Goal: Information Seeking & Learning: Learn about a topic

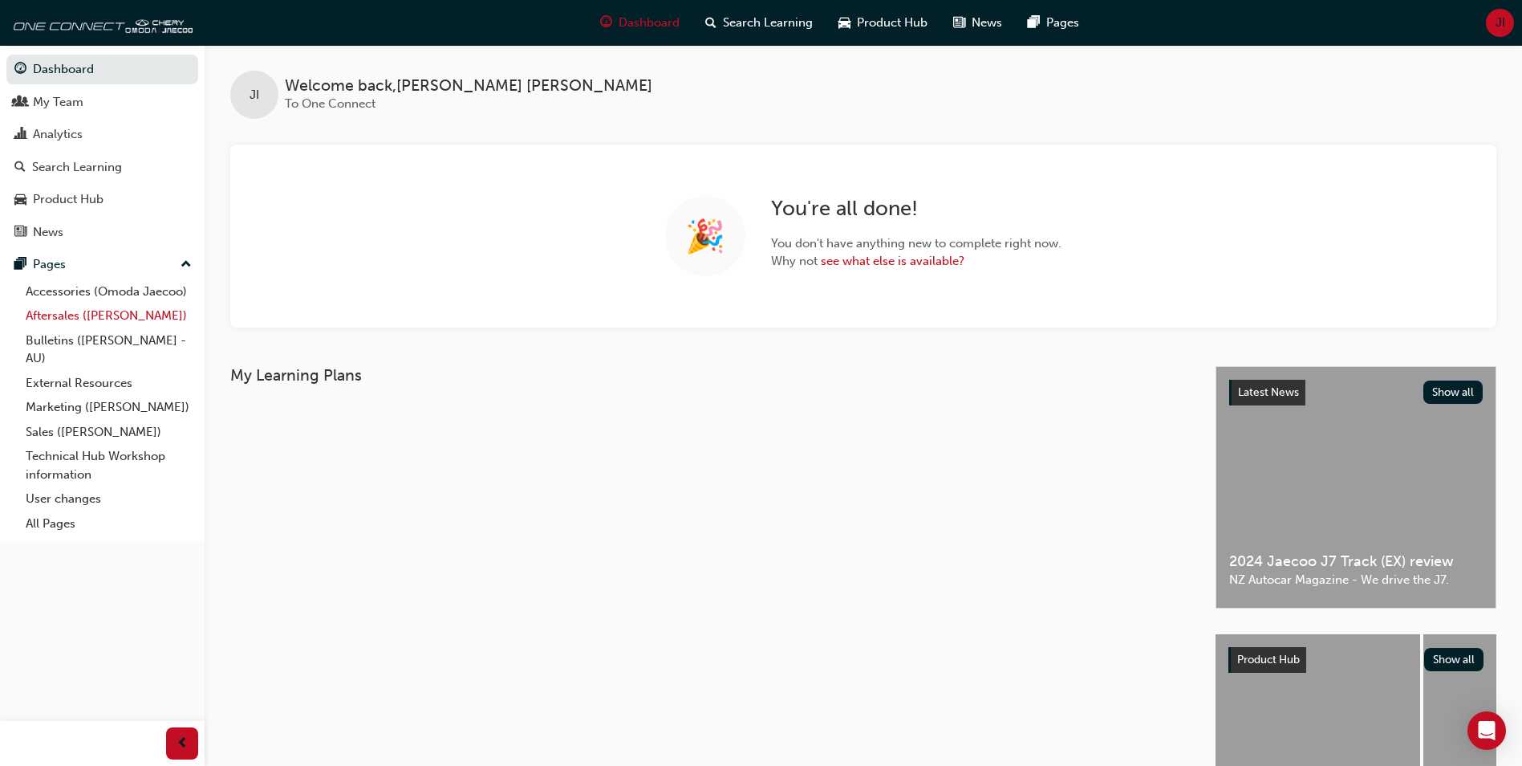
click at [52, 316] on link "Aftersales ([PERSON_NAME])" at bounding box center [108, 315] width 179 height 25
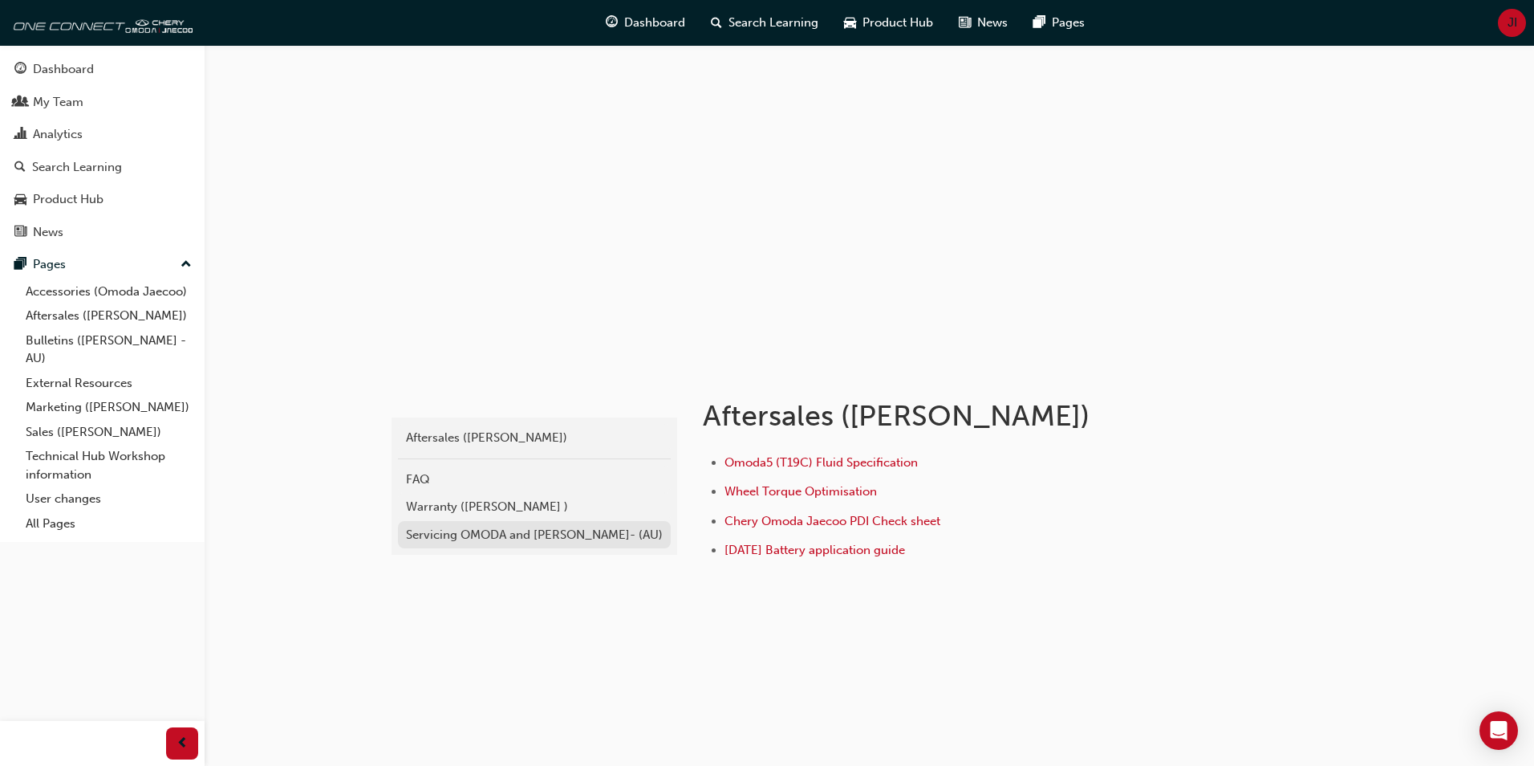
click at [435, 536] on div "Servicing OMODA and [PERSON_NAME]- (AU)" at bounding box center [534, 535] width 257 height 18
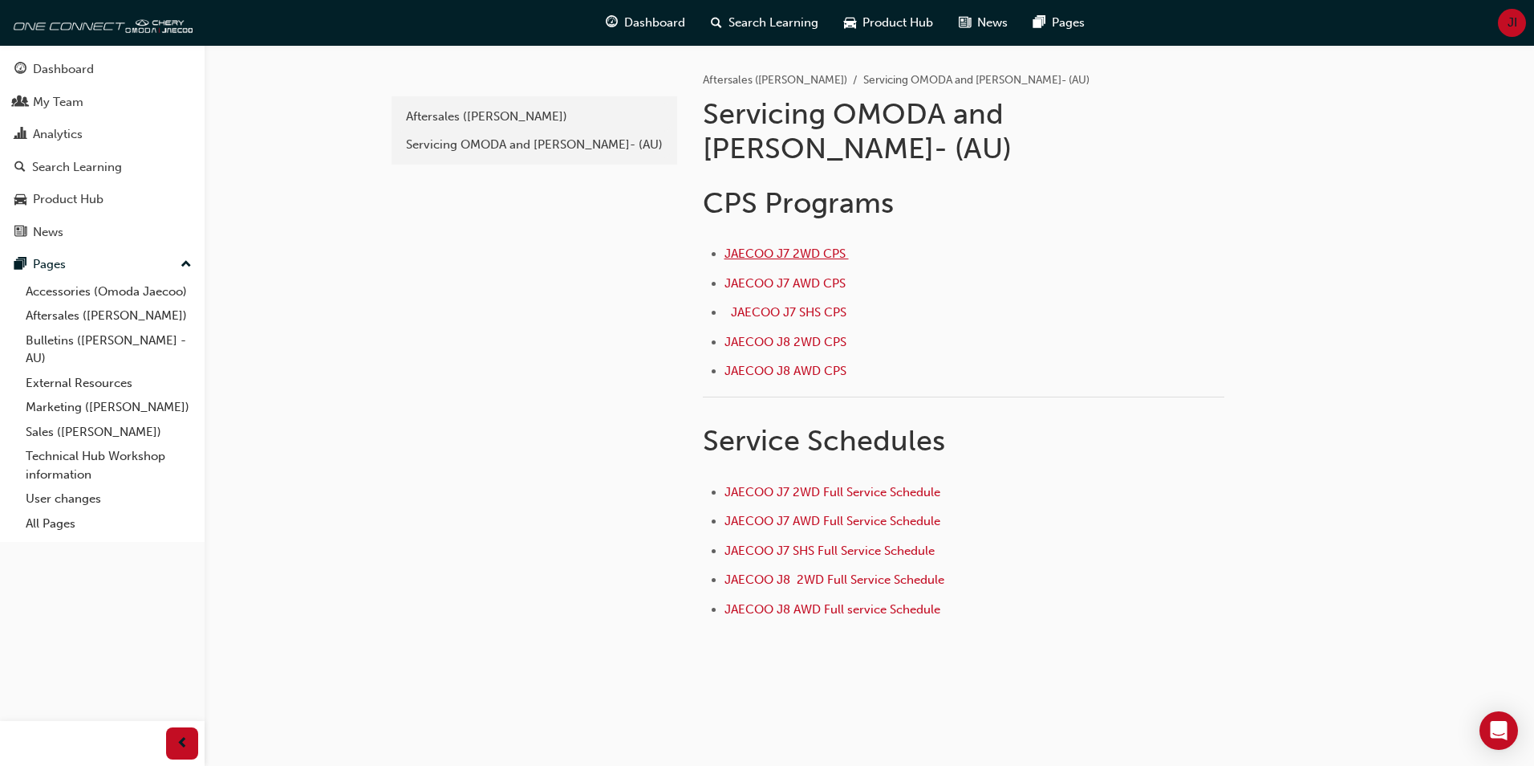
click at [810, 246] on span "JAECOO J7 2WD CPS ﻿" at bounding box center [787, 253] width 124 height 14
click at [790, 276] on span "JAECOO J7 AWD CPS ﻿" at bounding box center [787, 283] width 124 height 14
click at [796, 305] on span "JAECOO J7 SHS CPS ﻿" at bounding box center [790, 312] width 119 height 14
click at [780, 335] on span "JAECOO J8 2WD CPS" at bounding box center [786, 342] width 122 height 14
click at [784, 364] on span "JAECOO J8 AWD CPS" at bounding box center [786, 371] width 122 height 14
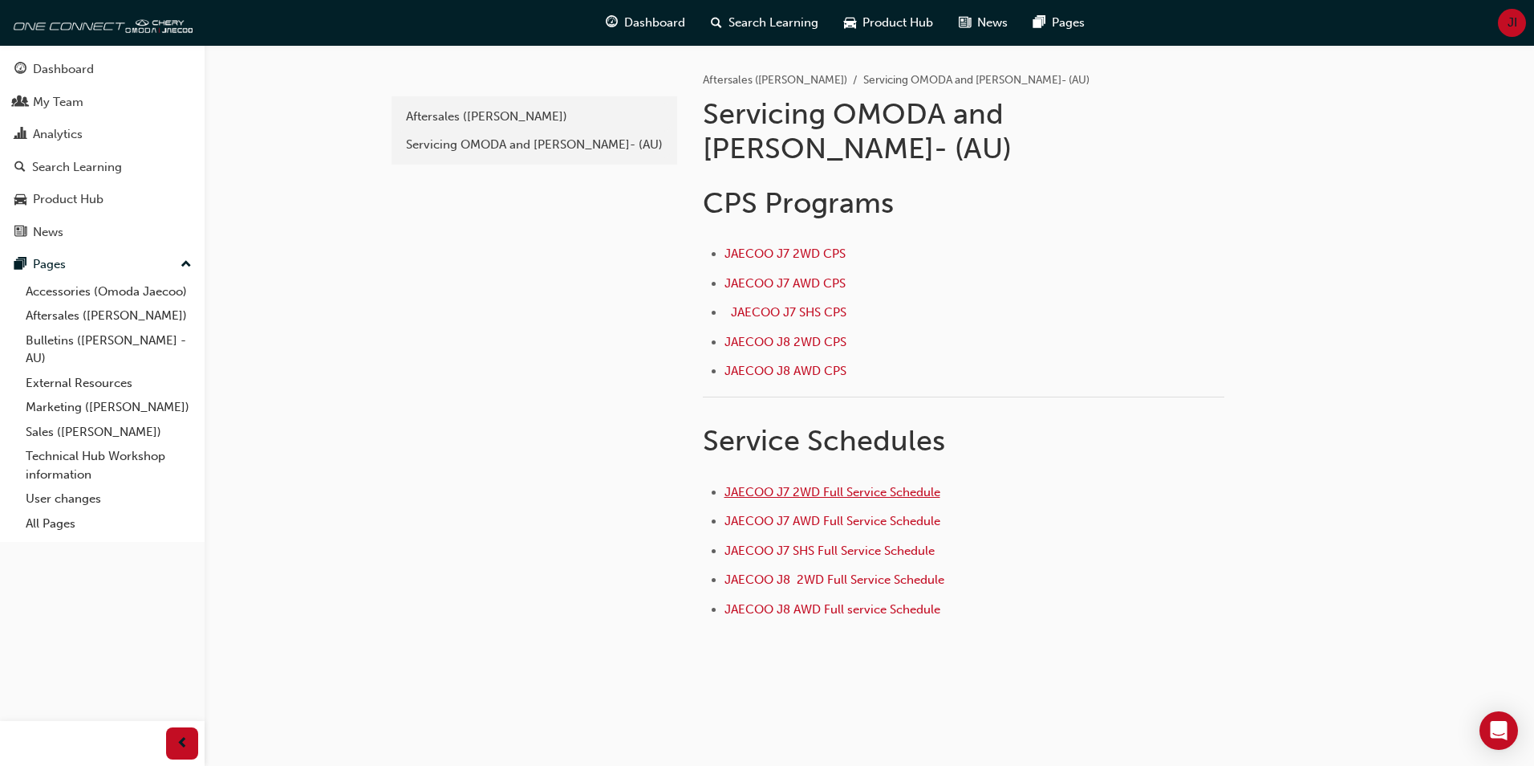
click at [815, 485] on span "JAECOO J7 2WD Full Service Schedule" at bounding box center [833, 492] width 216 height 14
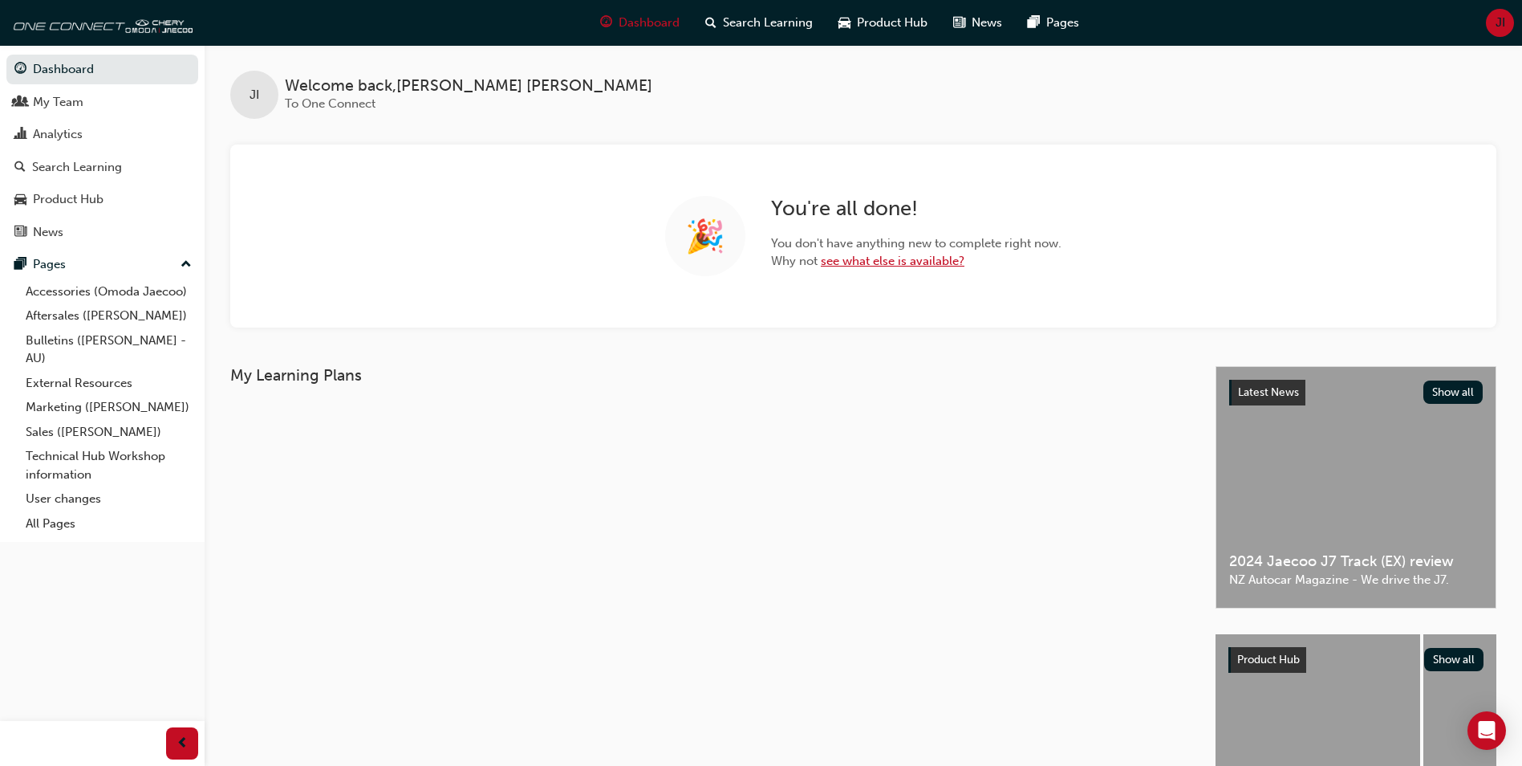
click at [892, 254] on link "see what else is available?" at bounding box center [893, 261] width 144 height 14
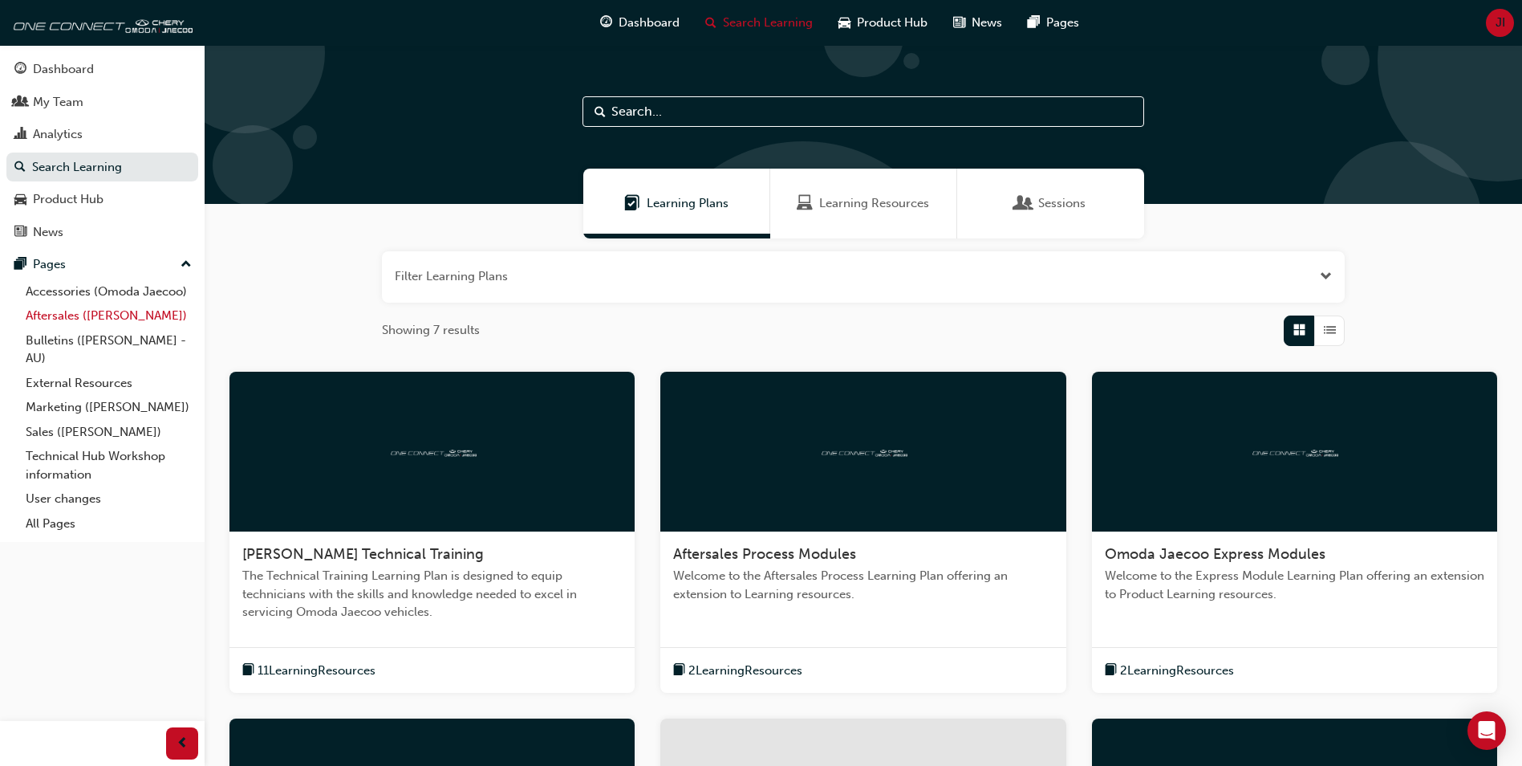
click at [66, 319] on link "Aftersales ([PERSON_NAME])" at bounding box center [108, 315] width 179 height 25
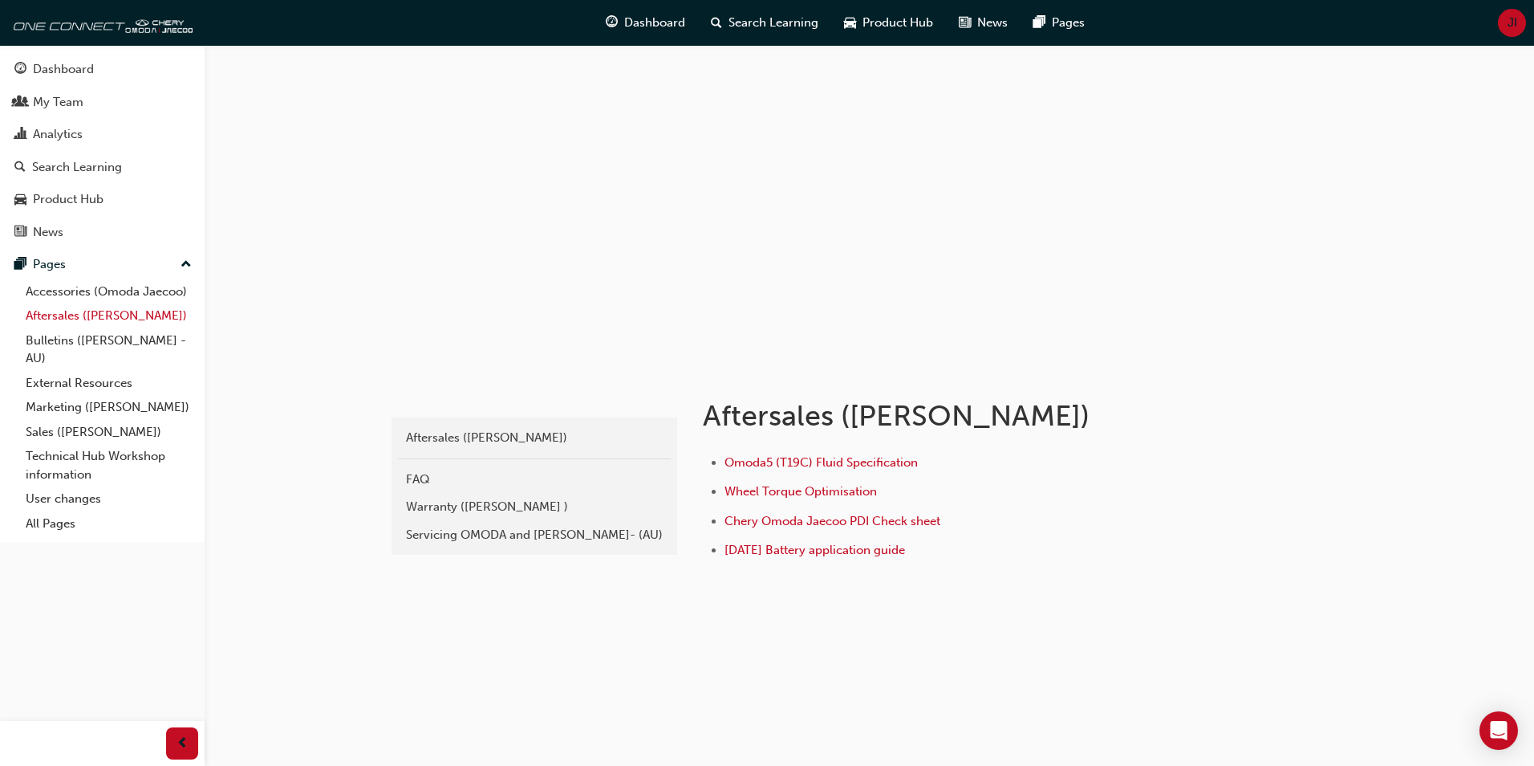
click at [67, 303] on link "Aftersales ([PERSON_NAME])" at bounding box center [108, 315] width 179 height 25
click at [476, 532] on div "Servicing OMODA and [PERSON_NAME]- (AU)" at bounding box center [534, 535] width 257 height 18
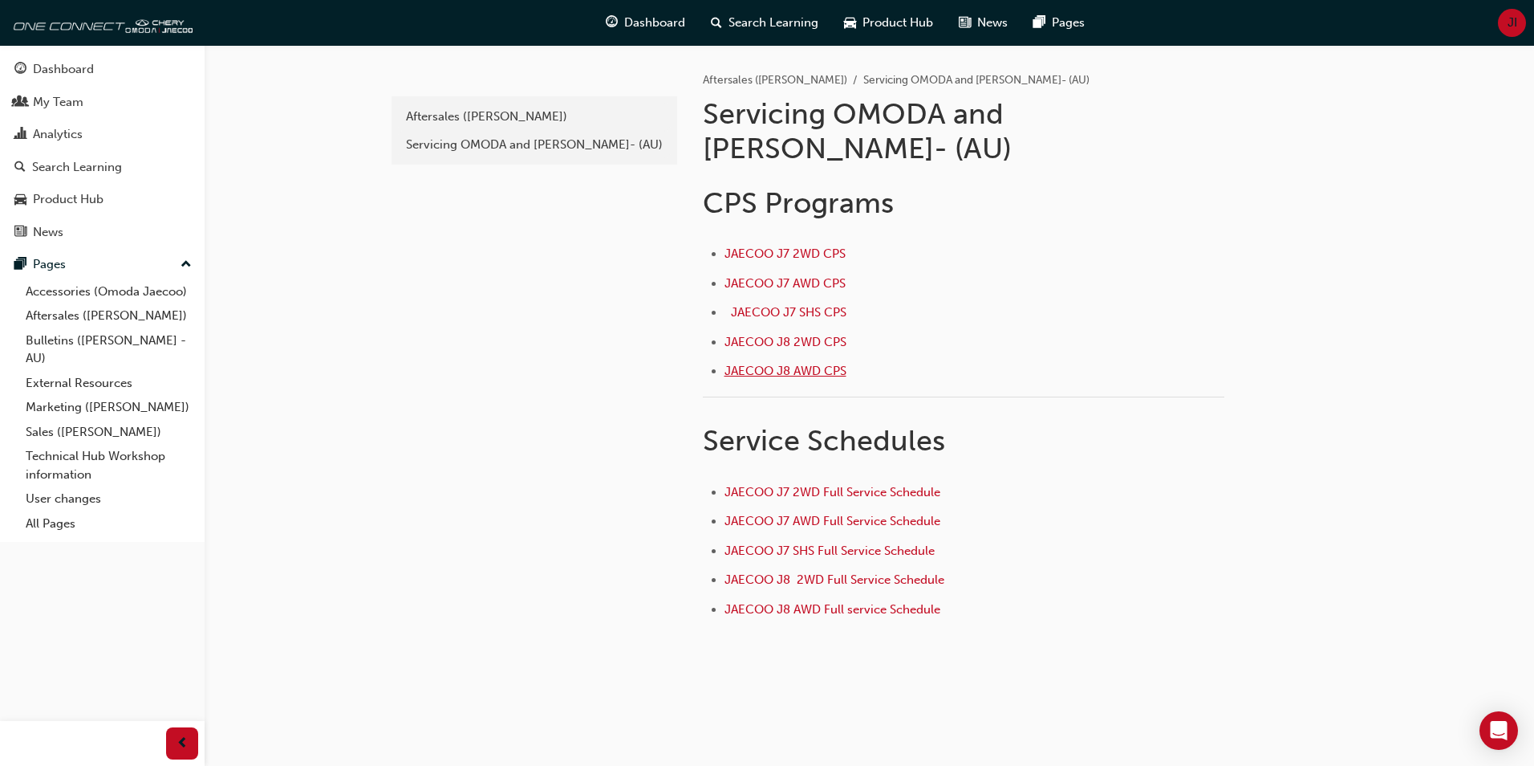
click at [774, 364] on span "JAECOO J8 AWD CPS" at bounding box center [786, 371] width 122 height 14
click at [814, 485] on span "JAECOO J7 2WD Full Service Schedule" at bounding box center [833, 492] width 216 height 14
click at [68, 497] on link "User changes" at bounding box center [108, 498] width 179 height 25
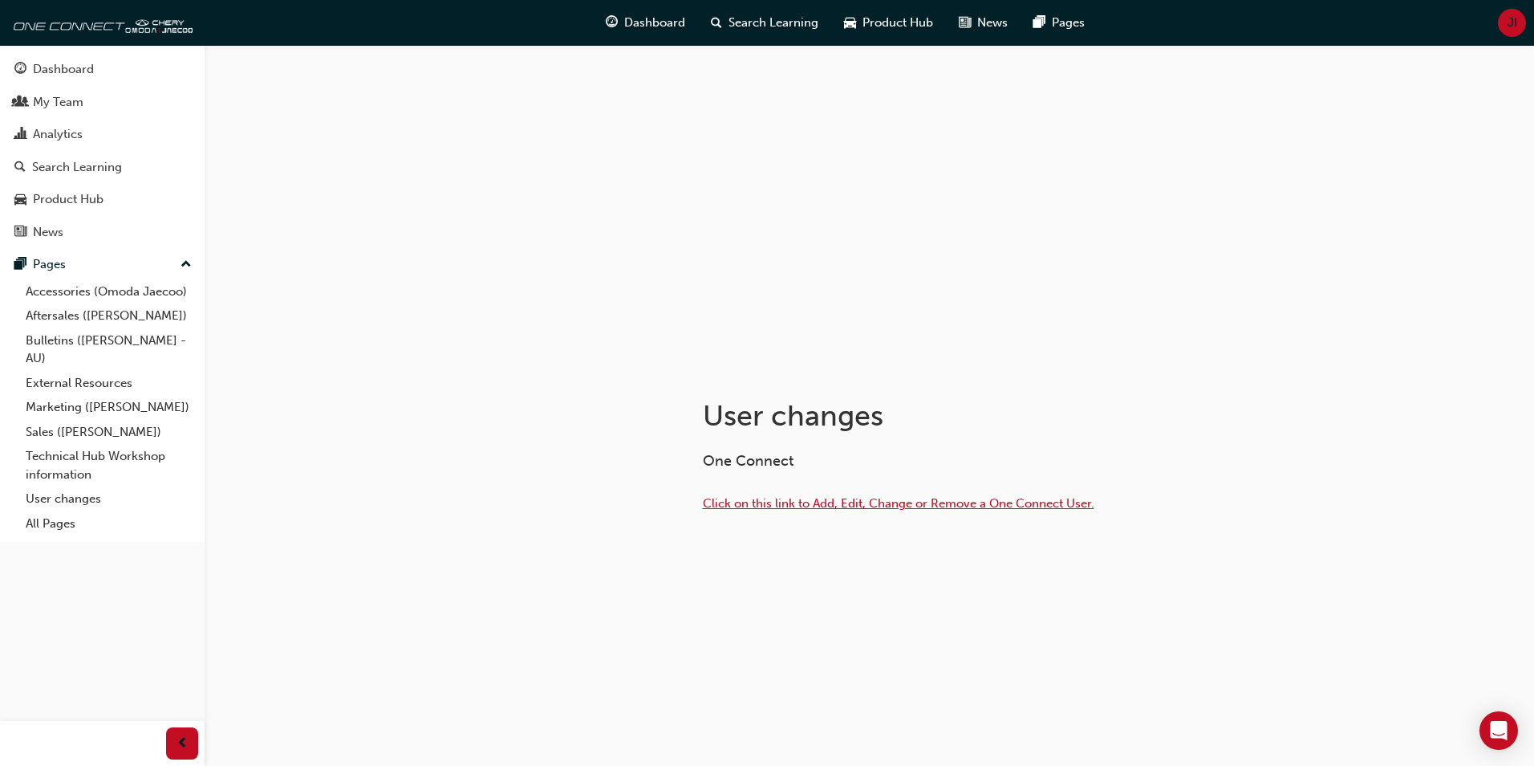
click at [795, 502] on span "Click on this link to Add, Edit, Change or Remove a One Connect User." at bounding box center [899, 503] width 392 height 14
click at [80, 316] on link "Aftersales ([PERSON_NAME])" at bounding box center [108, 315] width 179 height 25
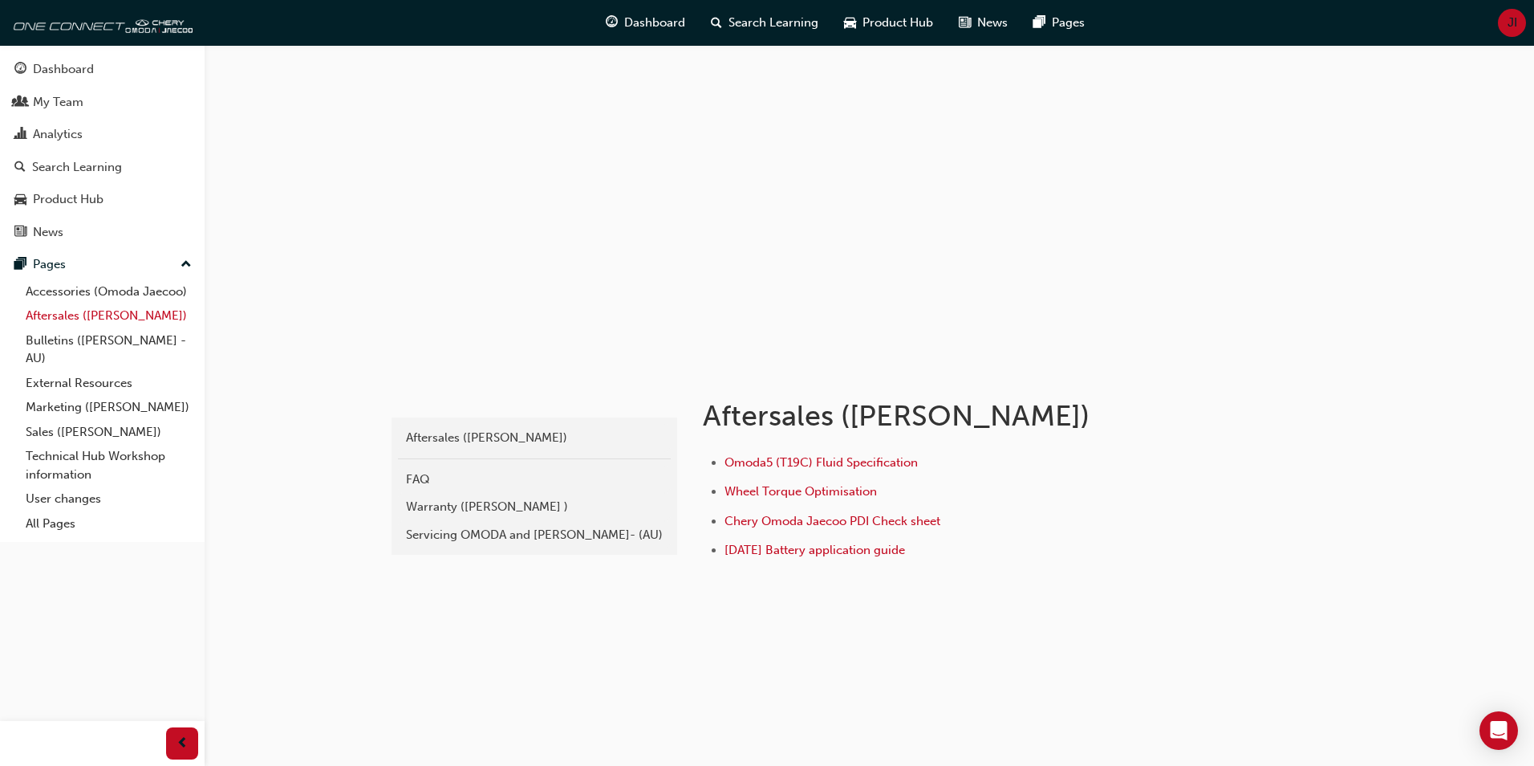
click at [74, 315] on link "Aftersales ([PERSON_NAME])" at bounding box center [108, 315] width 179 height 25
click at [500, 532] on div "Servicing OMODA and [PERSON_NAME]- (AU)" at bounding box center [534, 535] width 257 height 18
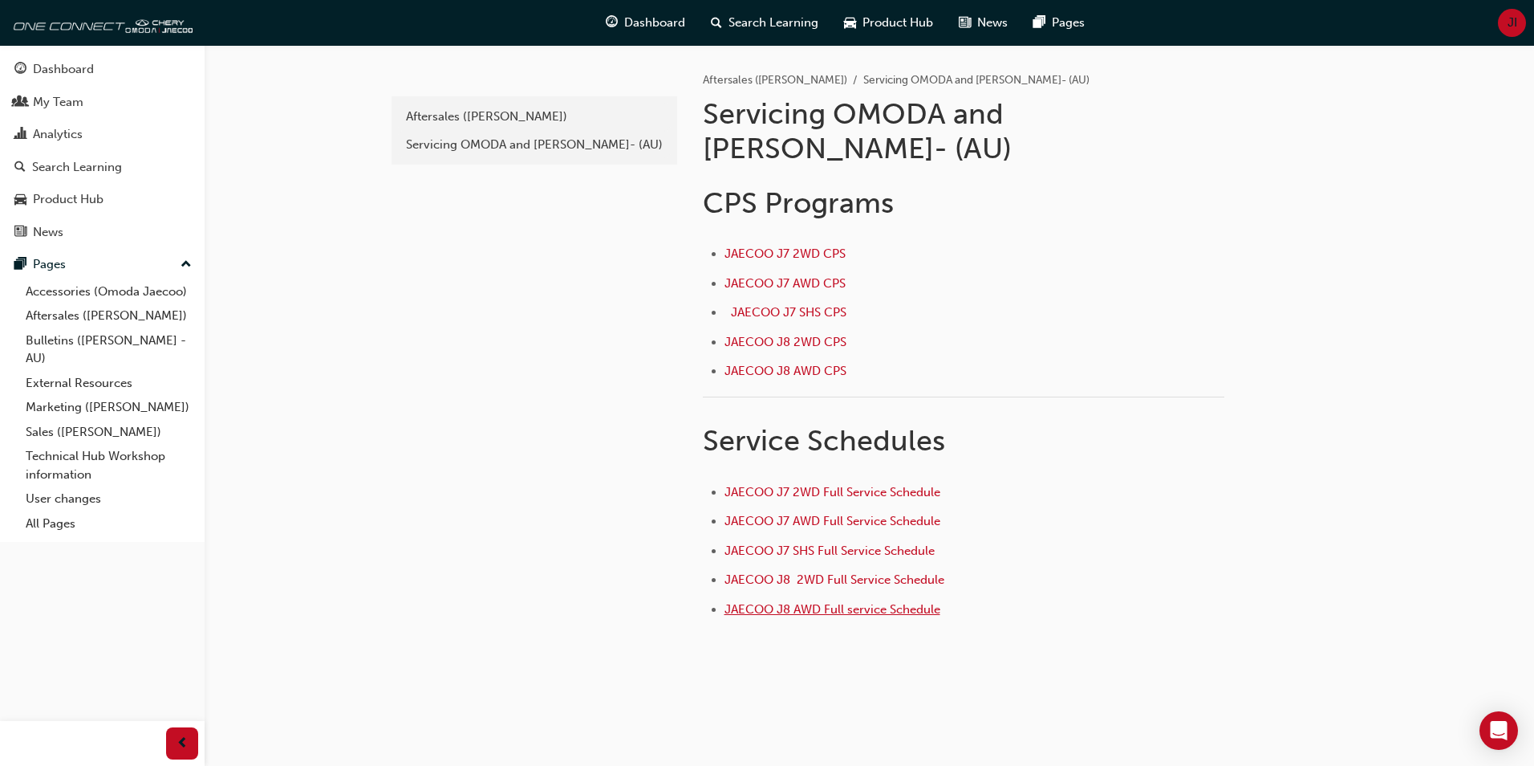
click at [814, 602] on span "JAECOO J8 AWD Full service Schedule" at bounding box center [833, 609] width 216 height 14
click at [63, 408] on link "Marketing ([PERSON_NAME])" at bounding box center [108, 407] width 179 height 25
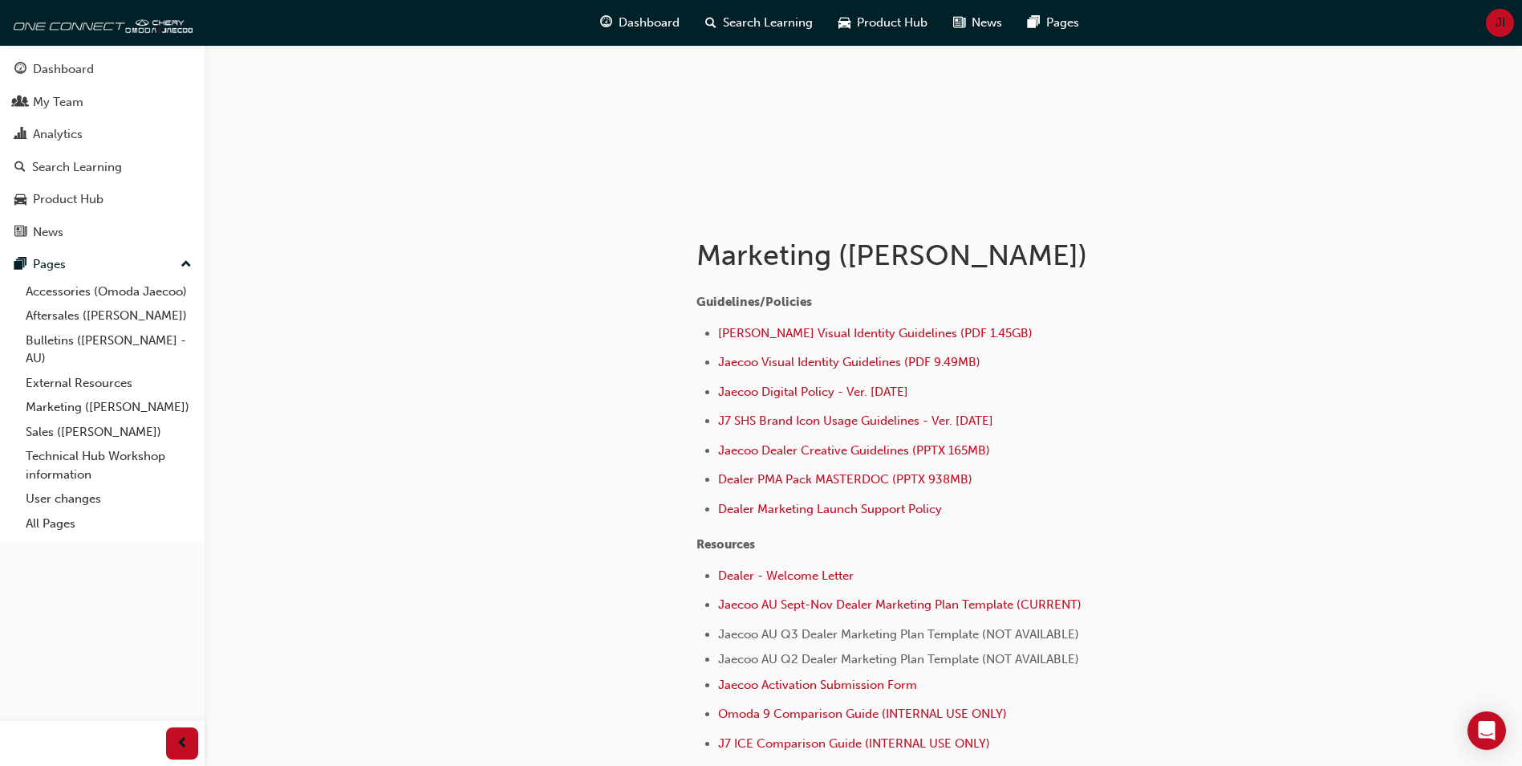
scroll to position [241, 0]
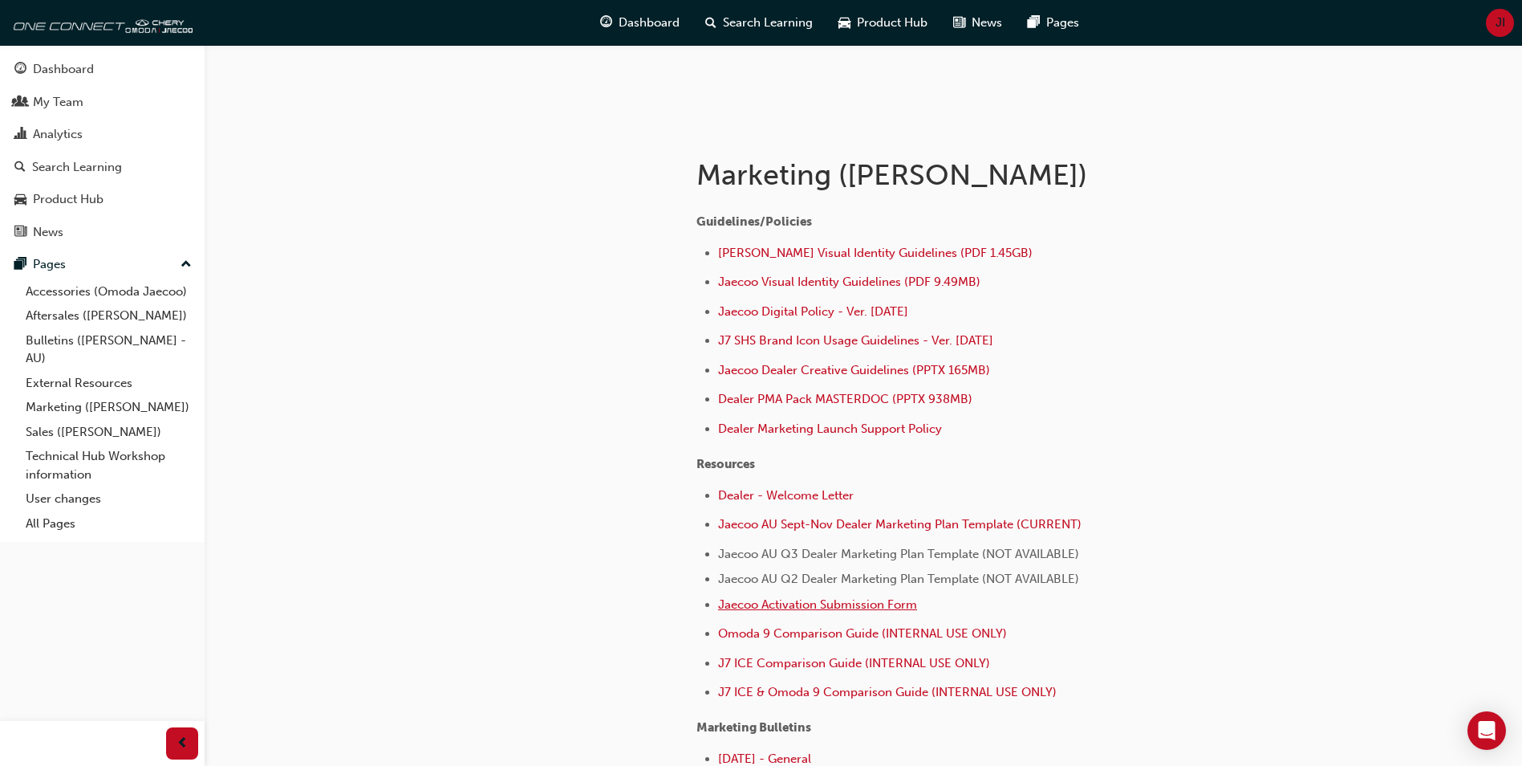
click at [801, 605] on span "Jaecoo Activation Submission Form" at bounding box center [817, 604] width 199 height 14
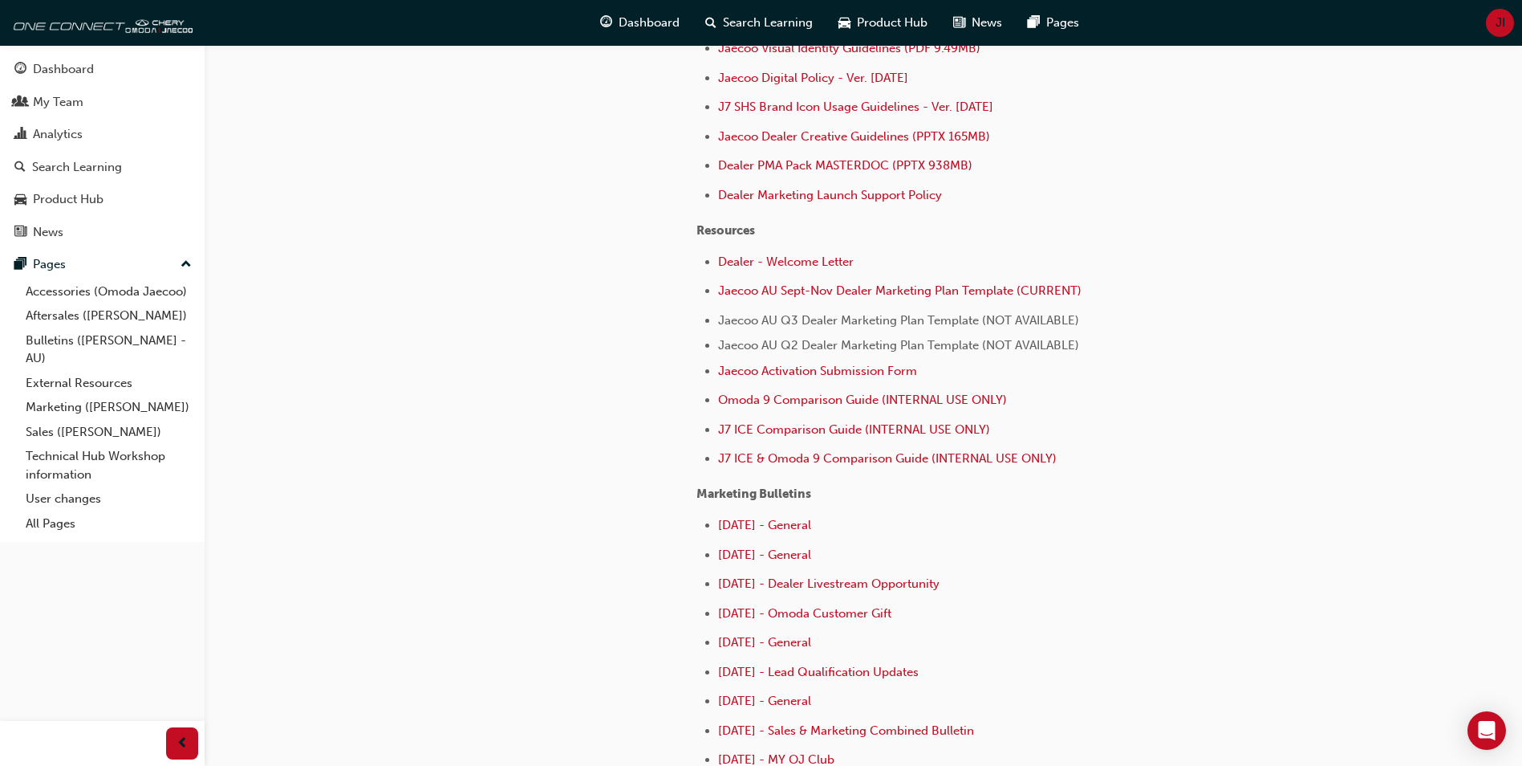
scroll to position [433, 0]
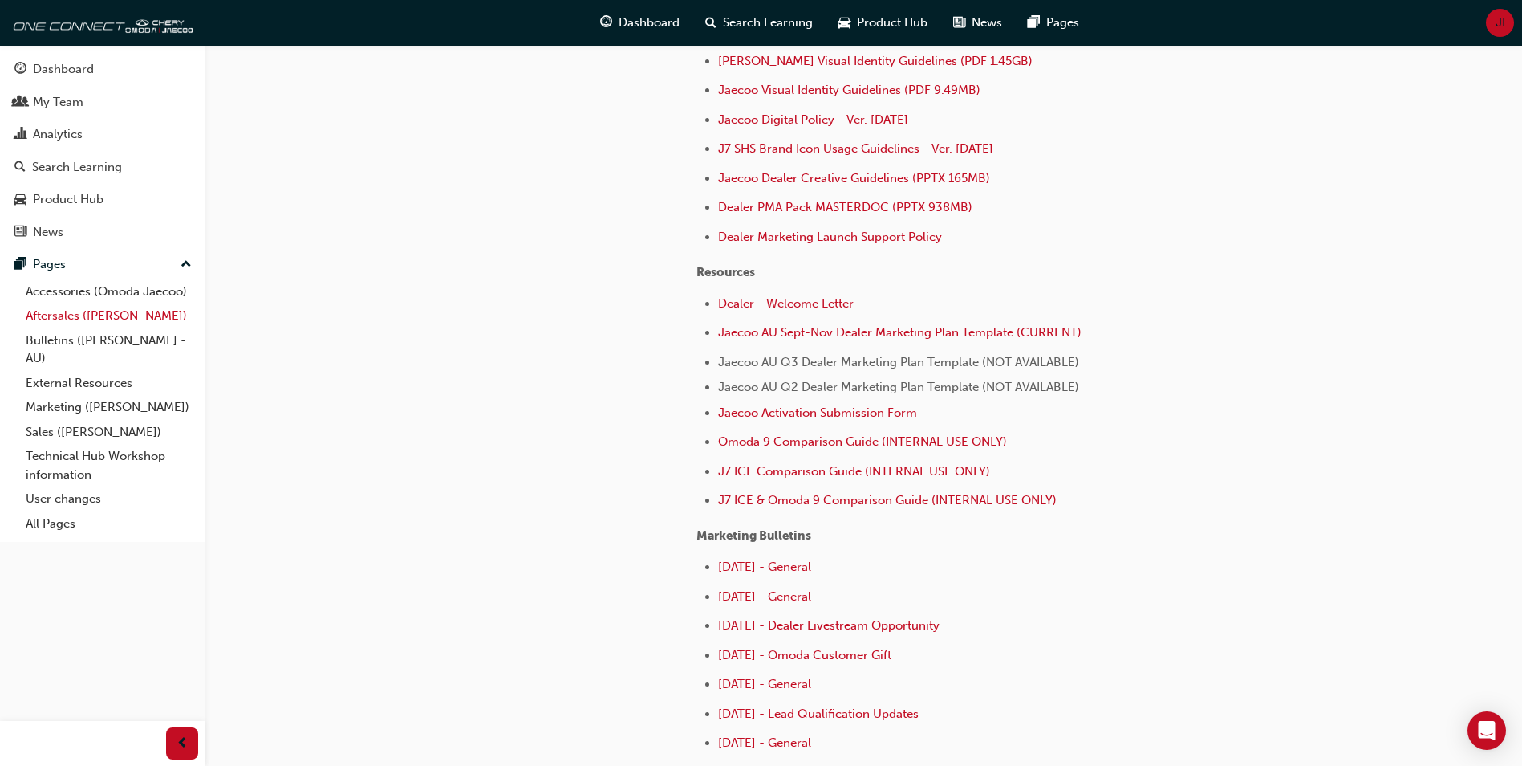
click at [140, 320] on link "Aftersales ([PERSON_NAME])" at bounding box center [108, 315] width 179 height 25
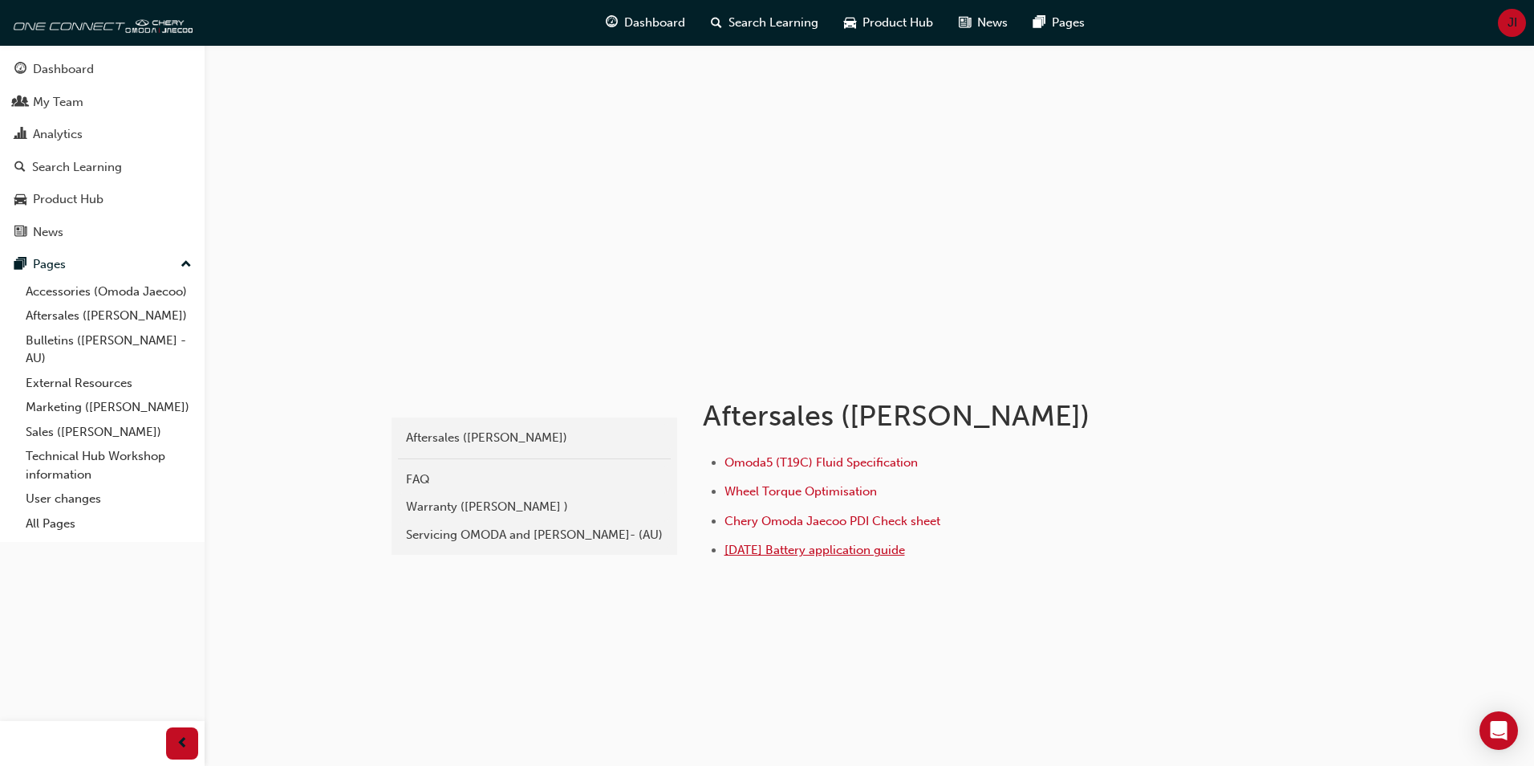
click at [770, 547] on span "[DATE] Battery application guide" at bounding box center [815, 549] width 181 height 14
click at [772, 522] on span "Chery Omoda Jaecoo PDI Check sheet" at bounding box center [833, 521] width 216 height 14
click at [498, 508] on div "Warranty (Omoda Jaecoo )" at bounding box center [534, 507] width 257 height 18
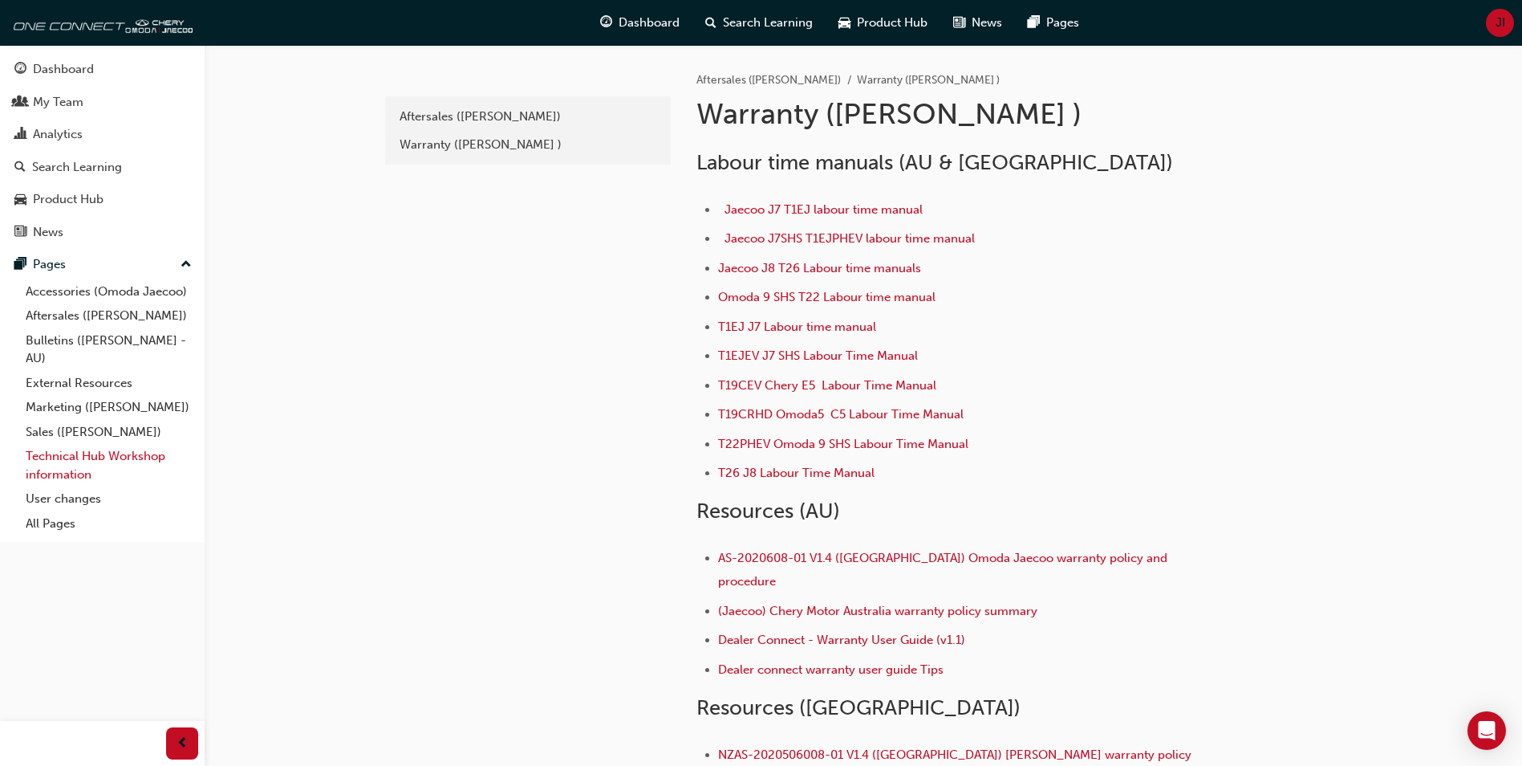
click at [74, 458] on link "Technical Hub Workshop information" at bounding box center [108, 465] width 179 height 43
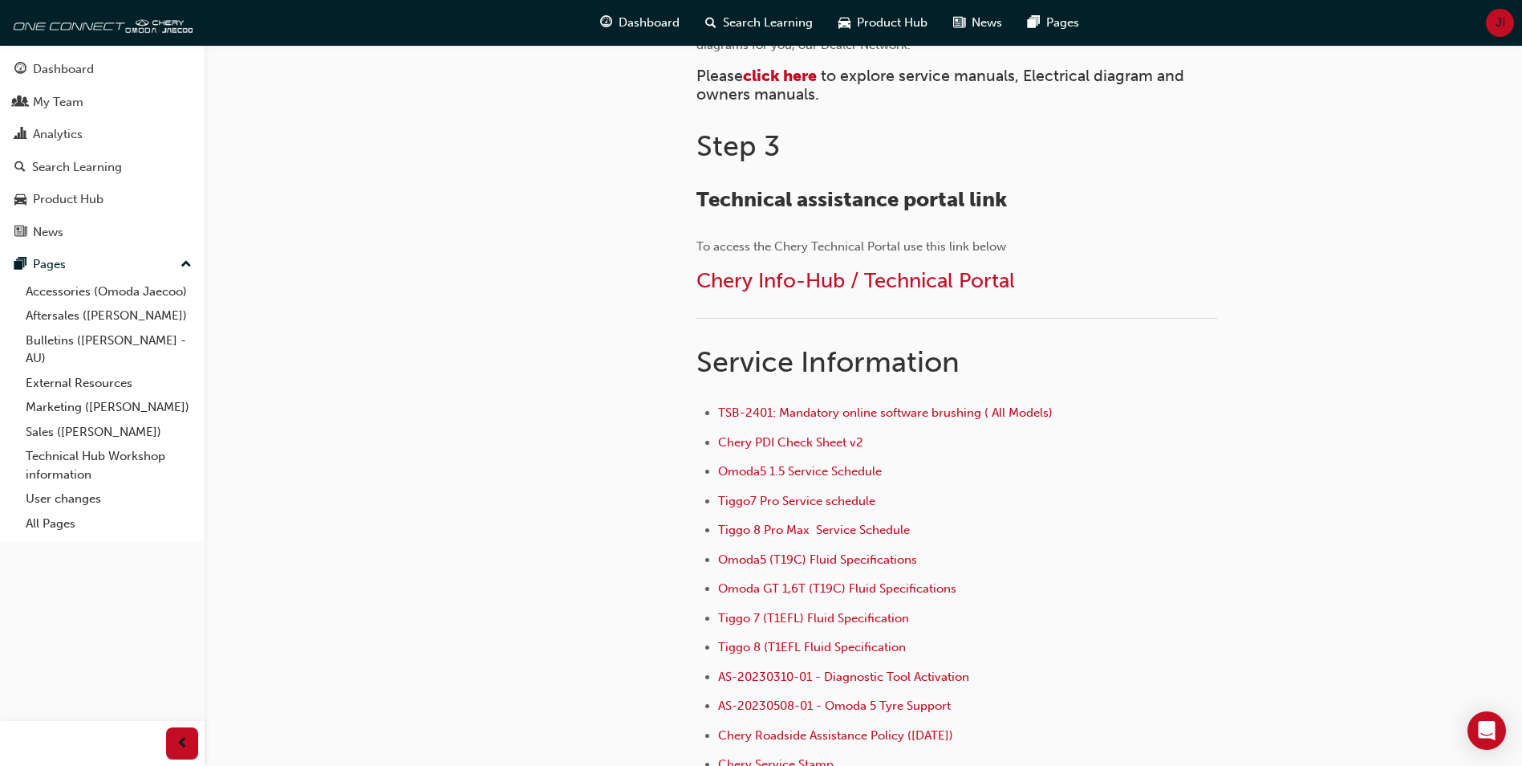
scroll to position [883, 0]
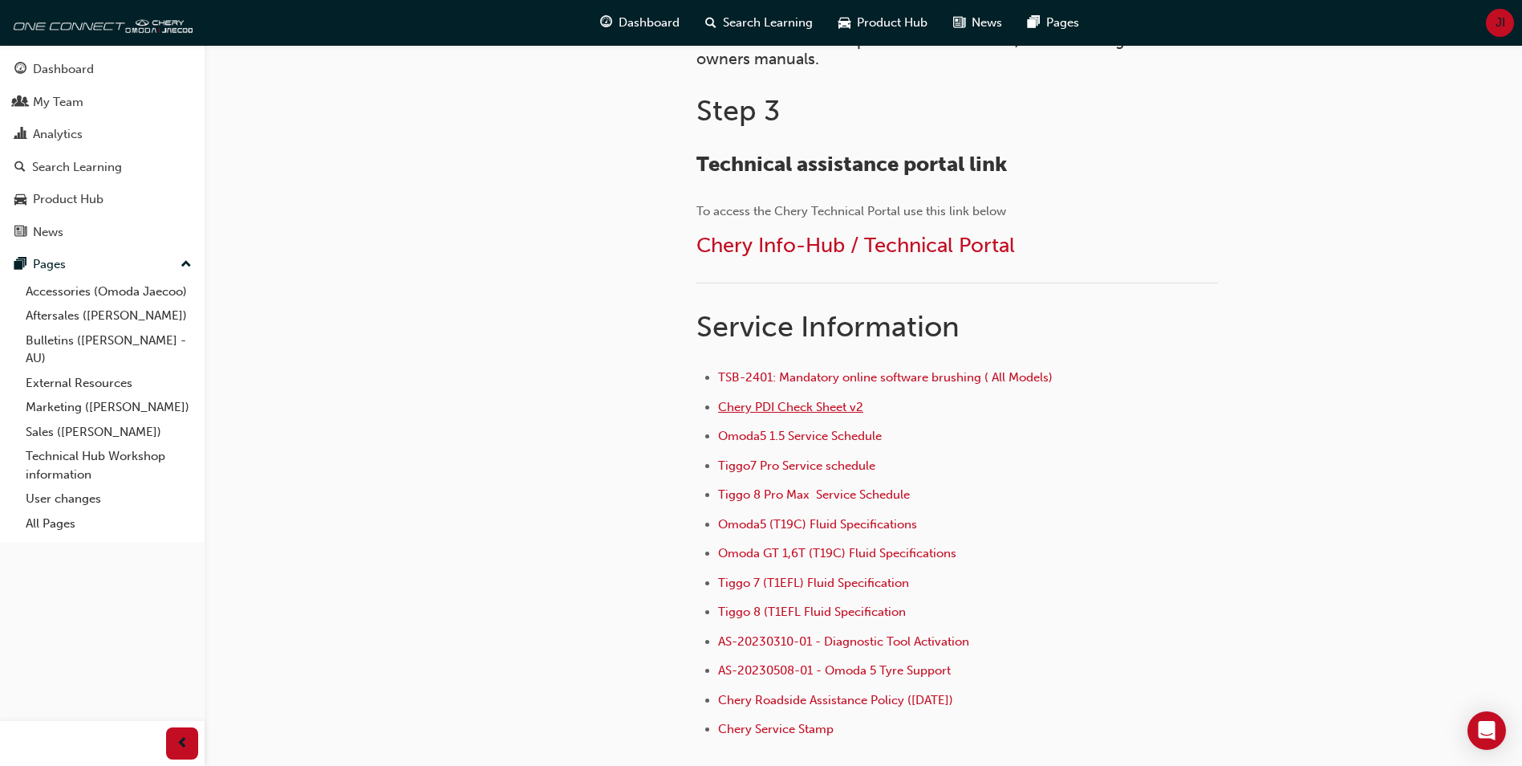
click at [799, 408] on span "Chery PDI Check Sheet v2" at bounding box center [790, 407] width 145 height 14
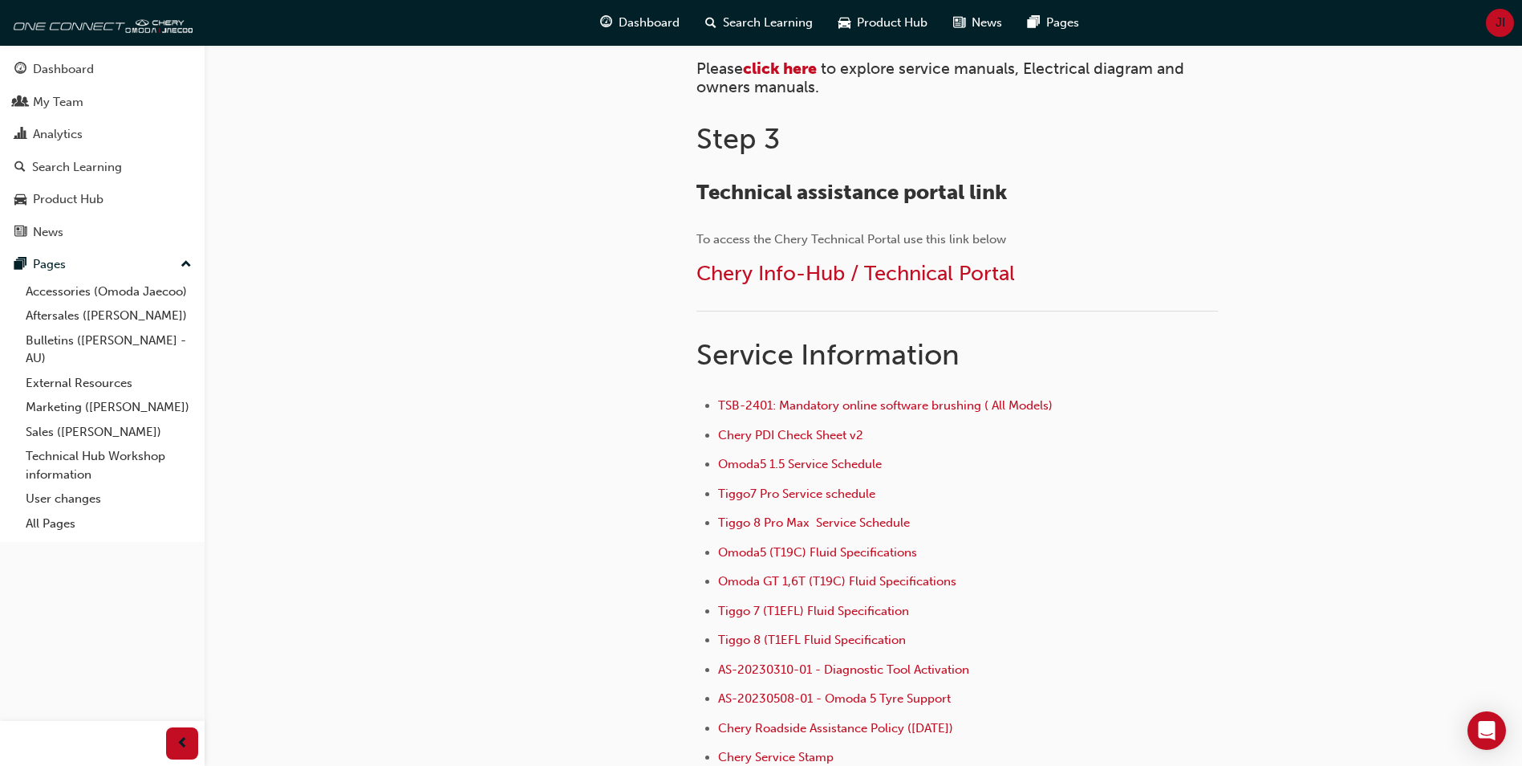
scroll to position [883, 0]
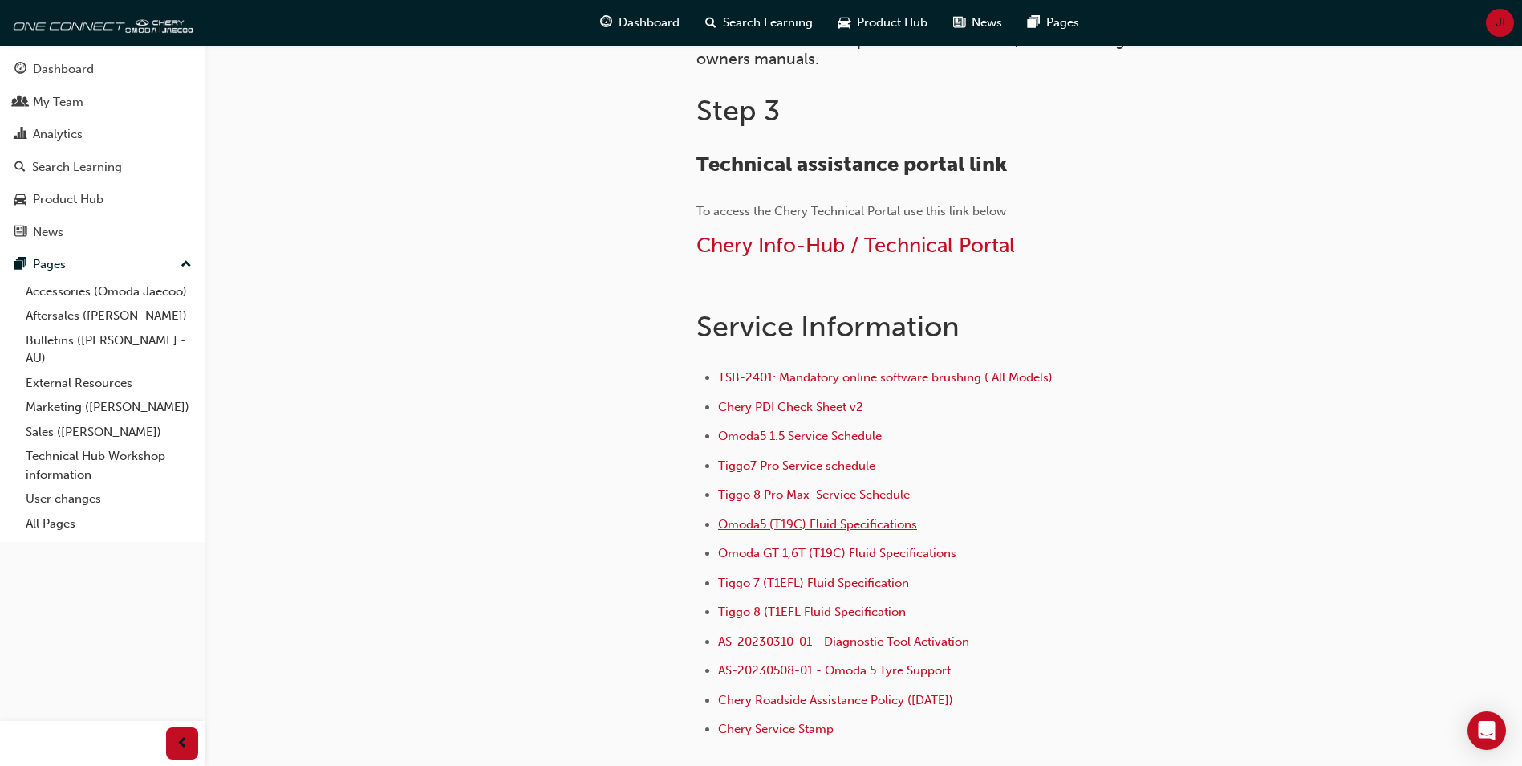
click at [838, 521] on span "Omoda5 (T19C) Fluid Specifications" at bounding box center [817, 524] width 199 height 14
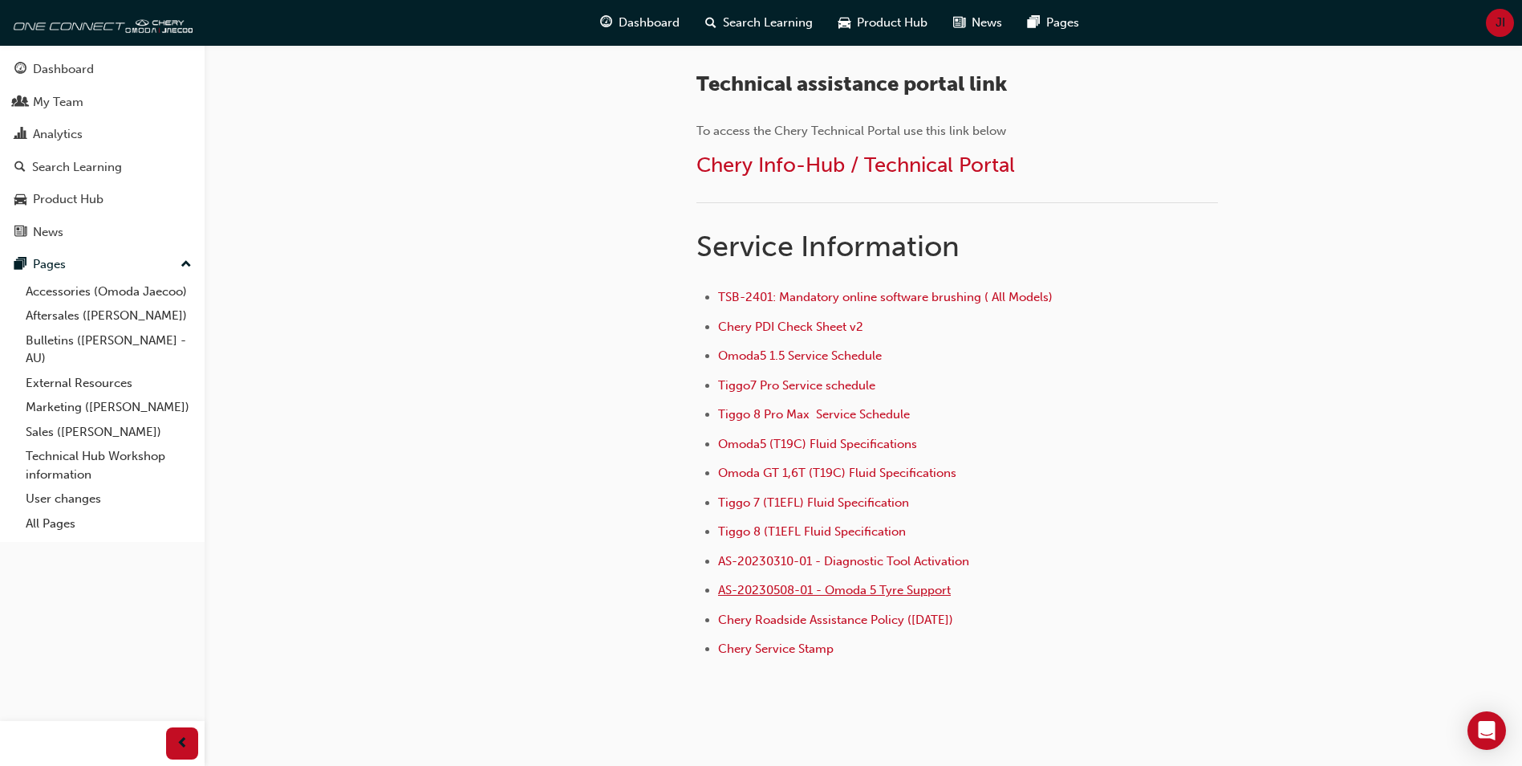
click at [816, 590] on span "AS-20230508-01 - Omoda 5 Tyre Support" at bounding box center [834, 590] width 233 height 14
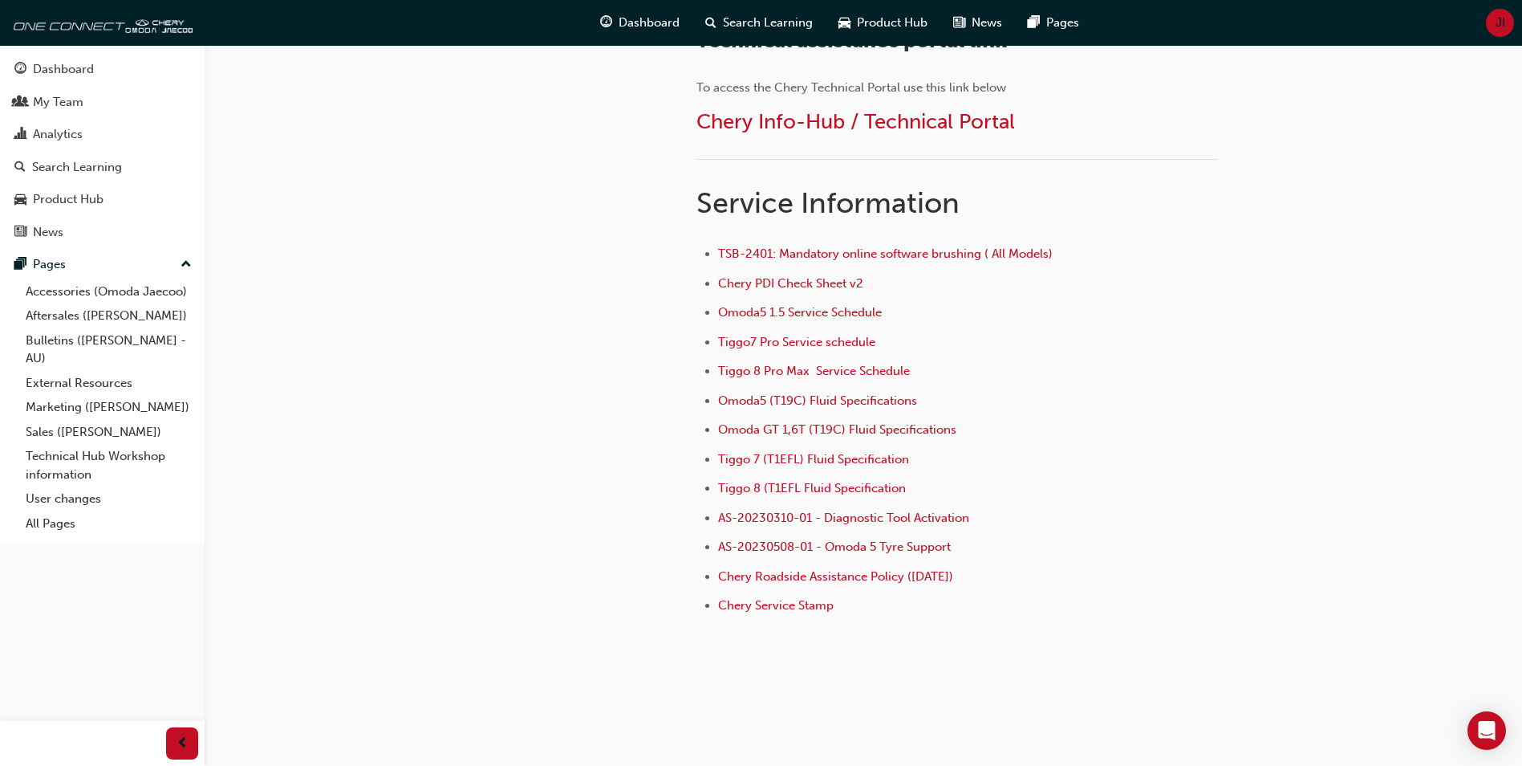
scroll to position [1014, 0]
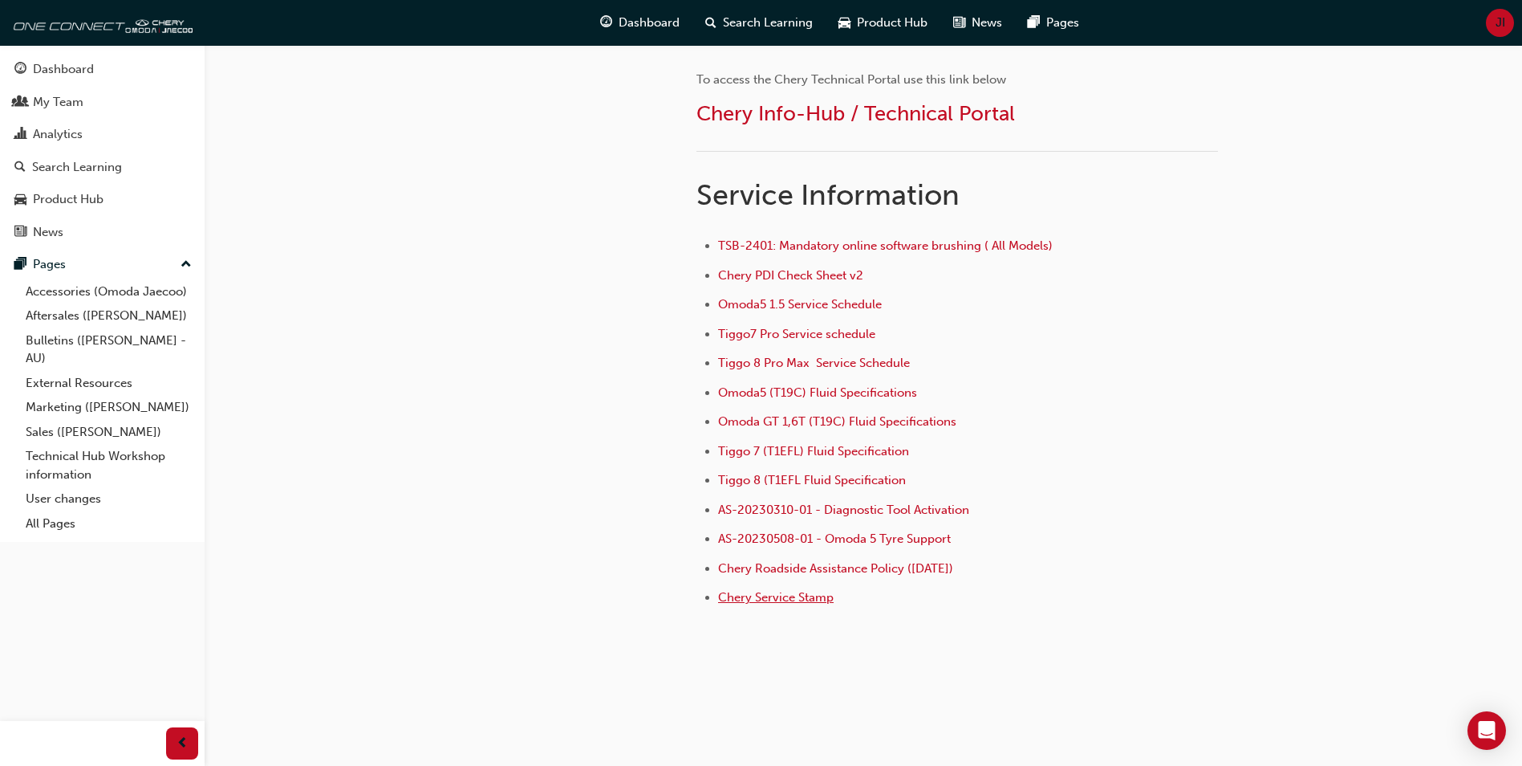
click at [769, 596] on span "Chery Service Stamp" at bounding box center [776, 597] width 116 height 14
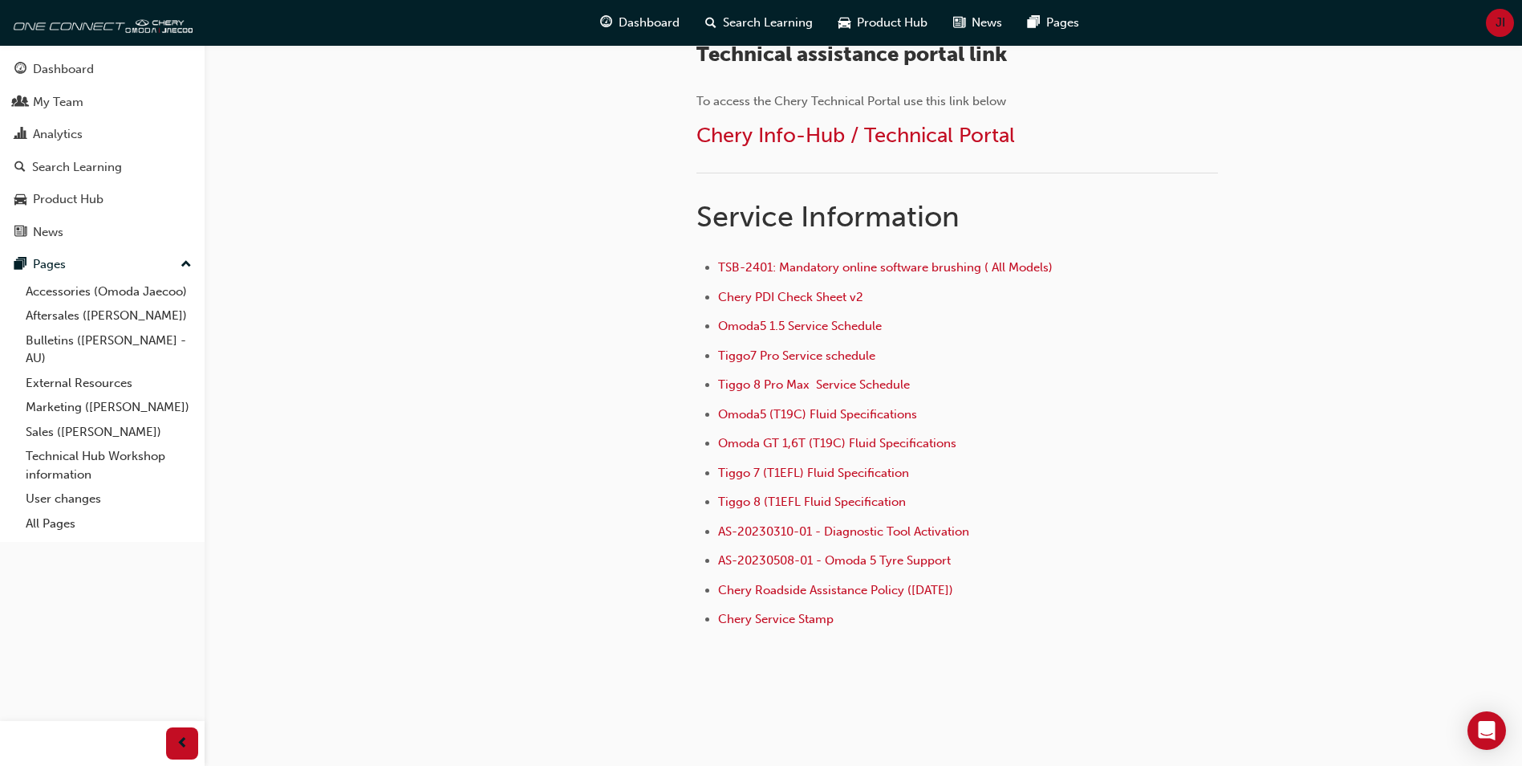
scroll to position [1014, 0]
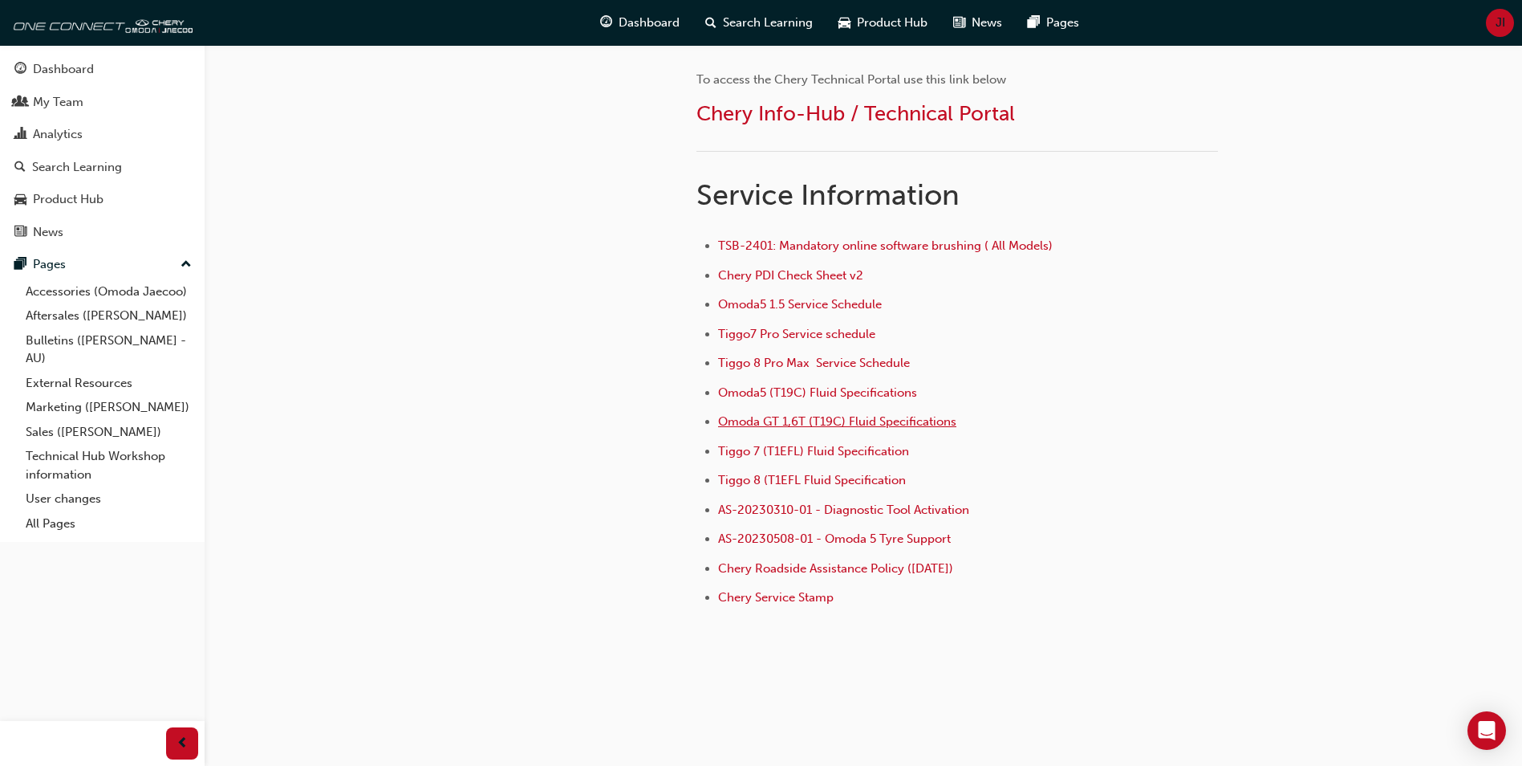
click at [819, 424] on span "Omoda GT 1,6T (T19C) Fluid Specifications" at bounding box center [837, 421] width 238 height 14
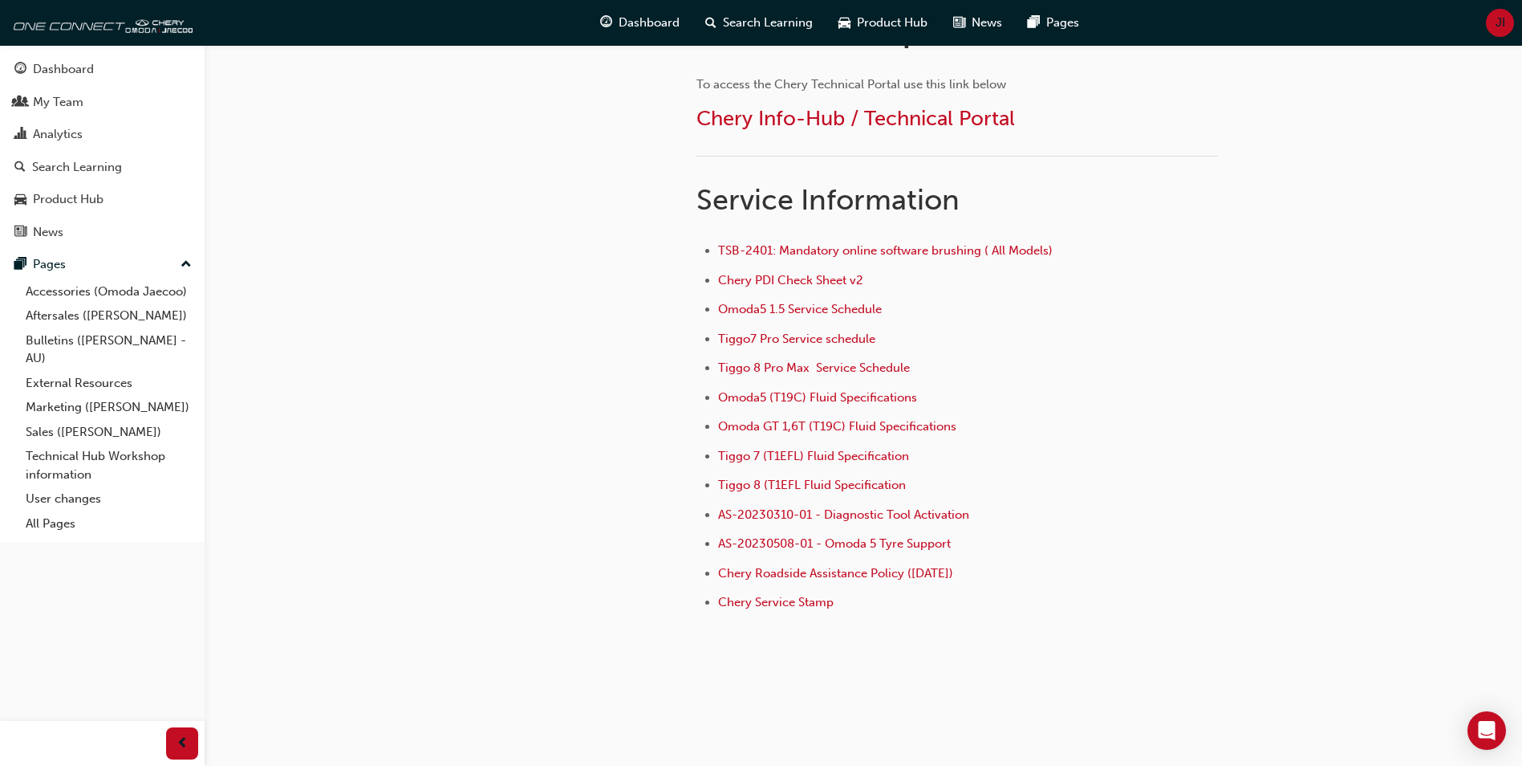
scroll to position [1014, 0]
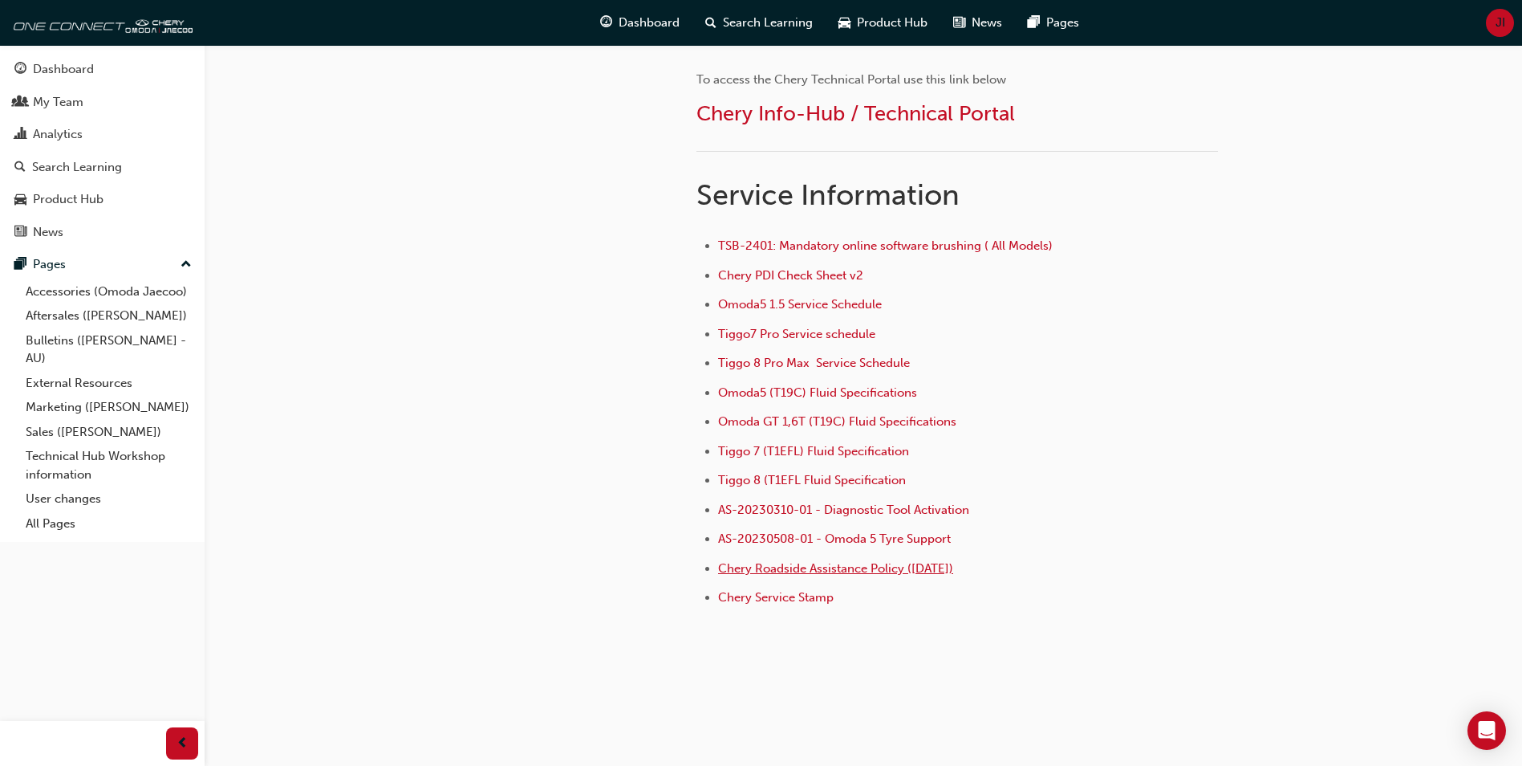
click at [835, 569] on span "Chery Roadside Assistance Policy ([DATE])" at bounding box center [835, 568] width 235 height 14
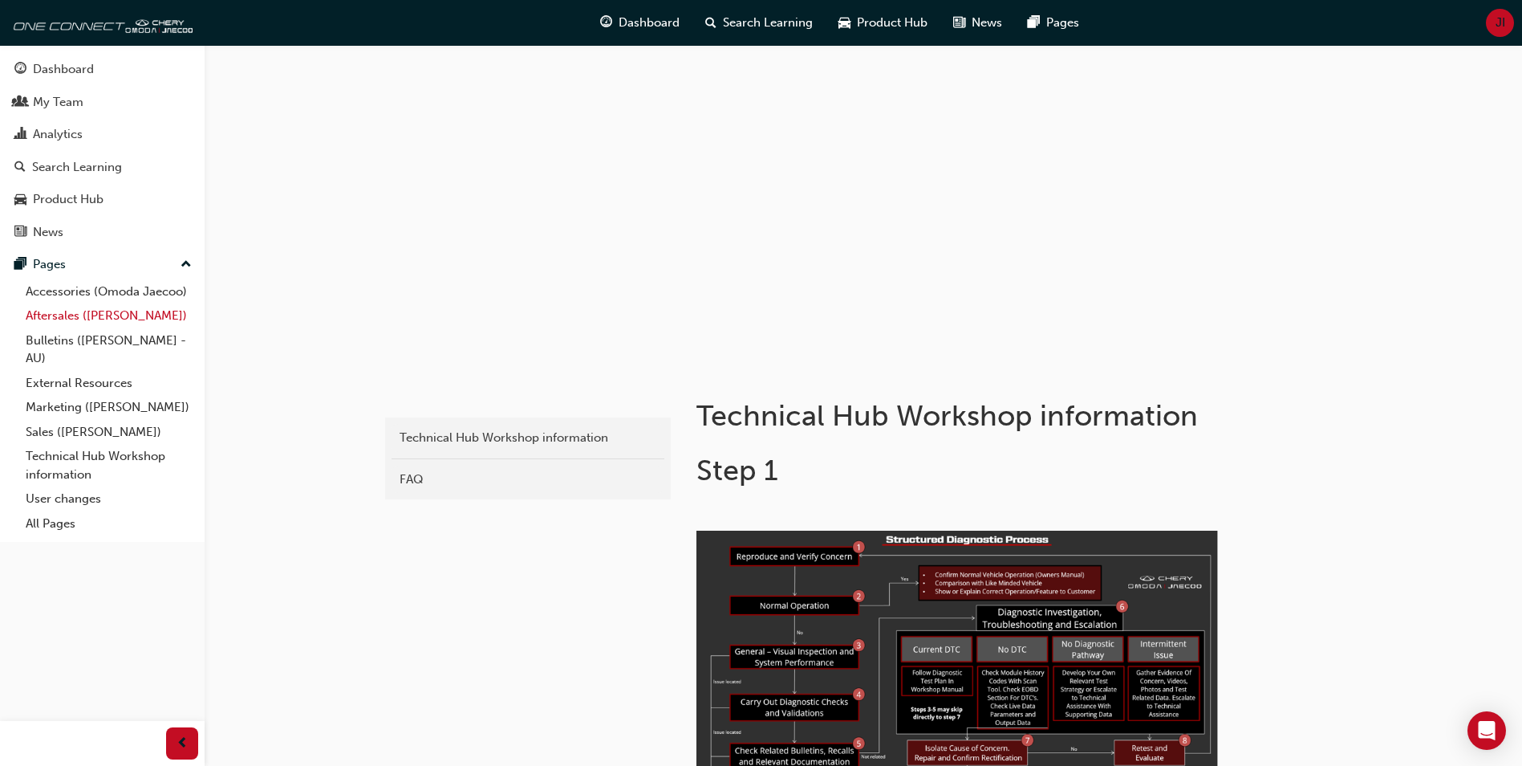
click at [109, 319] on link "Aftersales ([PERSON_NAME])" at bounding box center [108, 315] width 179 height 25
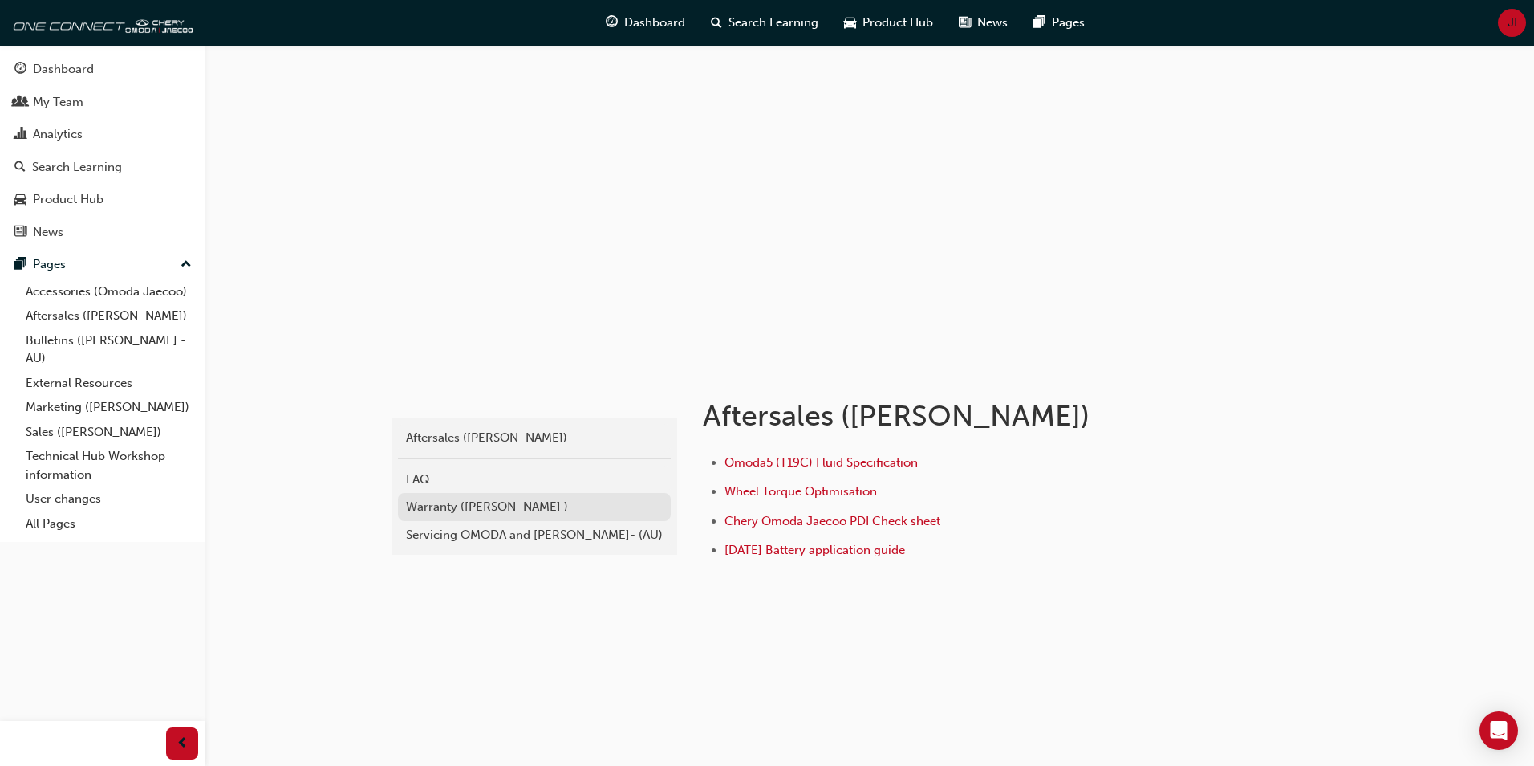
click at [489, 510] on div "Warranty (Omoda Jaecoo )" at bounding box center [534, 507] width 257 height 18
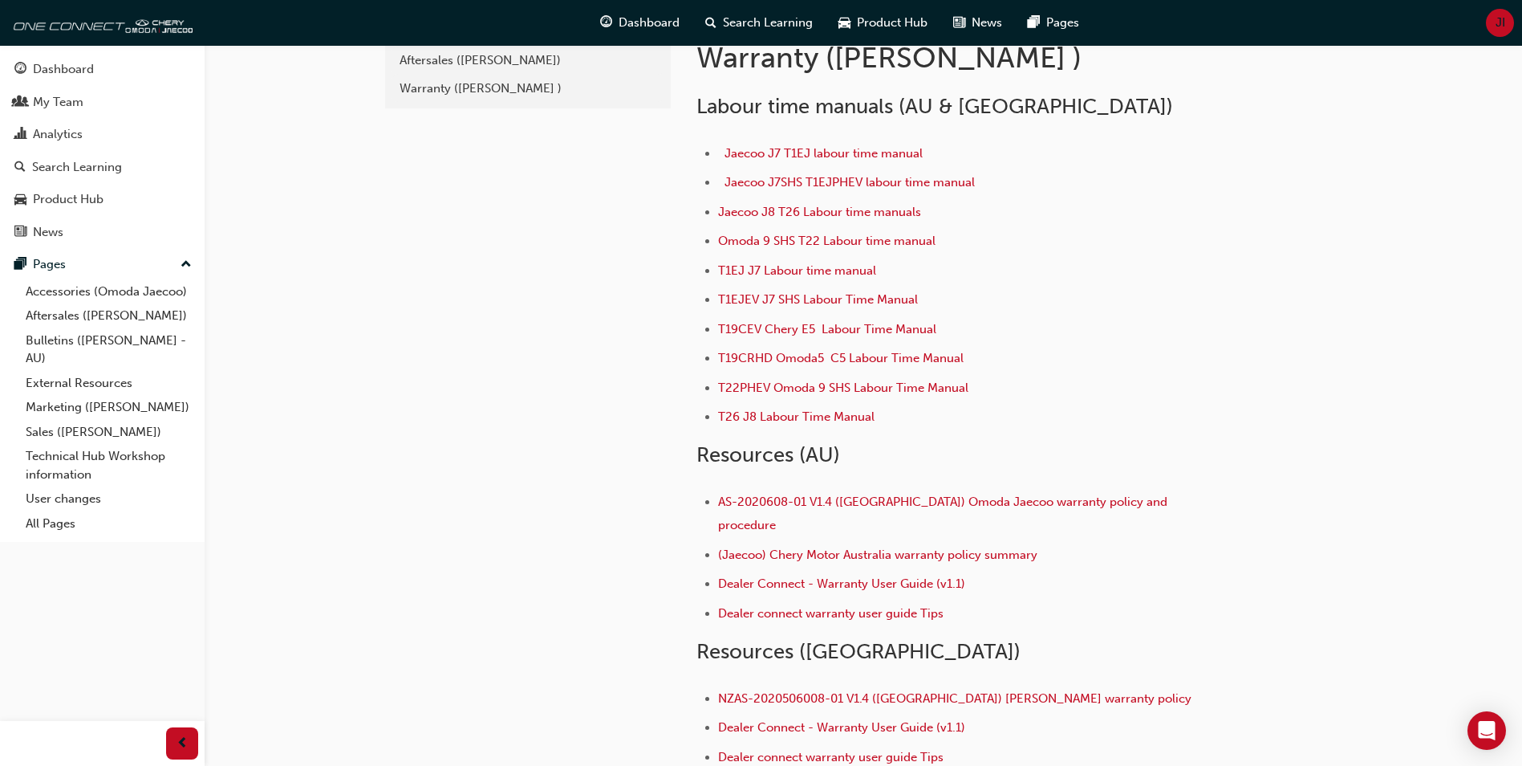
scroll to position [80, 0]
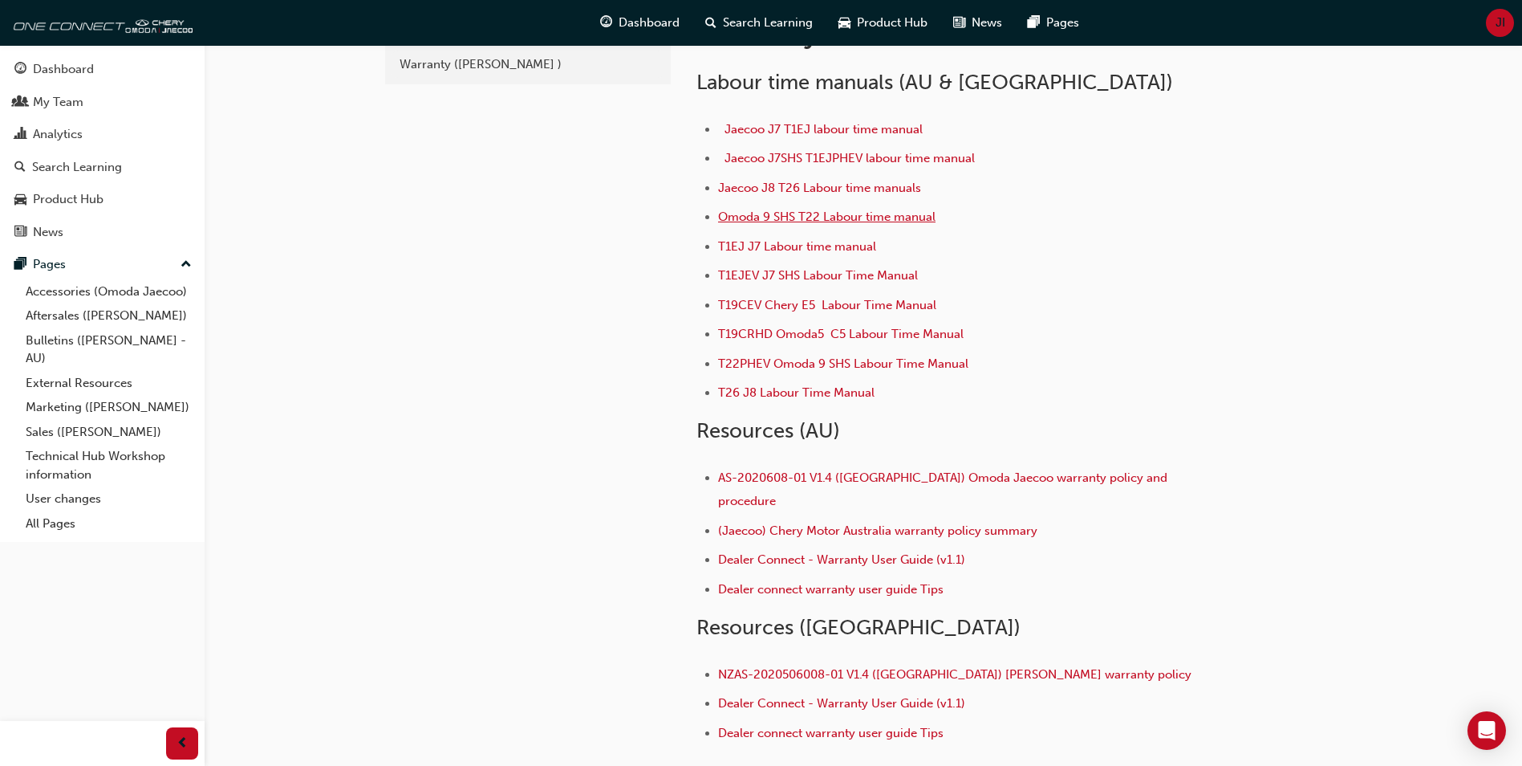
click at [805, 213] on span "Omoda 9 SHS T22 Labour time manual" at bounding box center [826, 216] width 217 height 14
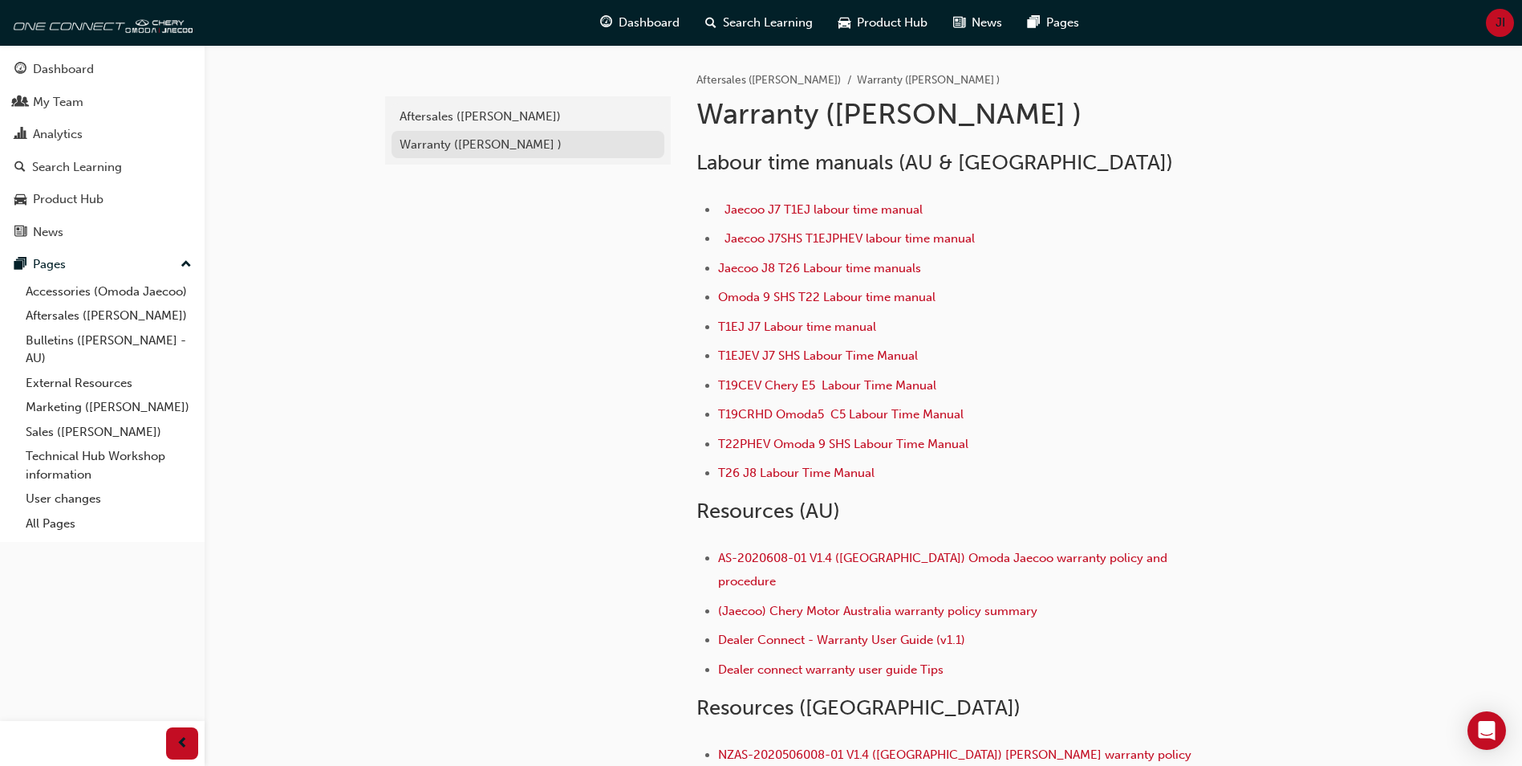
click at [448, 145] on div "Warranty ([PERSON_NAME] )" at bounding box center [528, 145] width 257 height 18
click at [441, 119] on div "Aftersales ([PERSON_NAME])" at bounding box center [528, 117] width 257 height 18
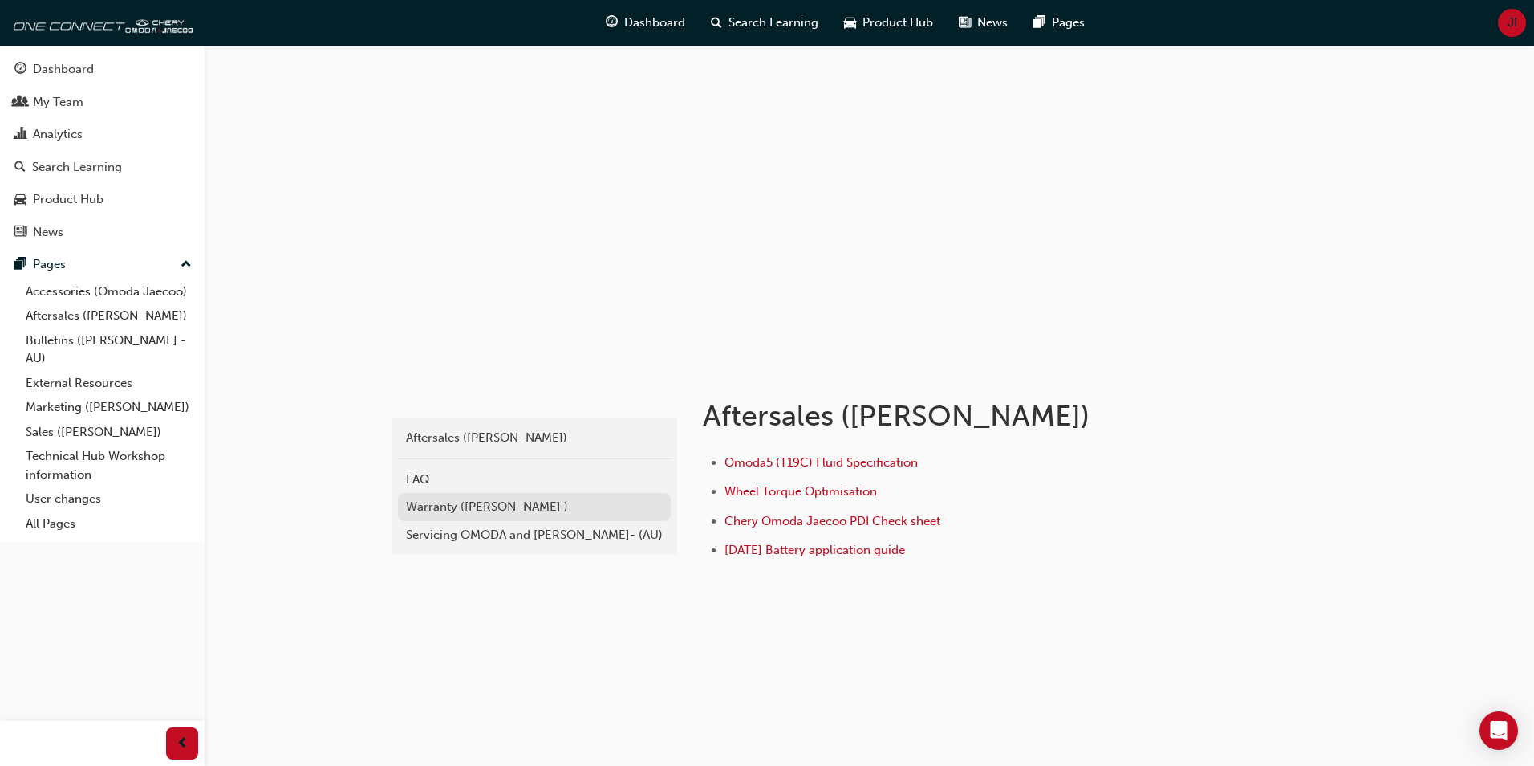
click at [441, 503] on div "Warranty ([PERSON_NAME] )" at bounding box center [534, 507] width 257 height 18
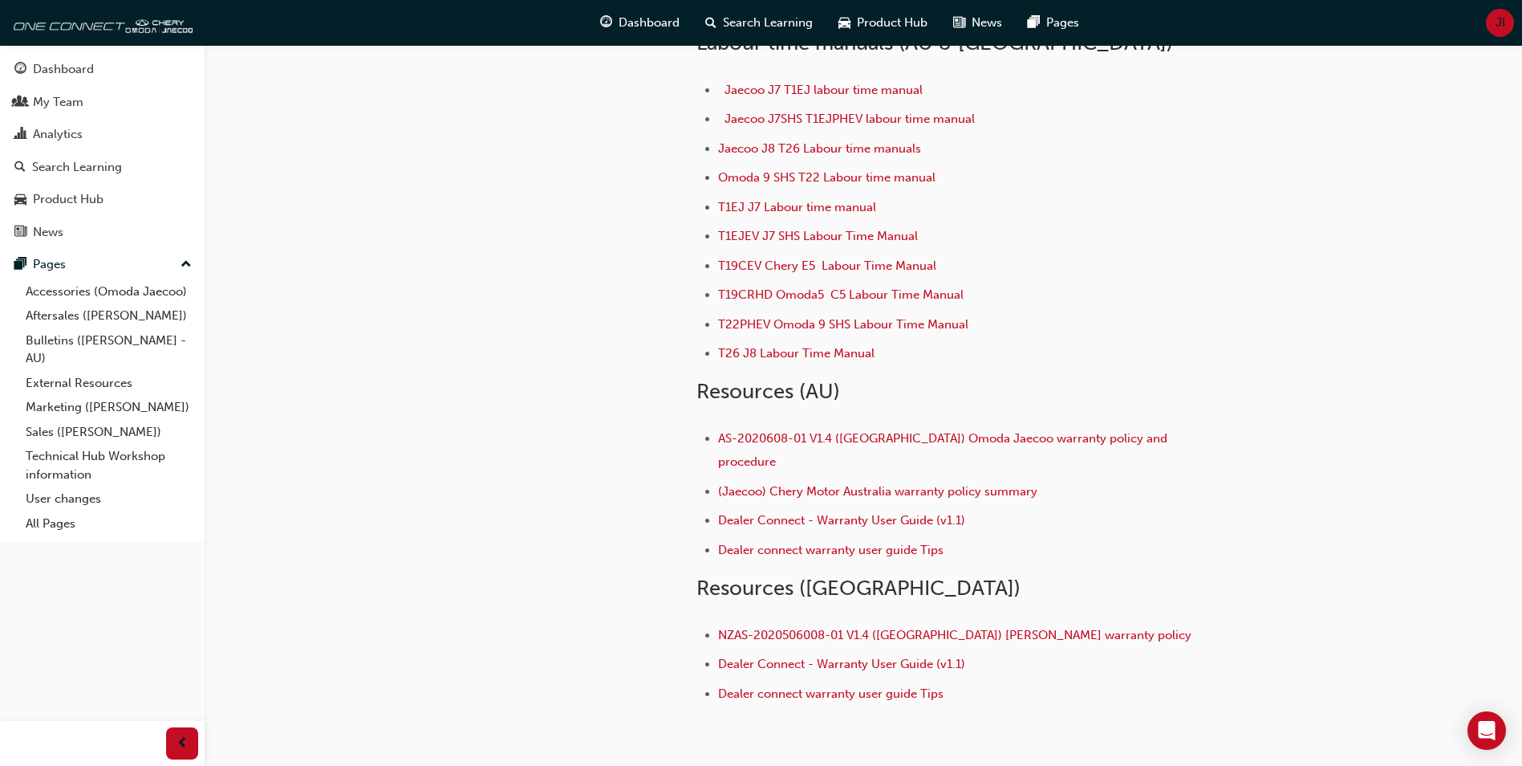
scroll to position [160, 0]
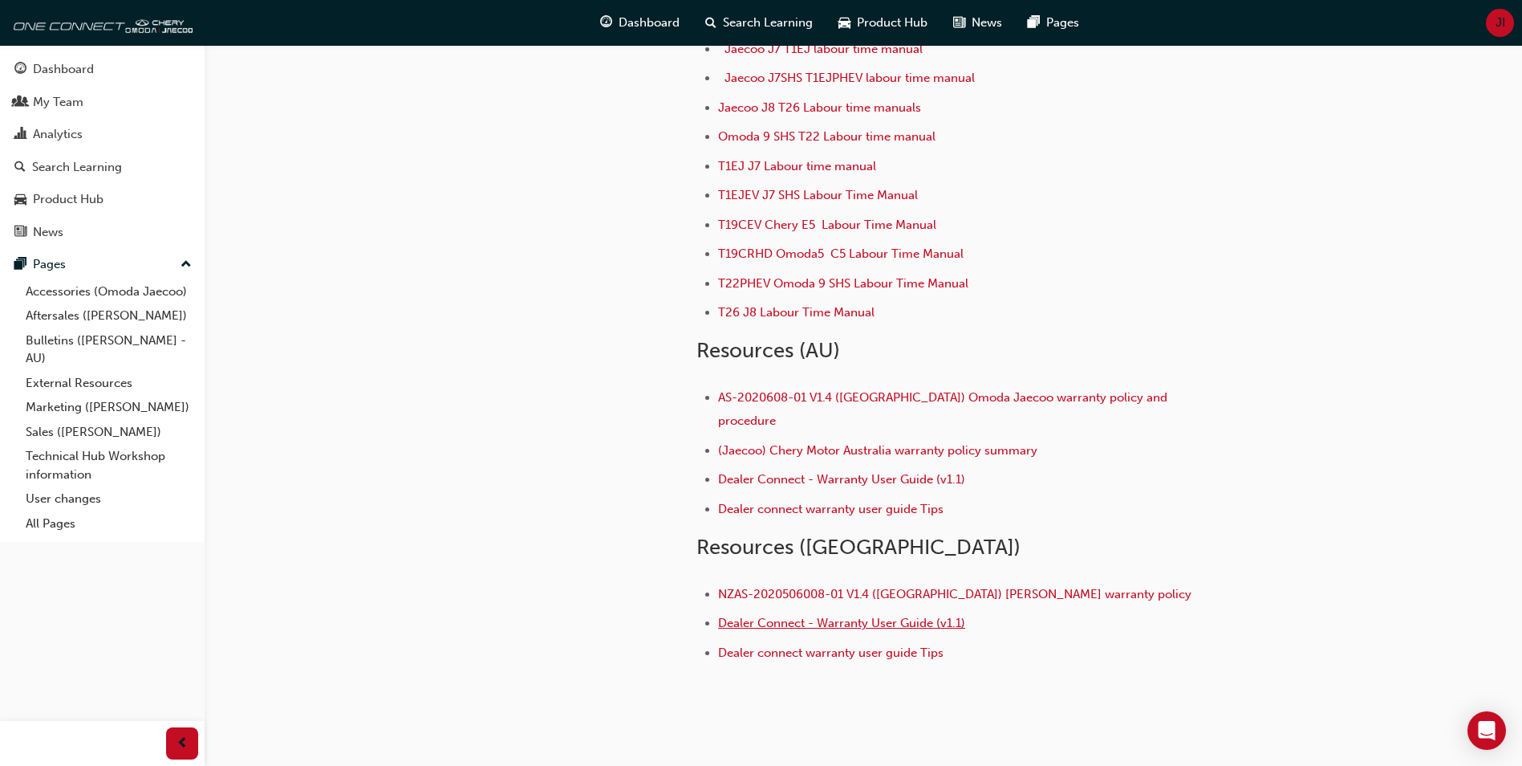
click at [801, 615] on span "Dealer Connect - Warranty User Guide (v1.1)" at bounding box center [841, 622] width 247 height 14
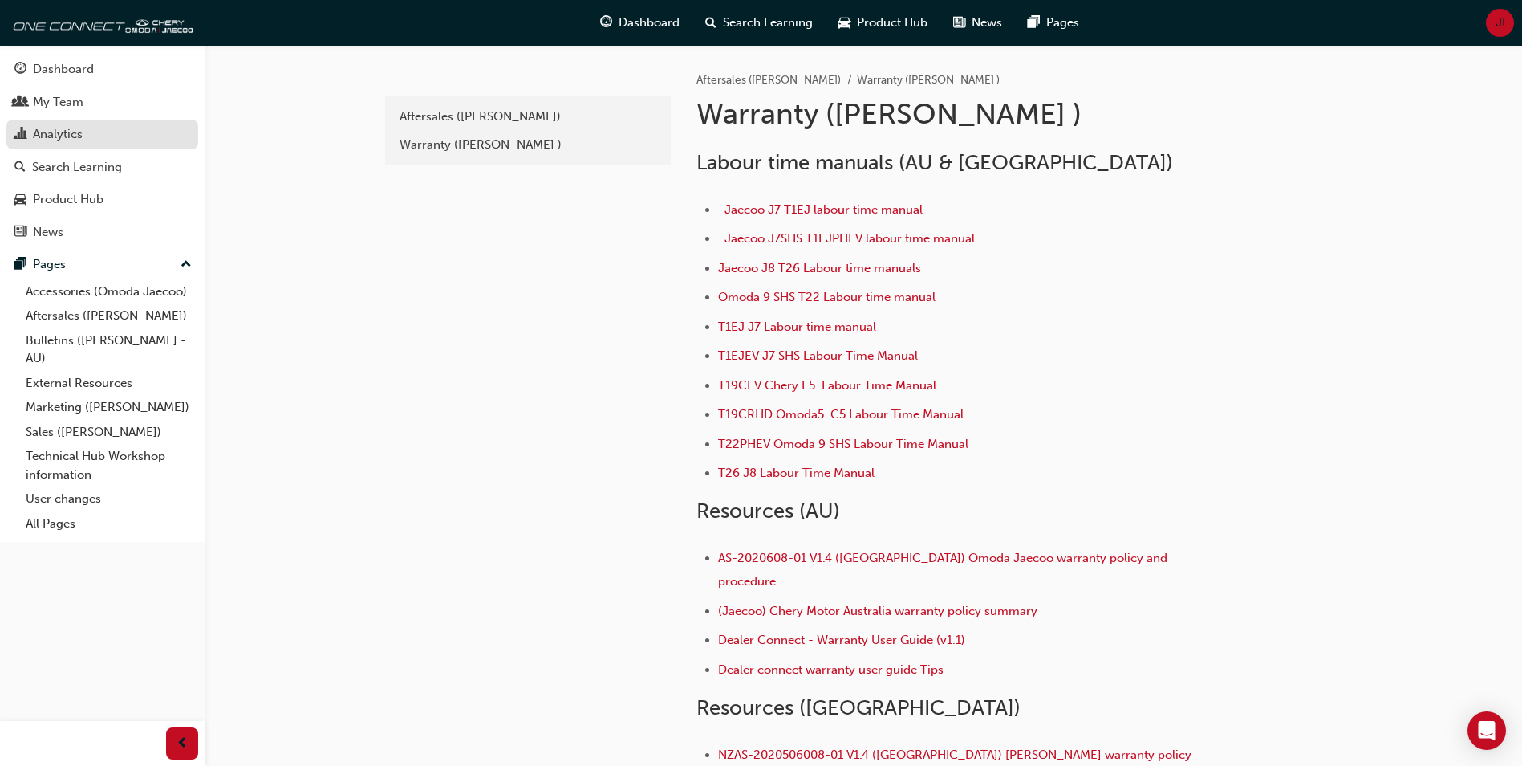
click at [50, 135] on div "Analytics" at bounding box center [58, 134] width 50 height 18
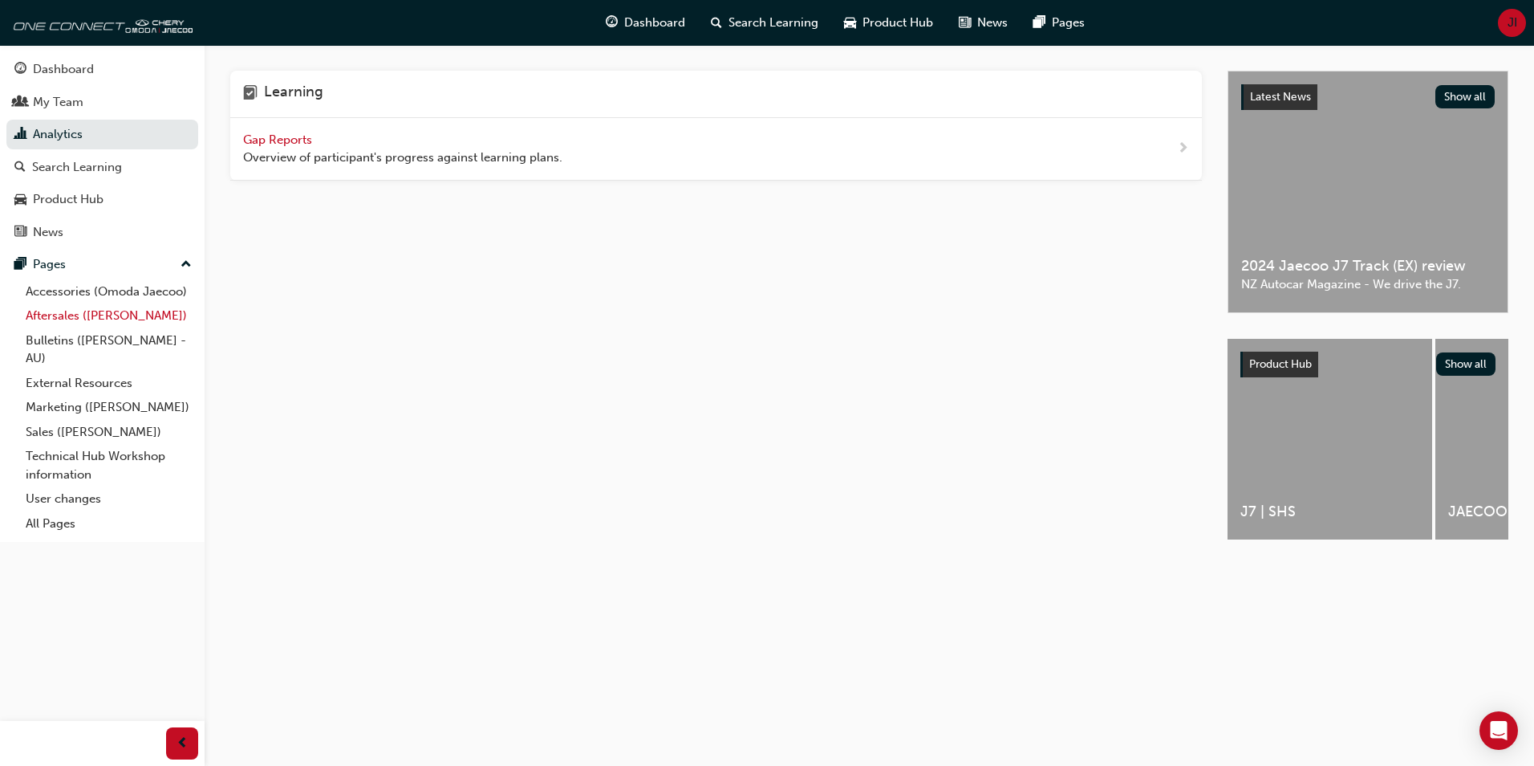
click at [106, 316] on link "Aftersales ([PERSON_NAME])" at bounding box center [108, 315] width 179 height 25
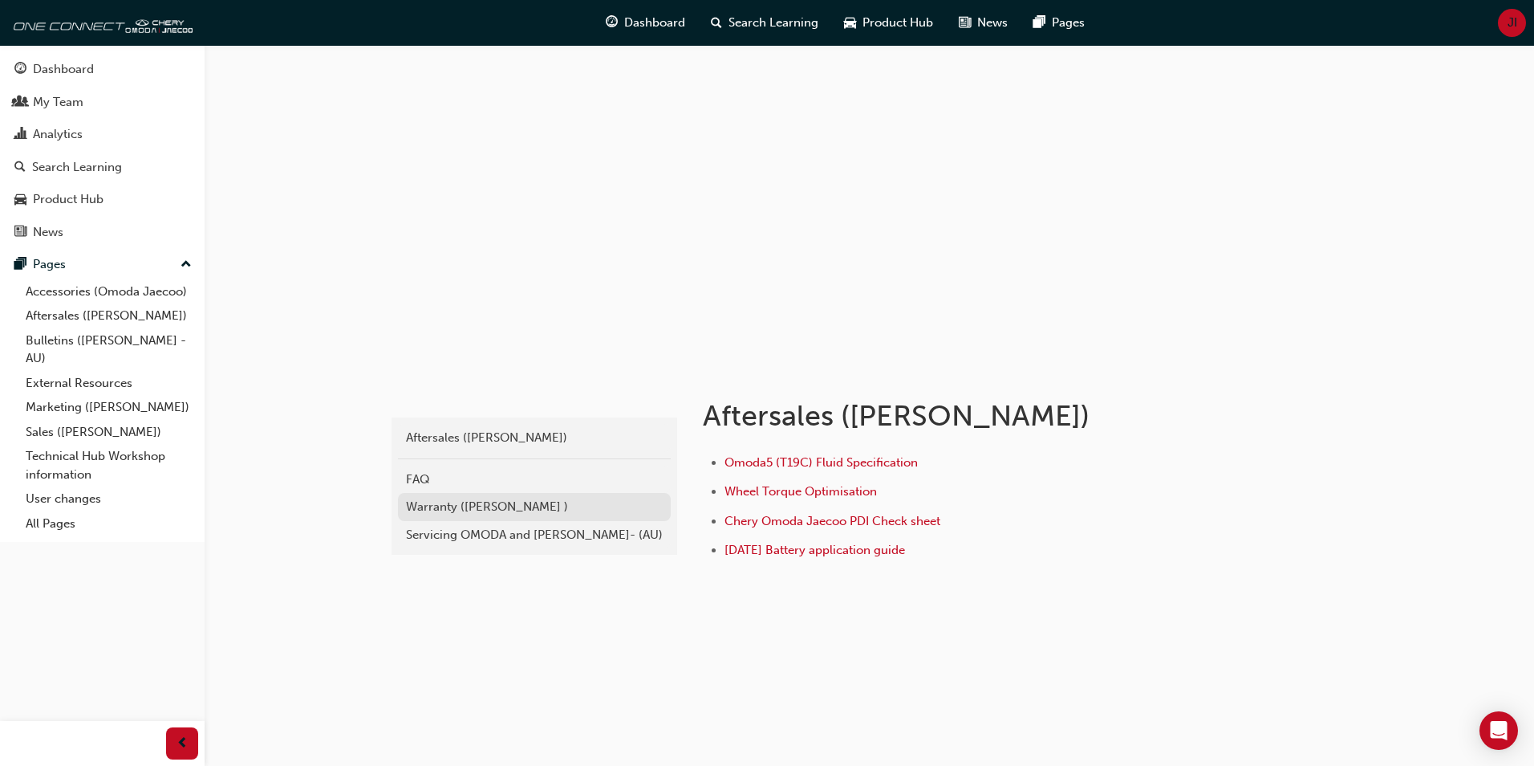
click at [459, 511] on div "Warranty ([PERSON_NAME] )" at bounding box center [534, 507] width 257 height 18
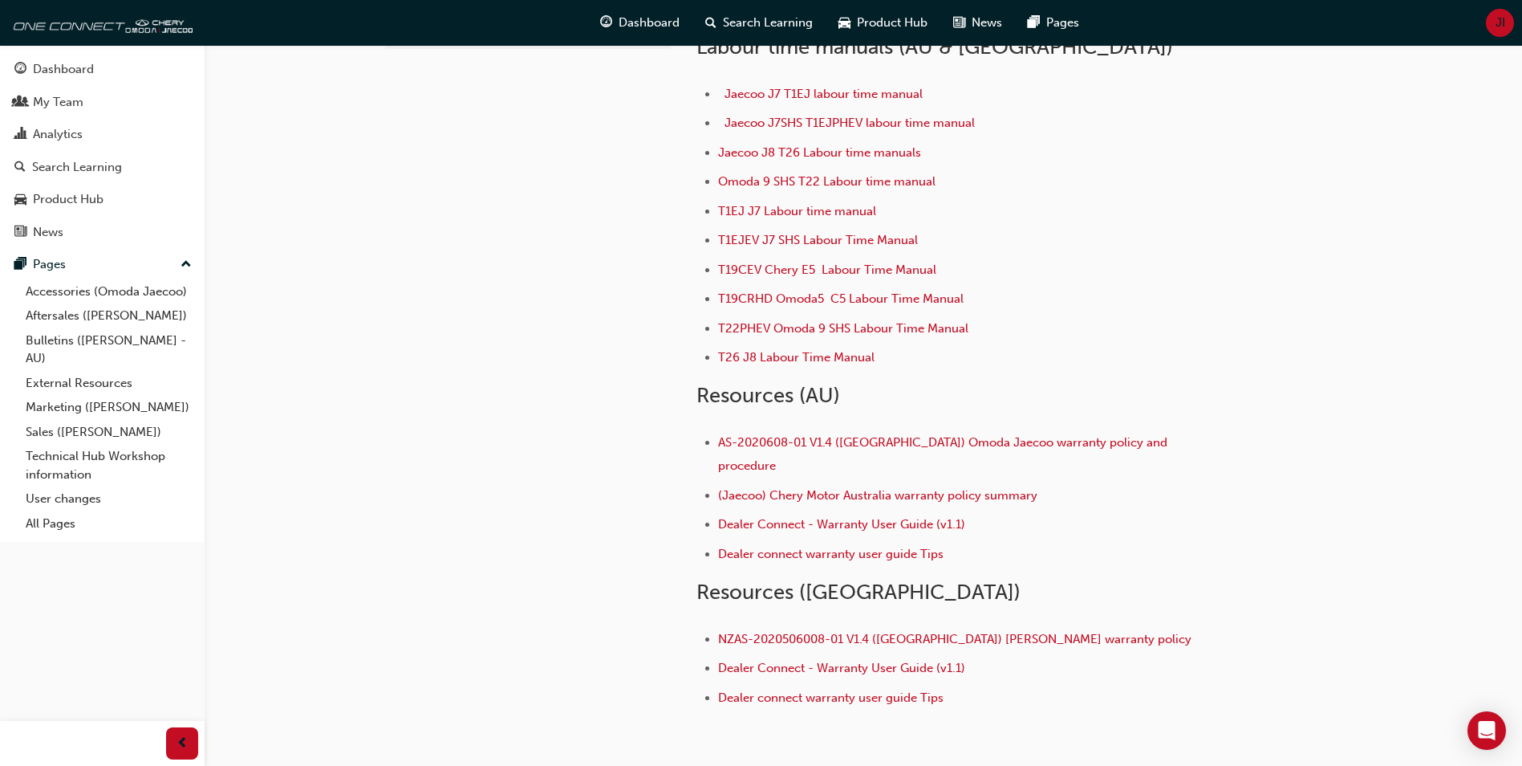
scroll to position [112, 0]
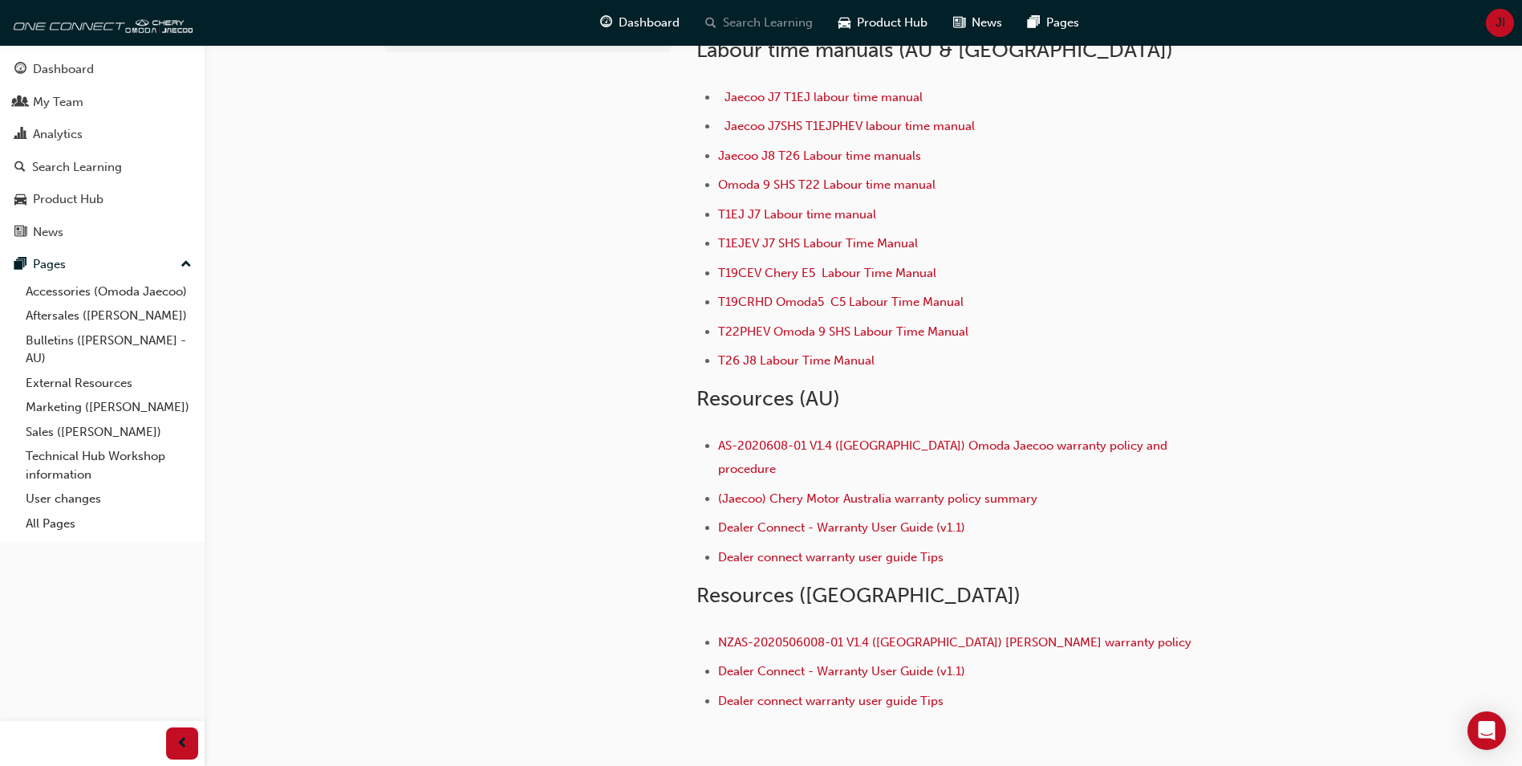
click at [785, 26] on span "Search Learning" at bounding box center [768, 23] width 90 height 18
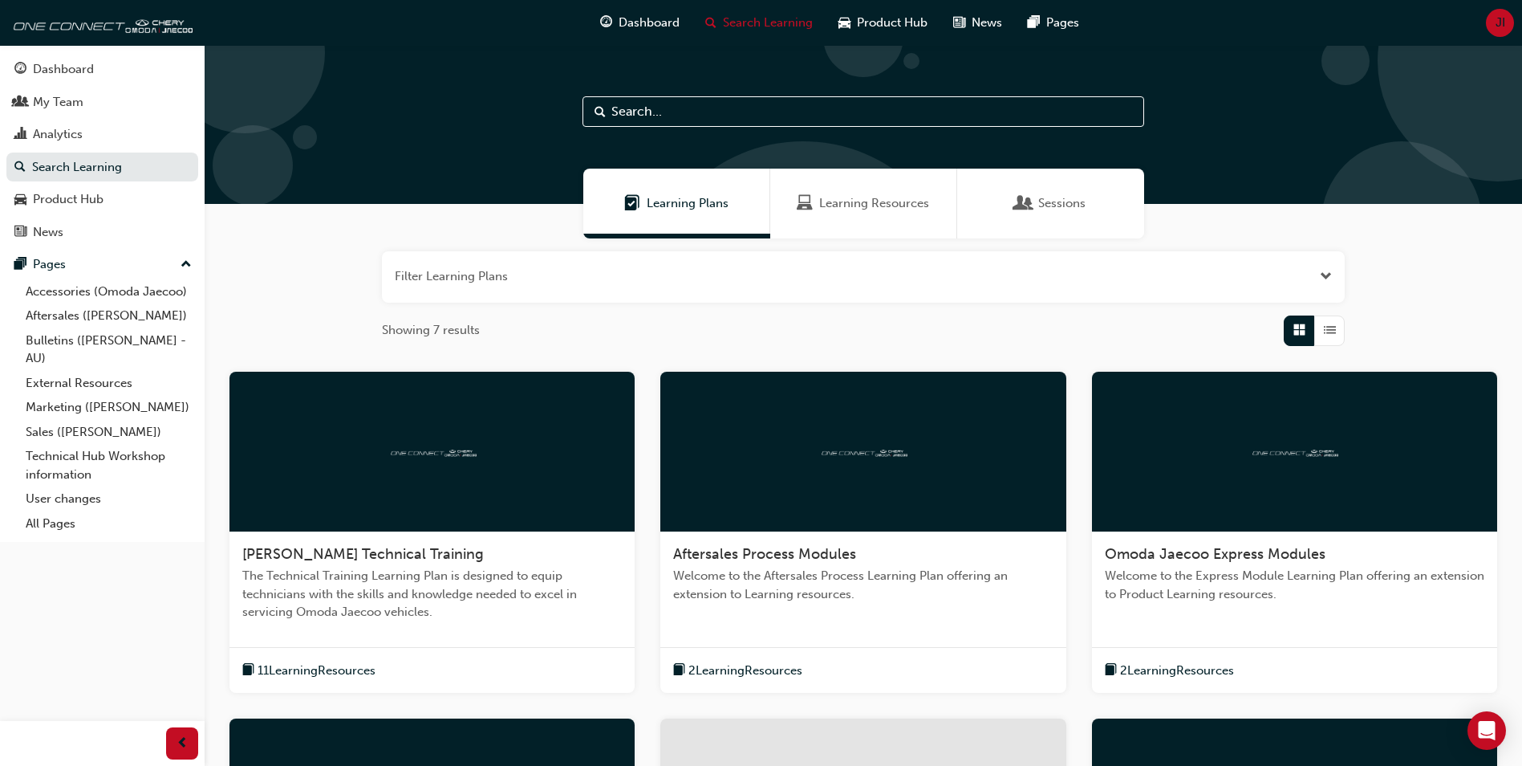
click at [701, 120] on input "text" at bounding box center [864, 111] width 562 height 30
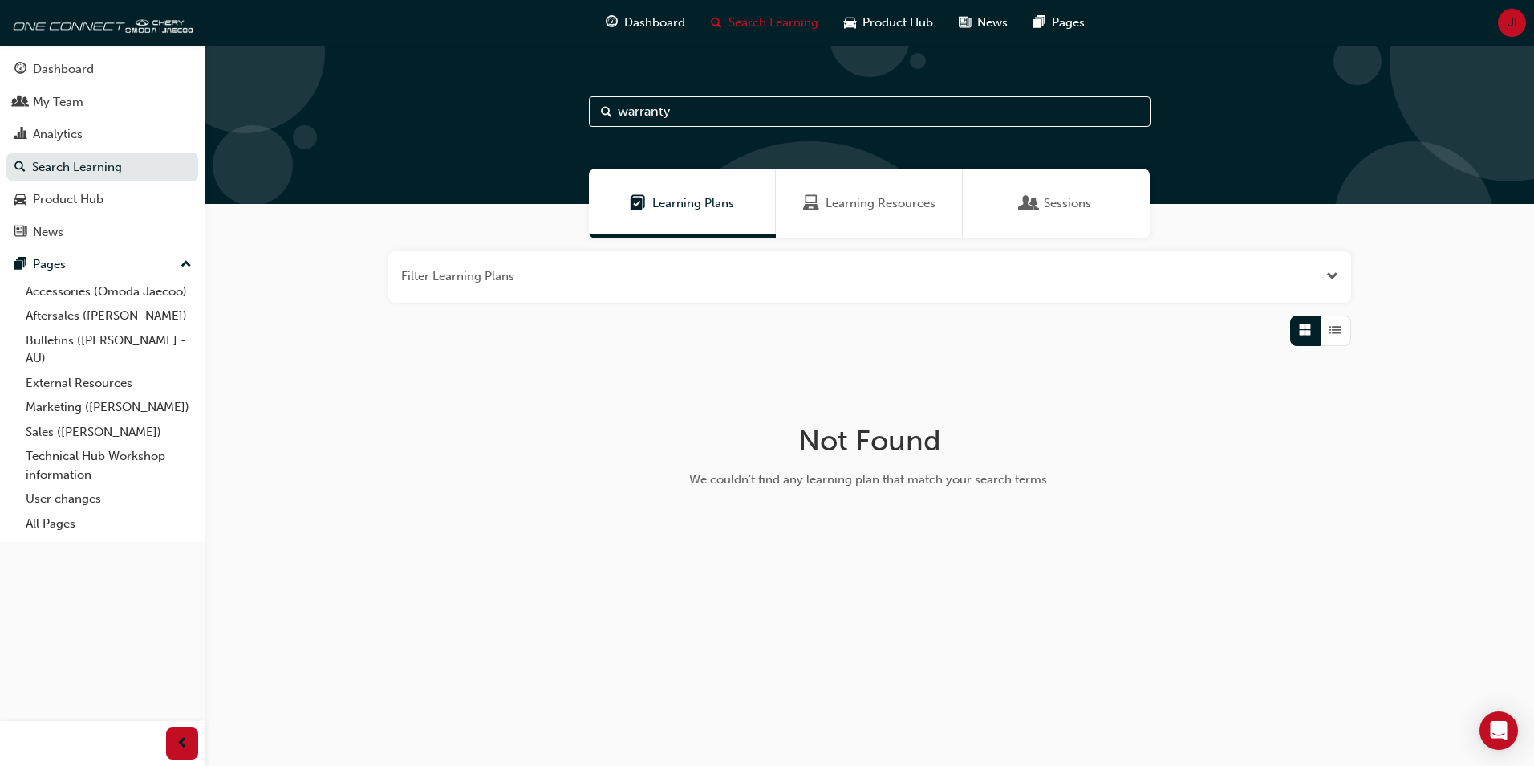
type input "warranty"
click at [601, 107] on span "Search" at bounding box center [606, 112] width 11 height 18
click at [1331, 267] on span "Open the filter" at bounding box center [1332, 276] width 12 height 18
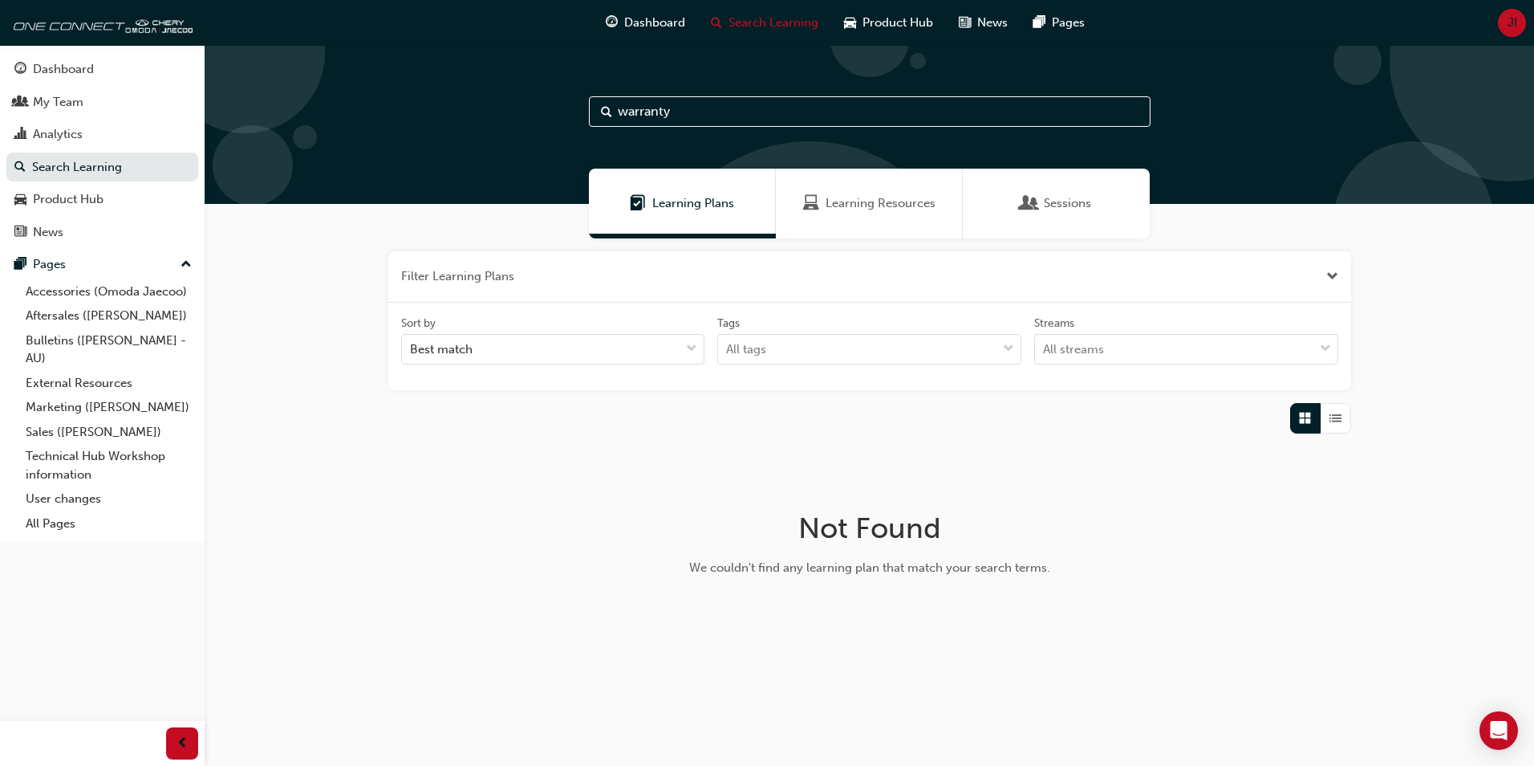
click at [1331, 267] on span "Close the filter" at bounding box center [1332, 276] width 12 height 18
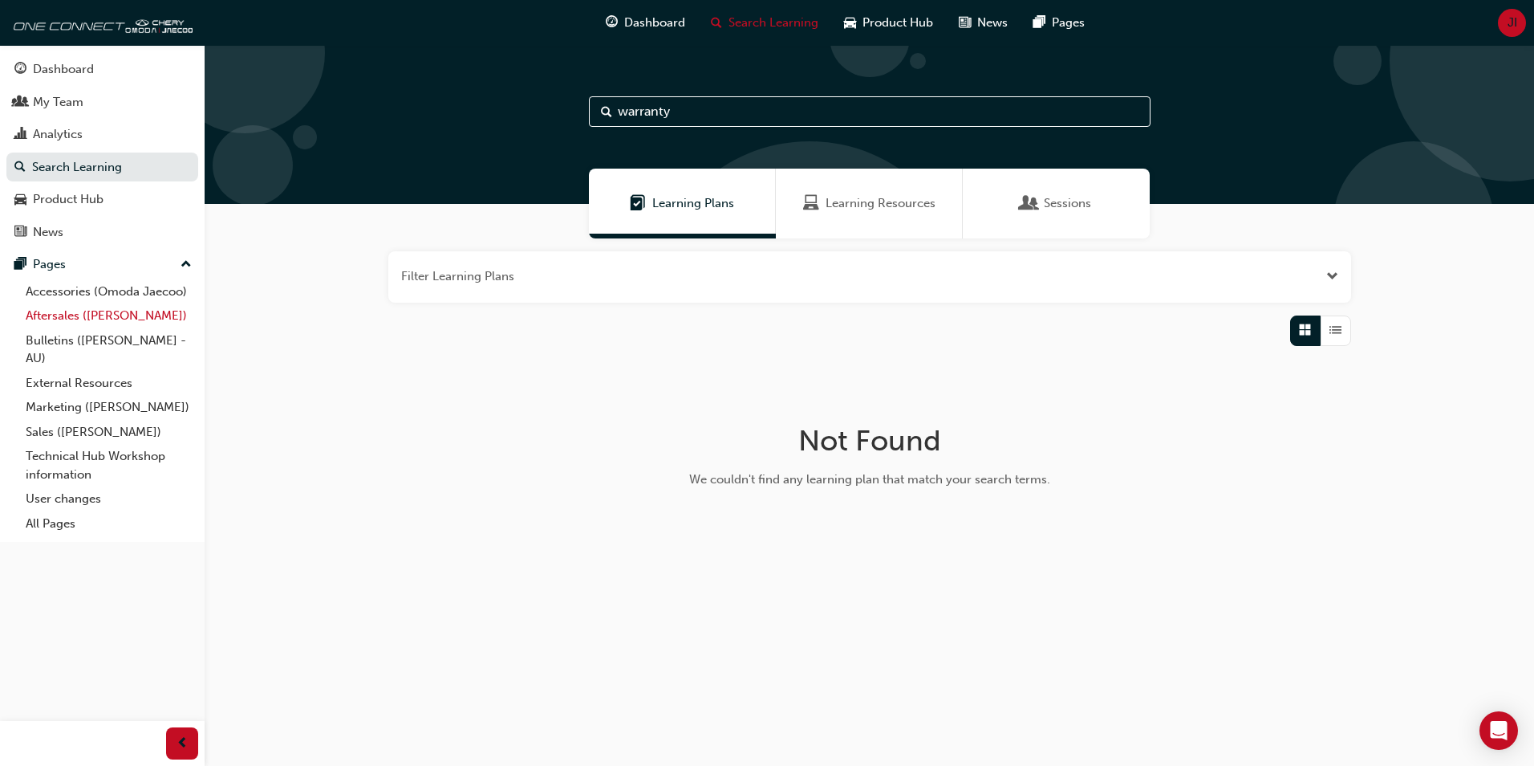
click at [86, 316] on link "Aftersales ([PERSON_NAME])" at bounding box center [108, 315] width 179 height 25
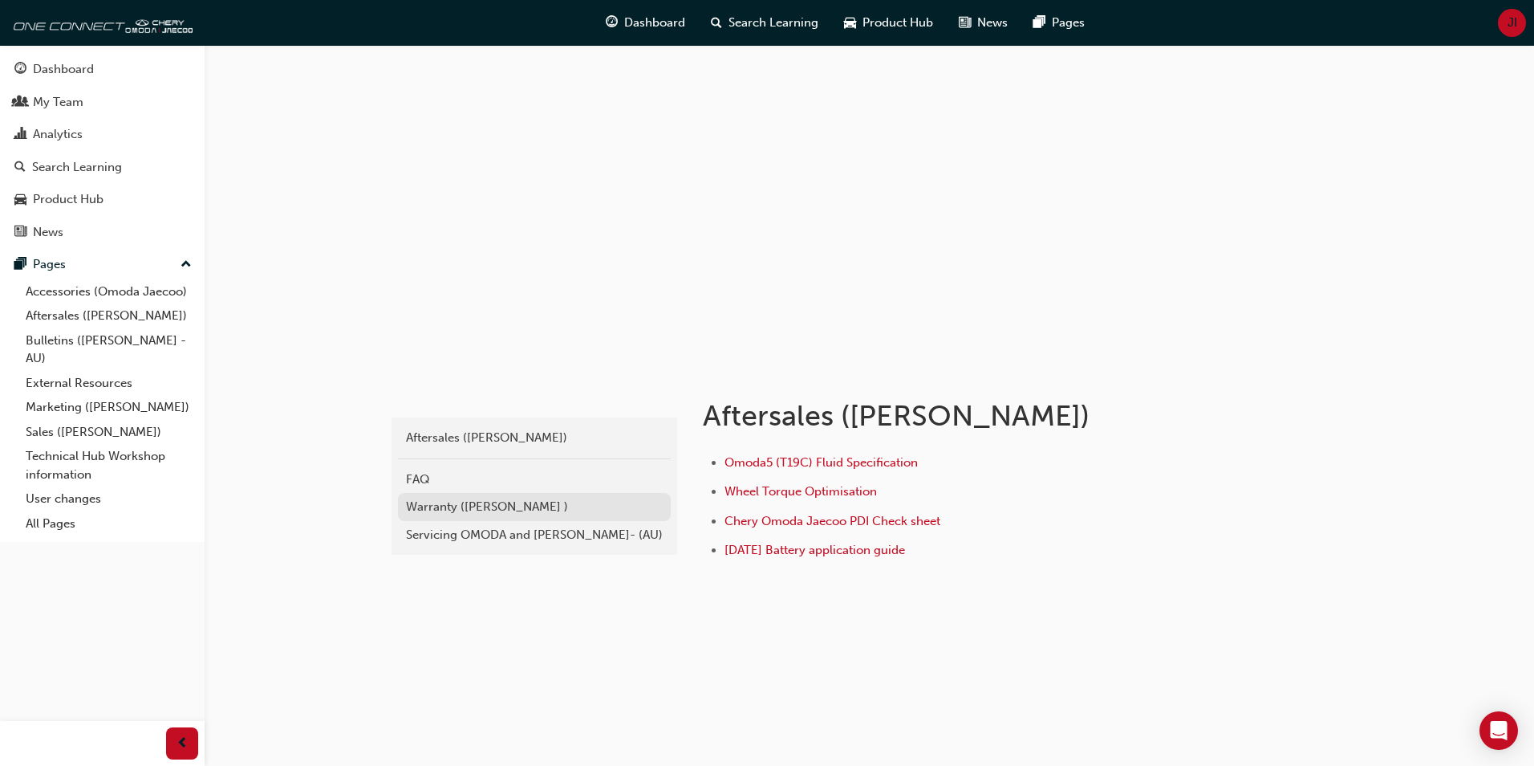
click at [488, 505] on div "Warranty ([PERSON_NAME] )" at bounding box center [534, 507] width 257 height 18
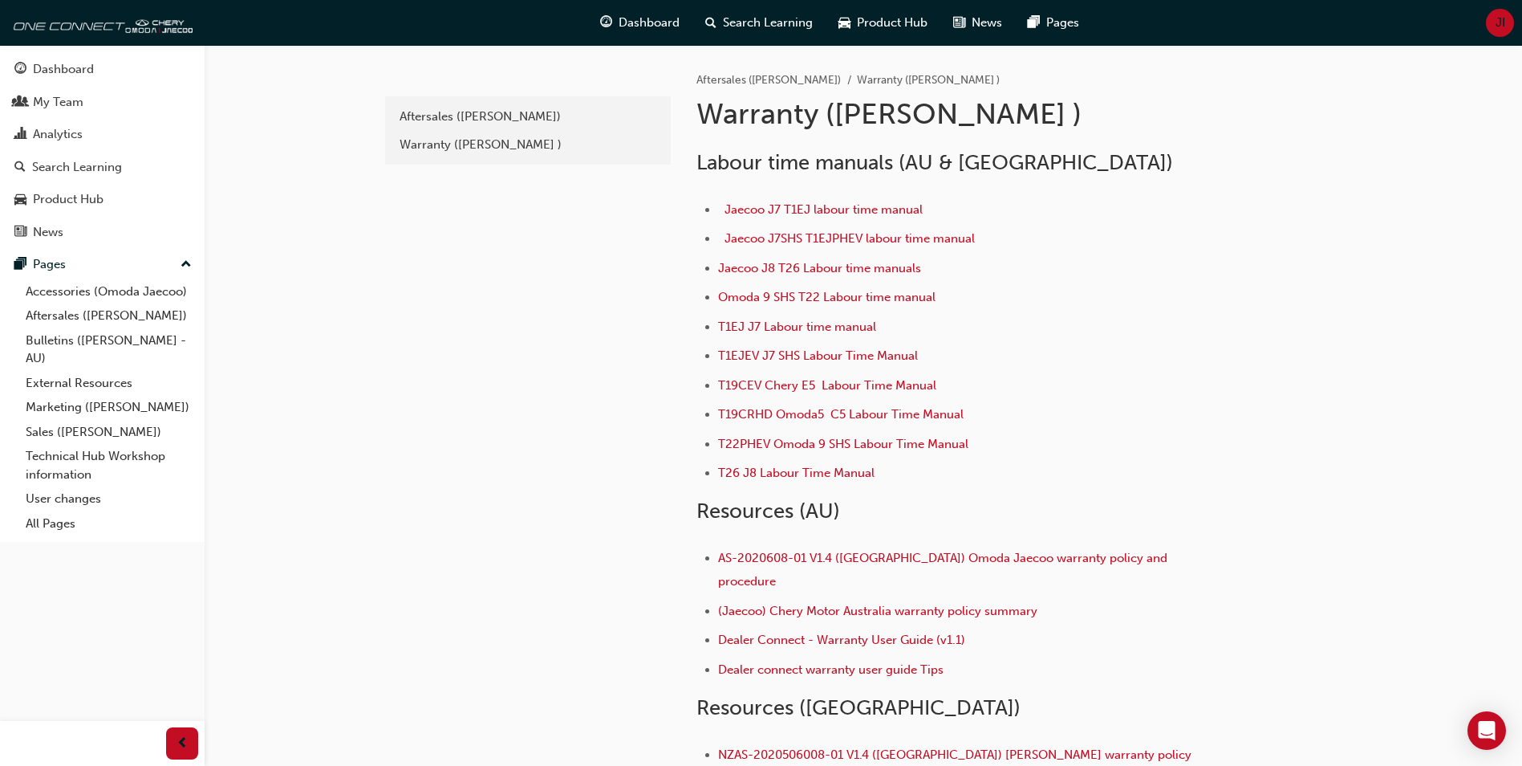
scroll to position [80, 0]
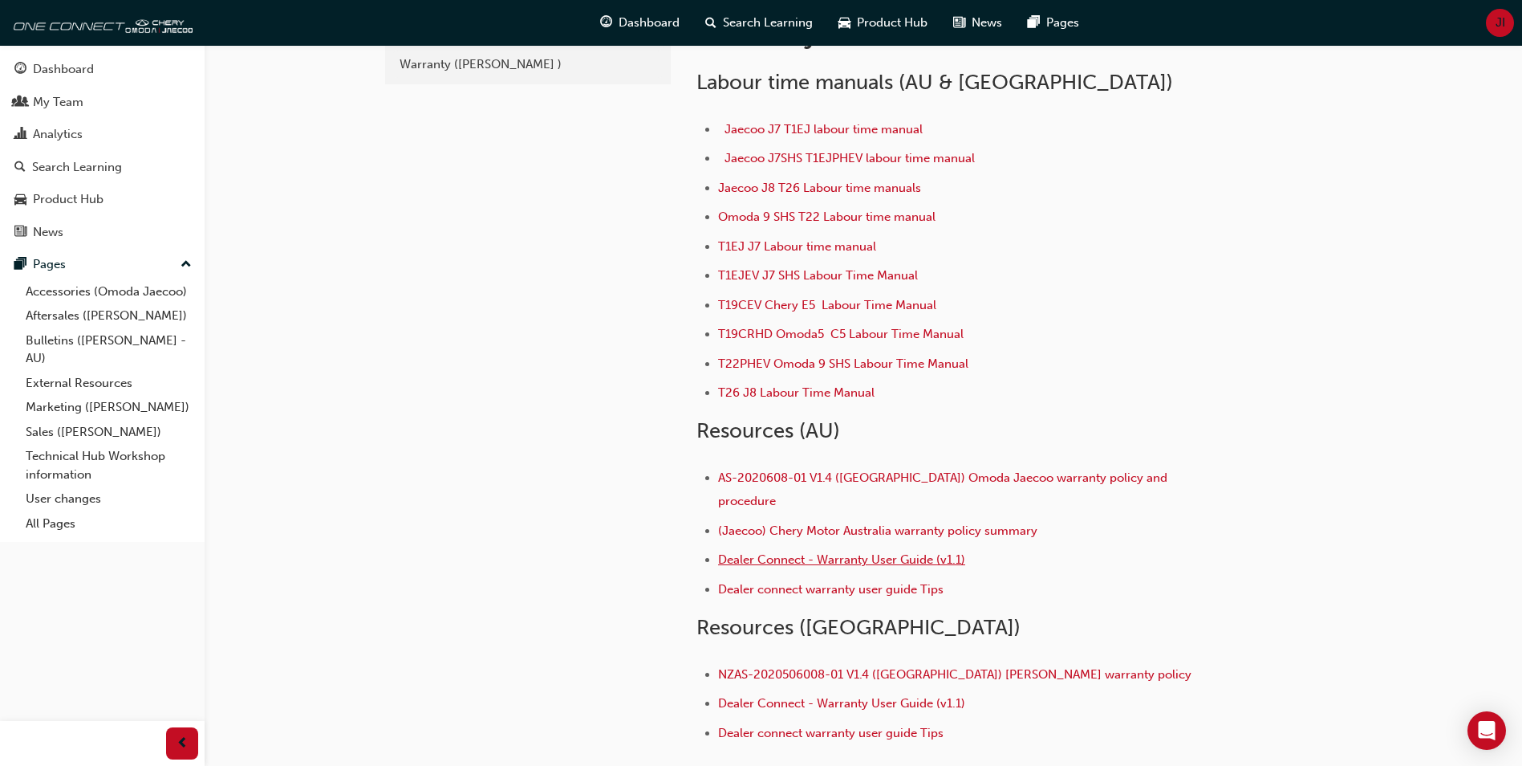
click at [804, 552] on span "Dealer Connect - Warranty User Guide (v1.1)" at bounding box center [841, 559] width 247 height 14
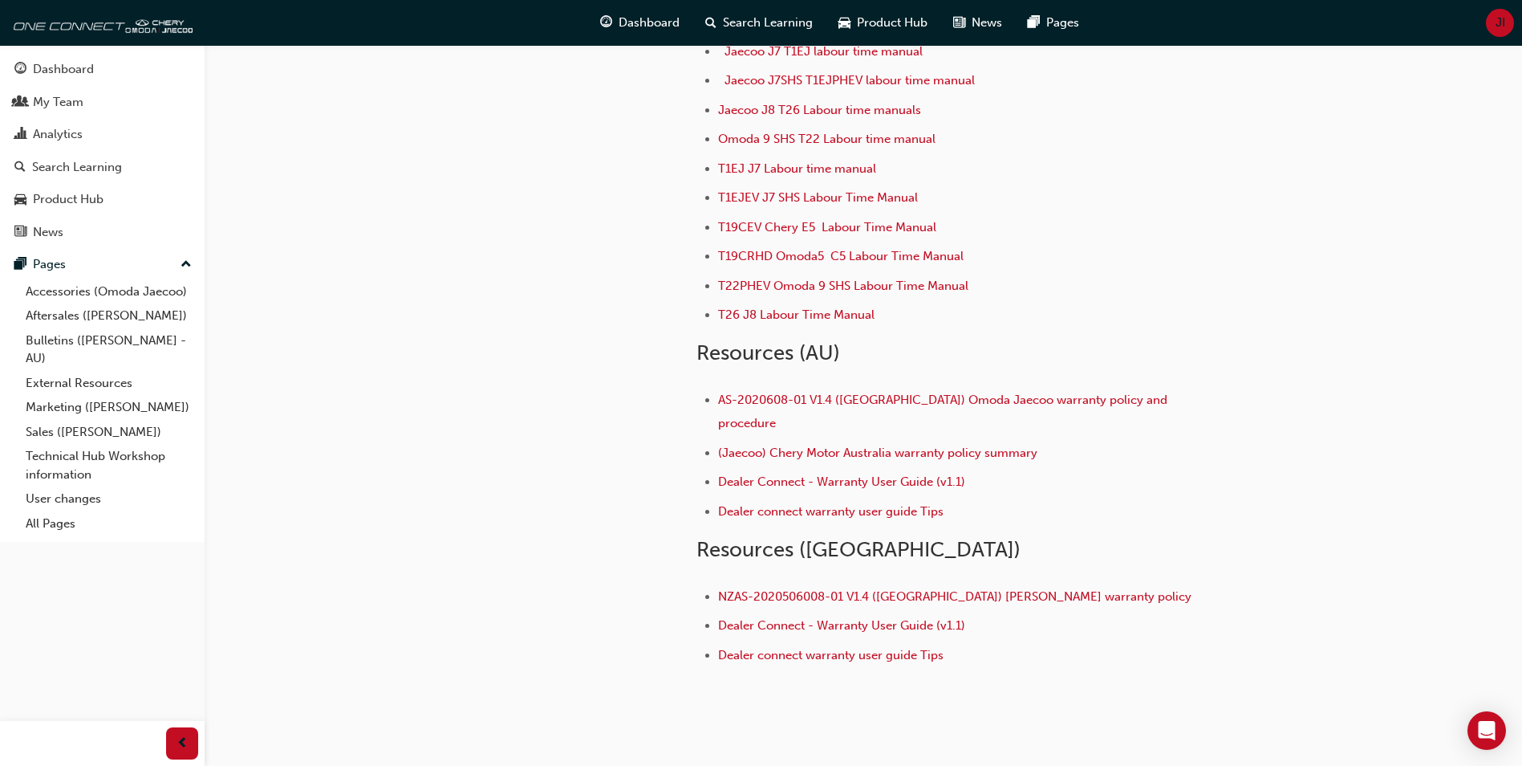
scroll to position [160, 0]
click at [787, 645] on span "Dealer connect warranty user guide Tips" at bounding box center [830, 652] width 225 height 14
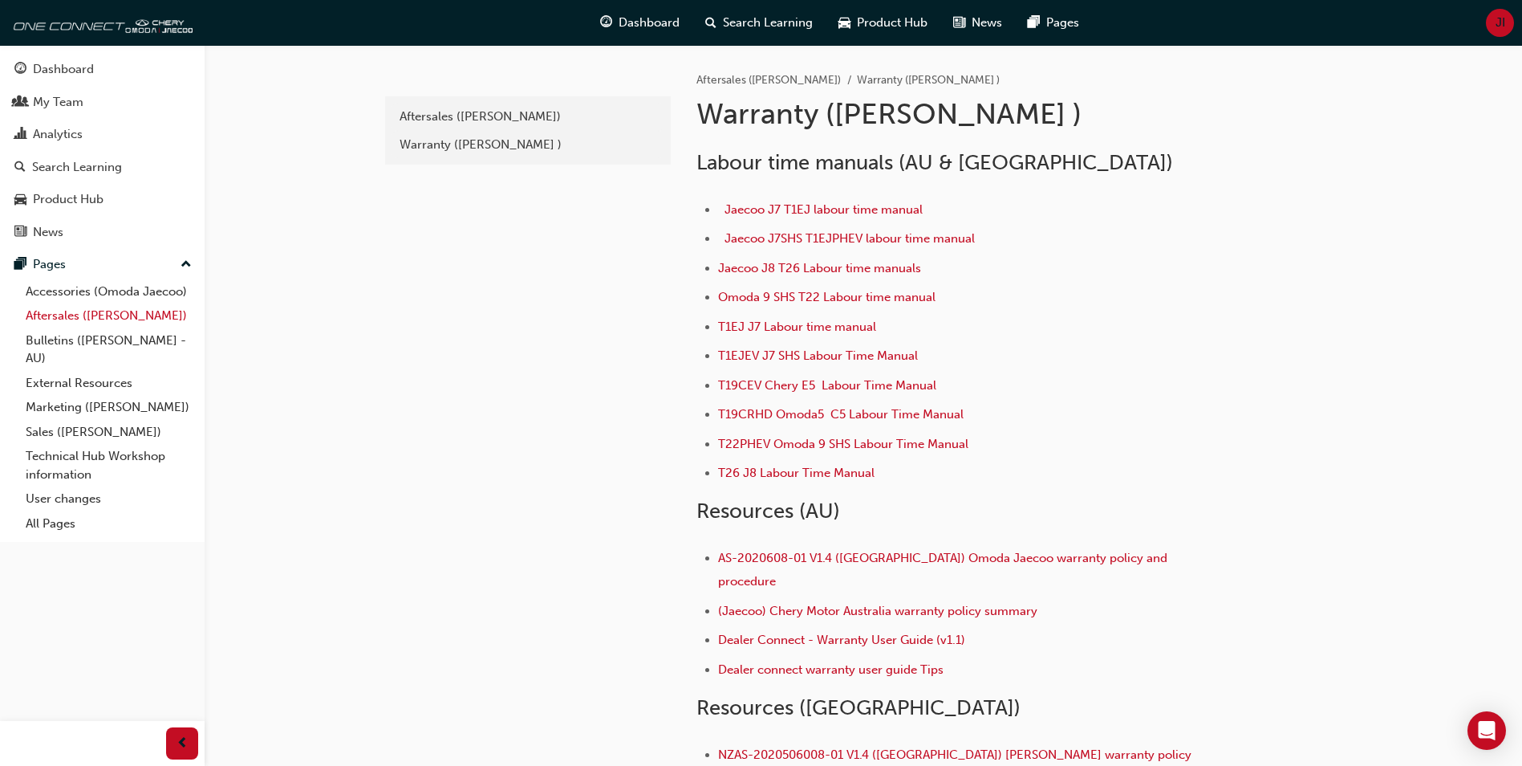
click at [89, 316] on link "Aftersales ([PERSON_NAME])" at bounding box center [108, 315] width 179 height 25
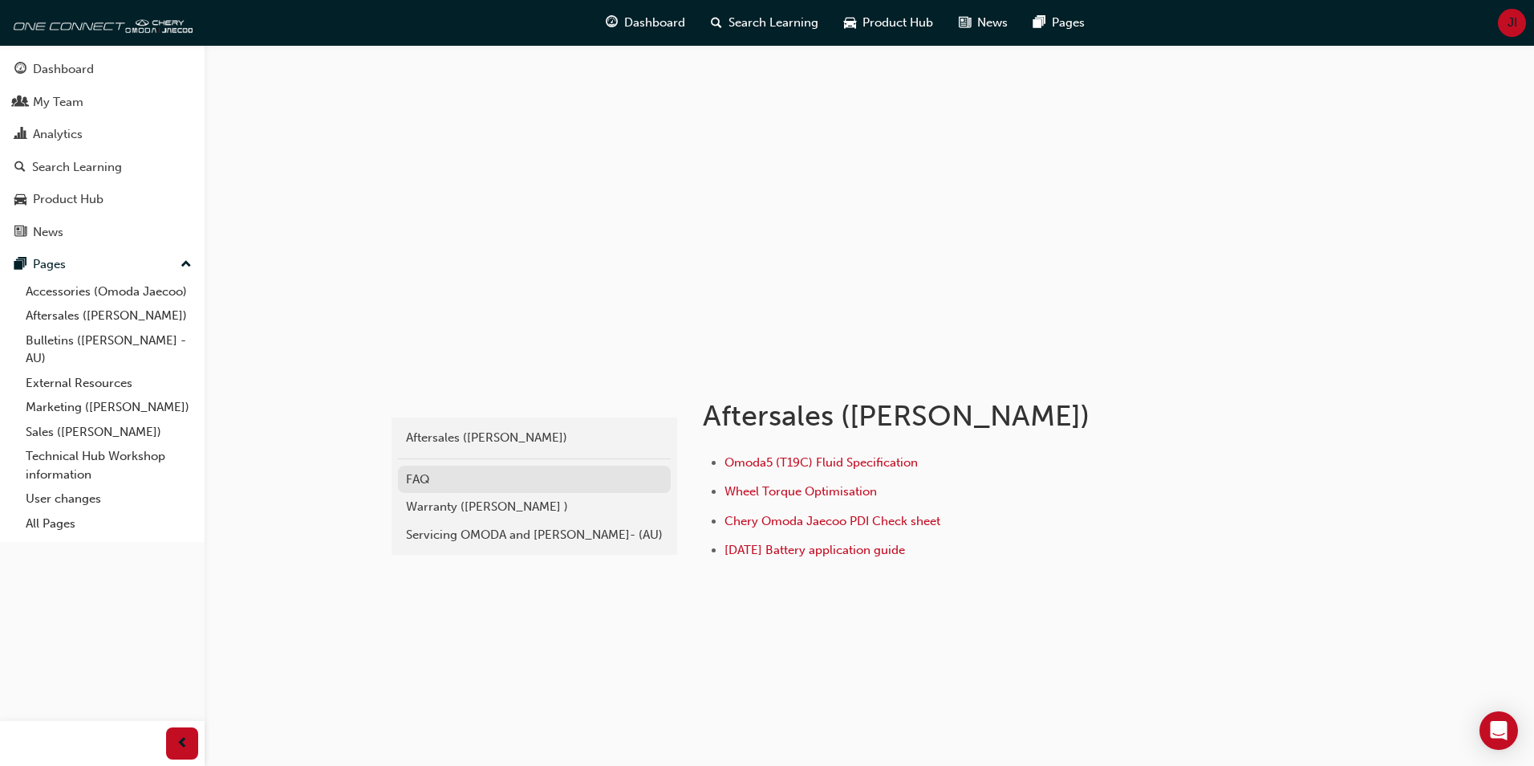
click at [455, 478] on div "FAQ" at bounding box center [534, 479] width 257 height 18
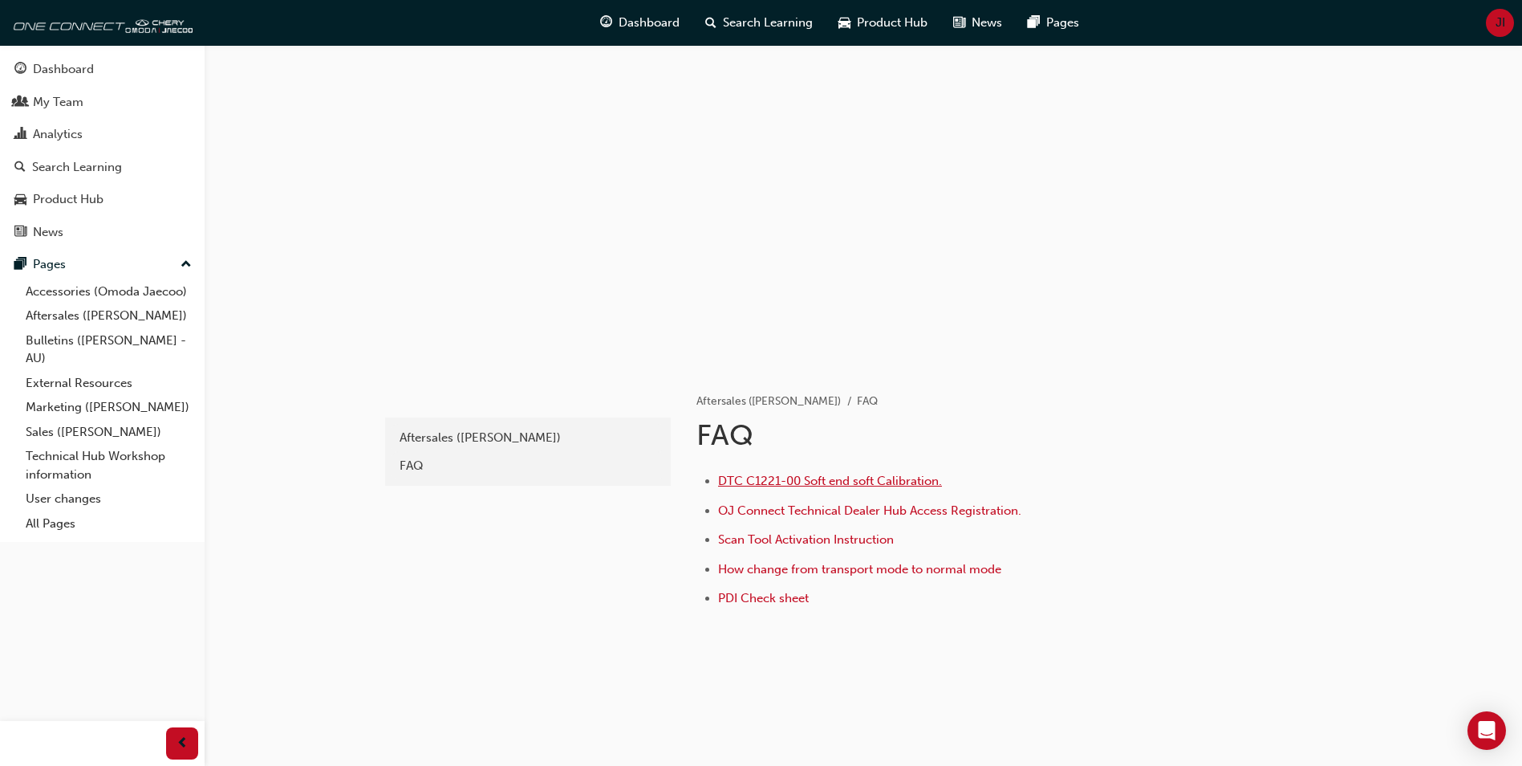
click at [814, 480] on span "DTC C1221-00 Soft end soft Calibration." at bounding box center [830, 480] width 224 height 14
click at [884, 22] on span "Product Hub" at bounding box center [892, 23] width 71 height 18
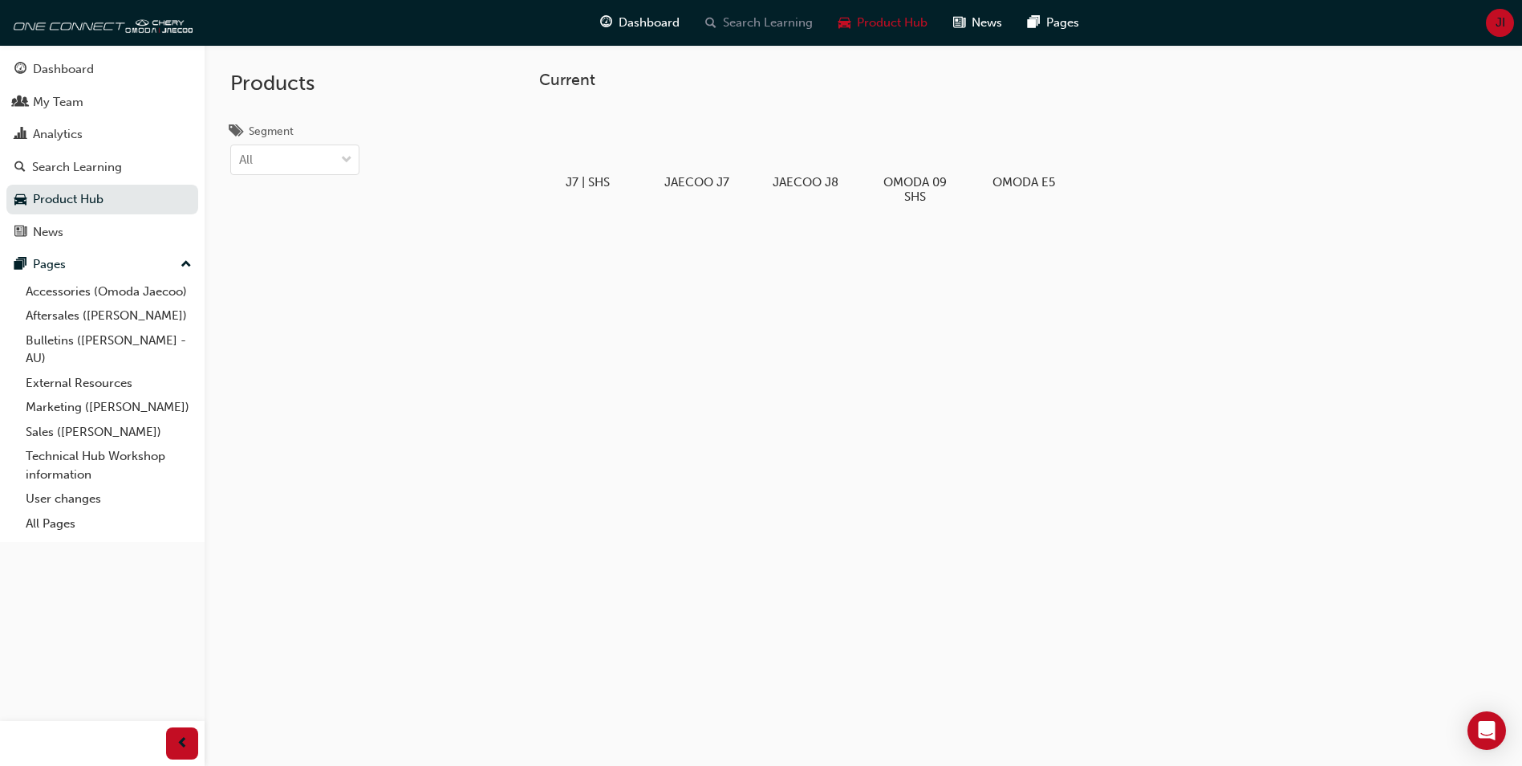
click at [778, 24] on span "Search Learning" at bounding box center [768, 23] width 90 height 18
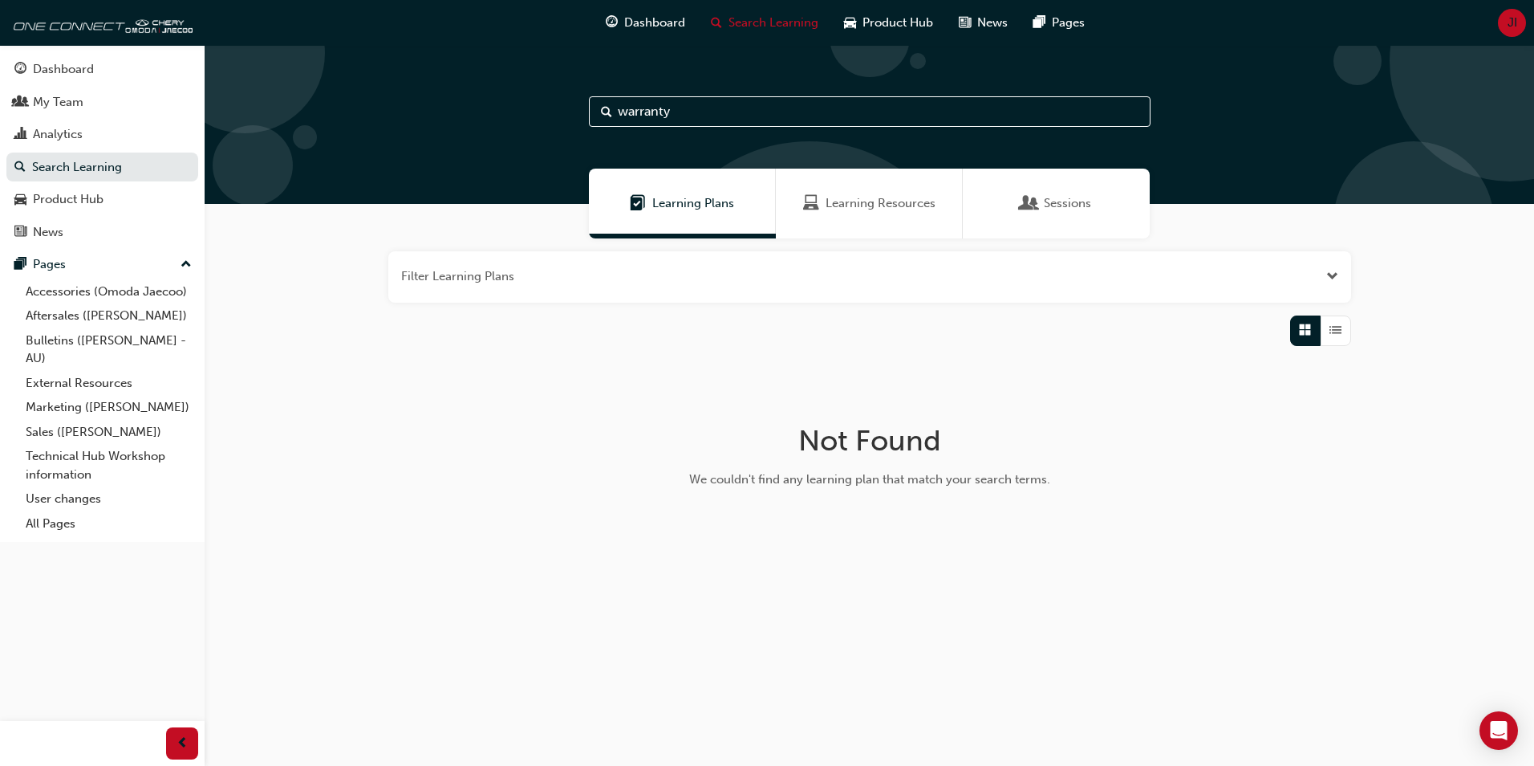
click at [689, 109] on input "warranty" at bounding box center [870, 111] width 562 height 30
click at [67, 134] on div "Analytics" at bounding box center [58, 134] width 50 height 18
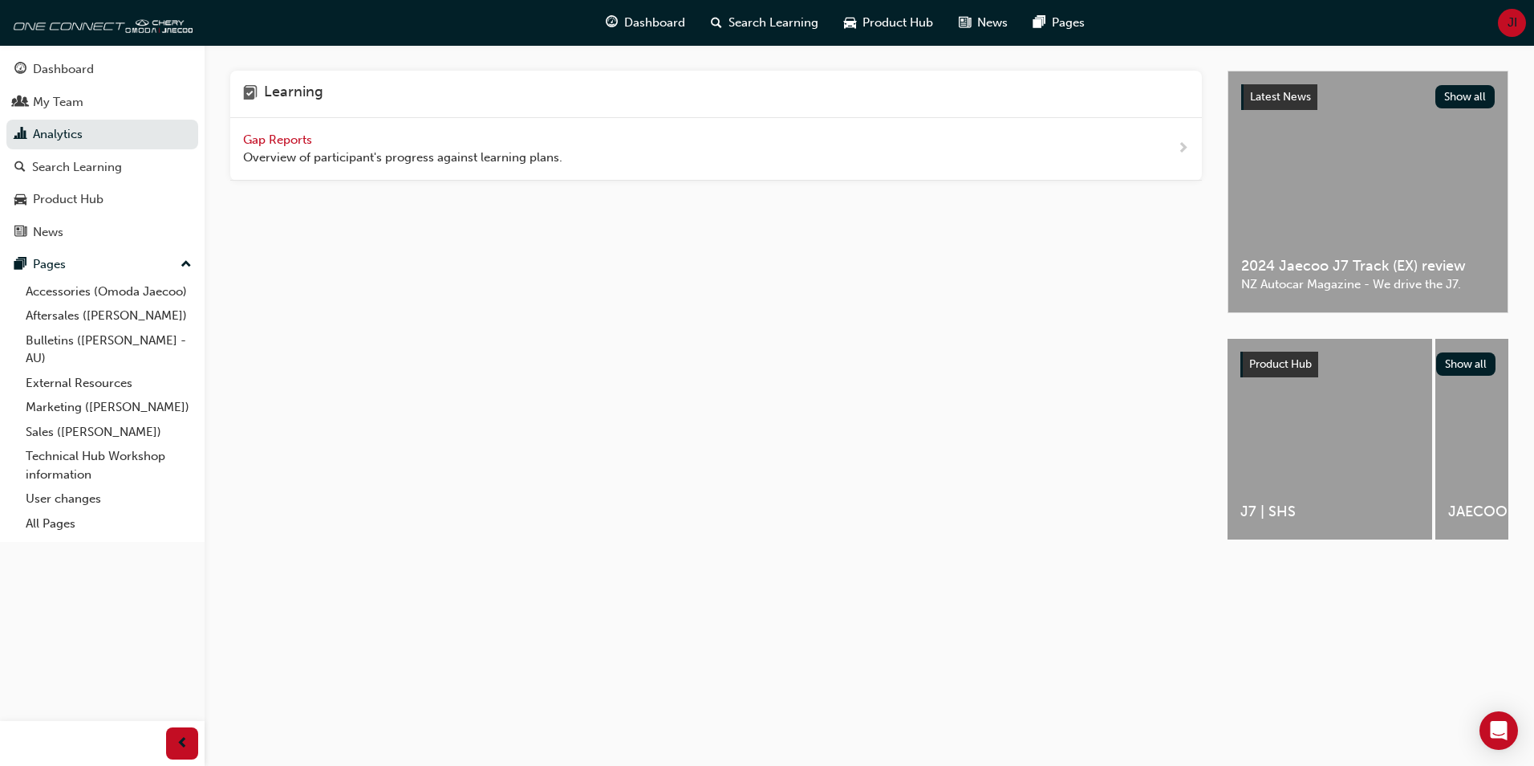
click at [287, 137] on span "Gap Reports" at bounding box center [279, 139] width 72 height 14
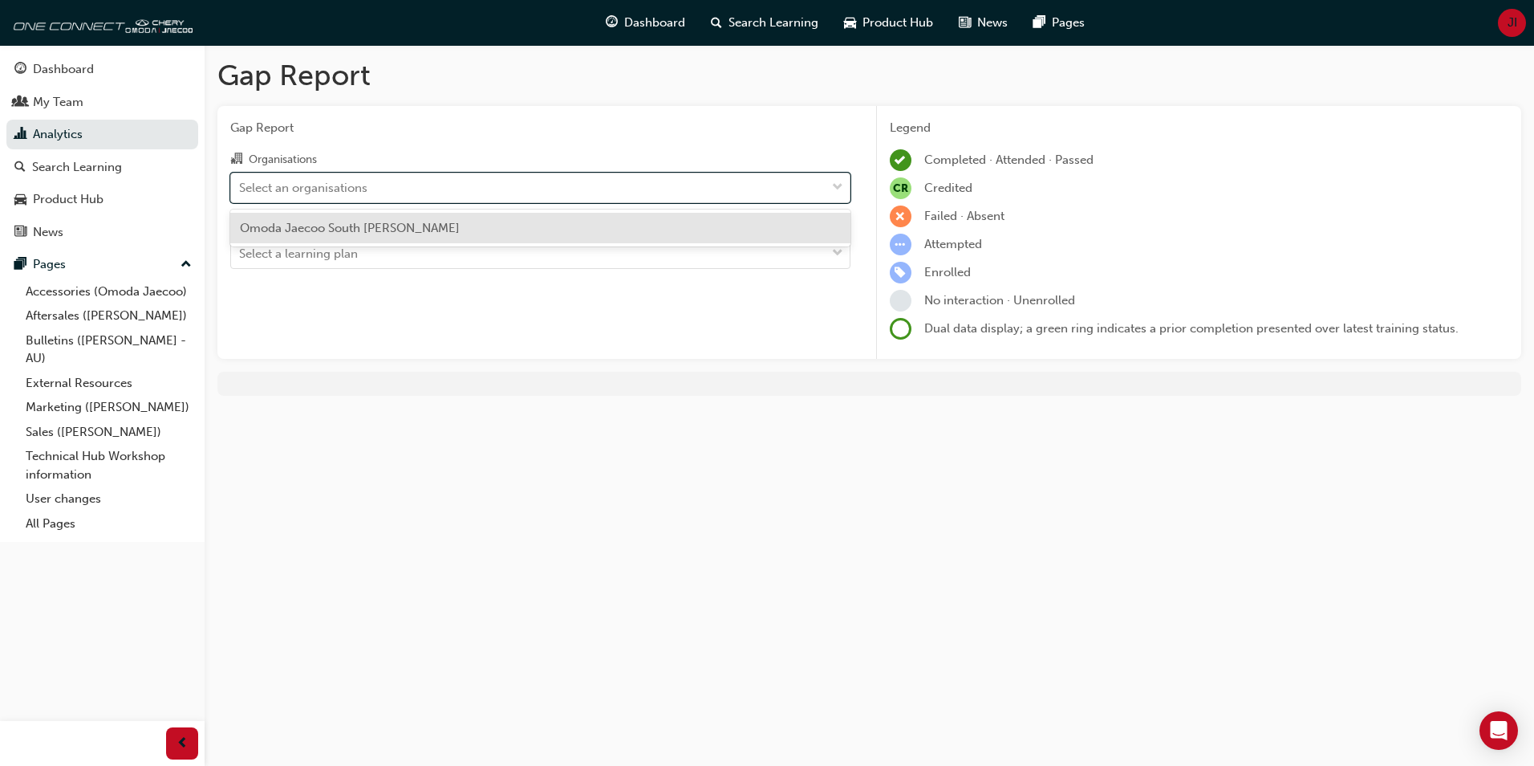
click at [358, 189] on div "Select an organisations" at bounding box center [303, 187] width 128 height 18
click at [241, 189] on input "Organisations option Omoda Jaecoo South Morang focused, 1 of 1. 1 result availa…" at bounding box center [240, 187] width 2 height 14
click at [372, 225] on span "Omoda Jaecoo South [PERSON_NAME]" at bounding box center [350, 228] width 220 height 14
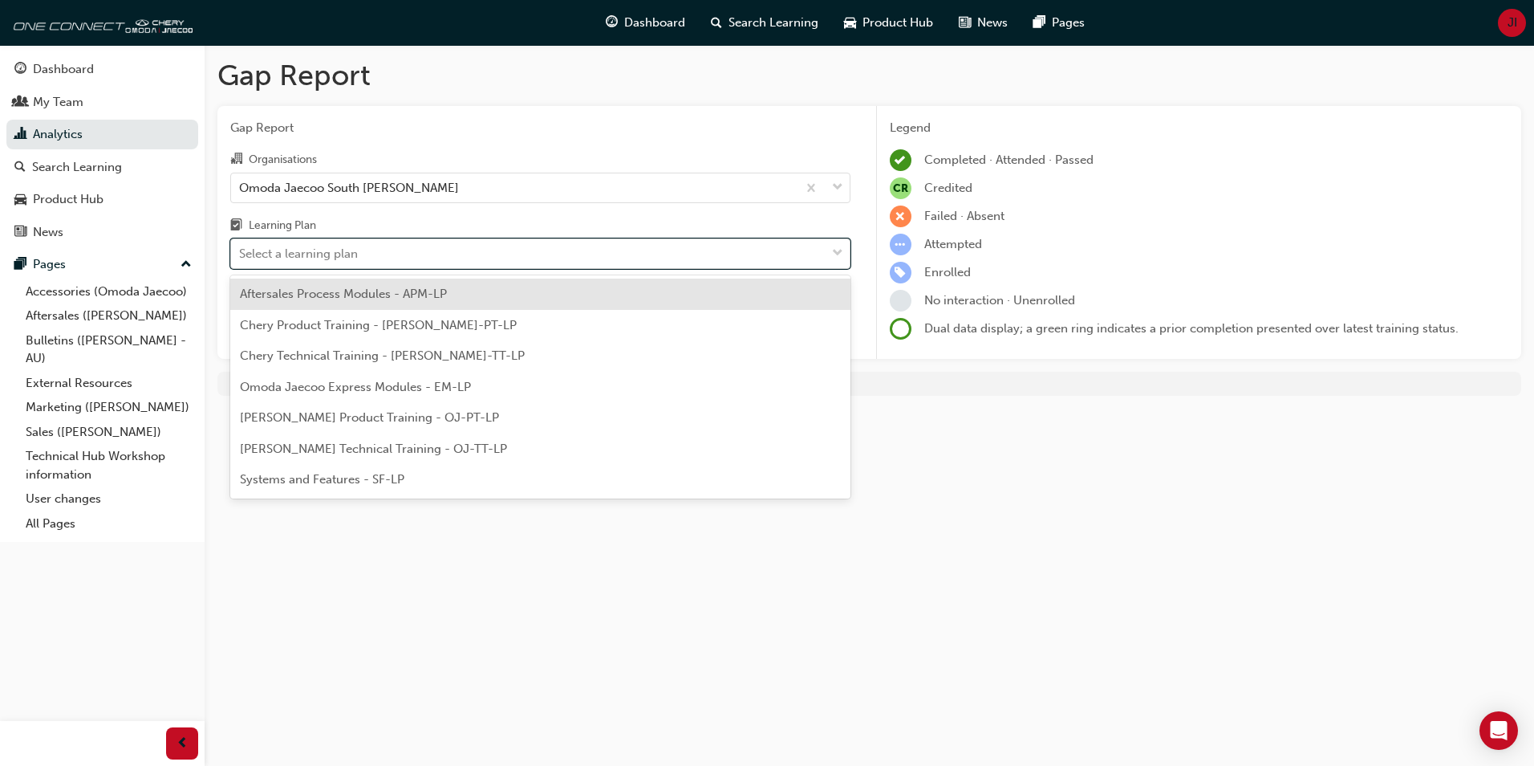
click at [376, 258] on div "Select a learning plan" at bounding box center [528, 254] width 595 height 28
click at [241, 258] on input "Learning Plan option Aftersales Process Modules - APM-LP focused, 1 of 7. 7 res…" at bounding box center [240, 253] width 2 height 14
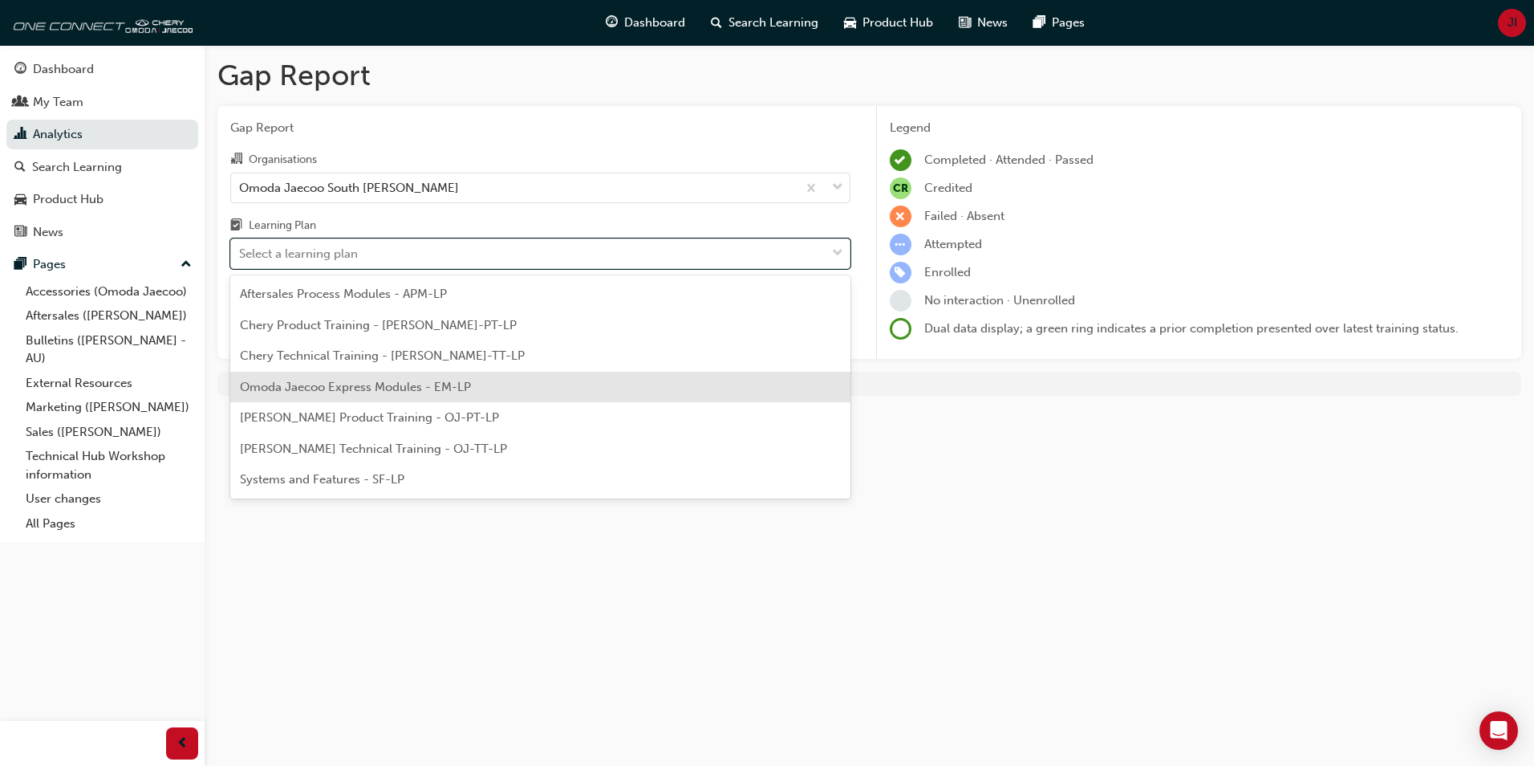
click at [338, 388] on span "Omoda Jaecoo Express Modules - EM-LP" at bounding box center [355, 387] width 231 height 14
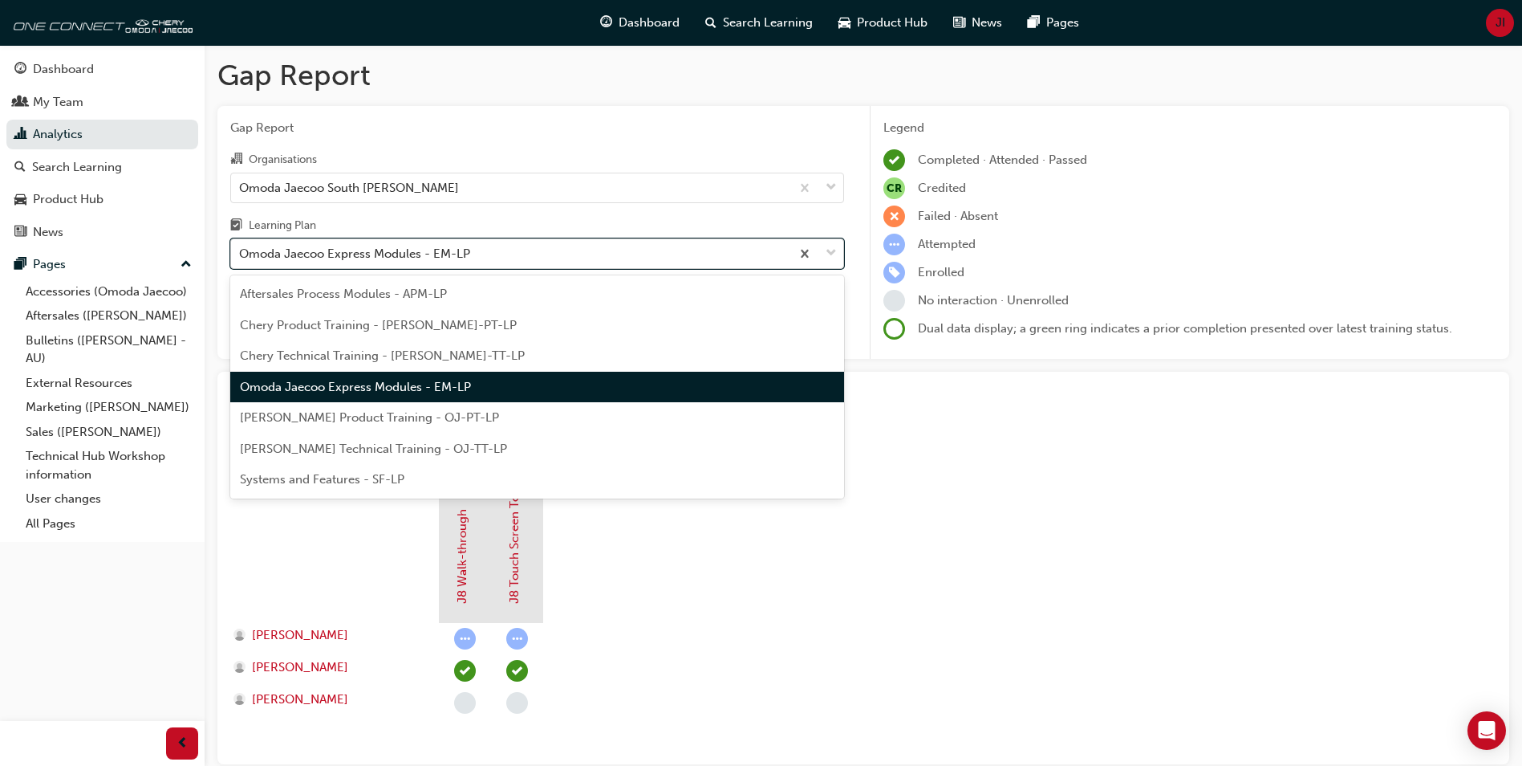
click at [830, 251] on span "down-icon" at bounding box center [831, 253] width 11 height 21
click at [241, 251] on input "Learning Plan option Omoda Jaecoo Express Modules - EM-LP, selected. option Omo…" at bounding box center [240, 253] width 2 height 14
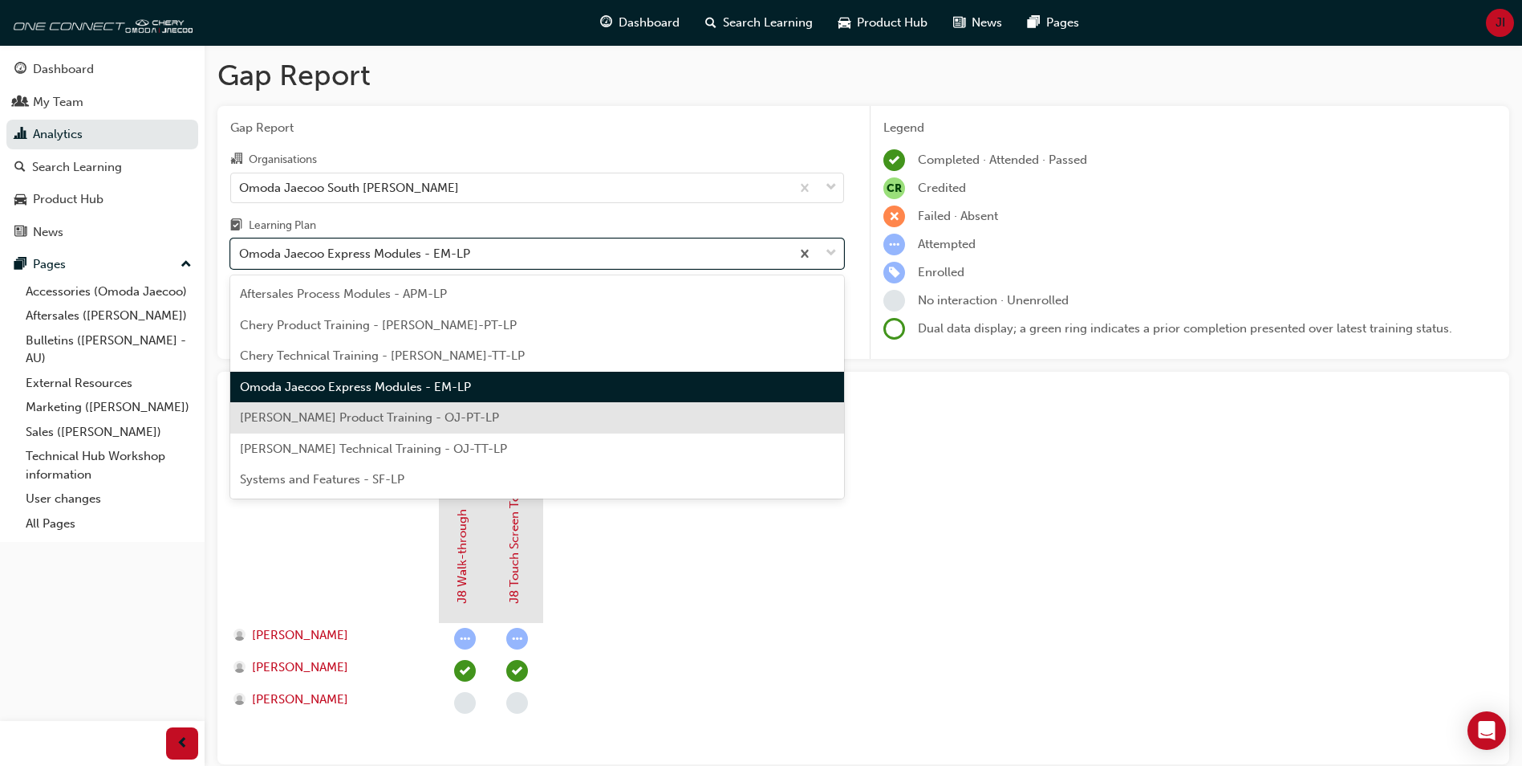
click at [652, 416] on div "Omoda Jaecoo Product Training - OJ-PT-LP" at bounding box center [537, 417] width 614 height 31
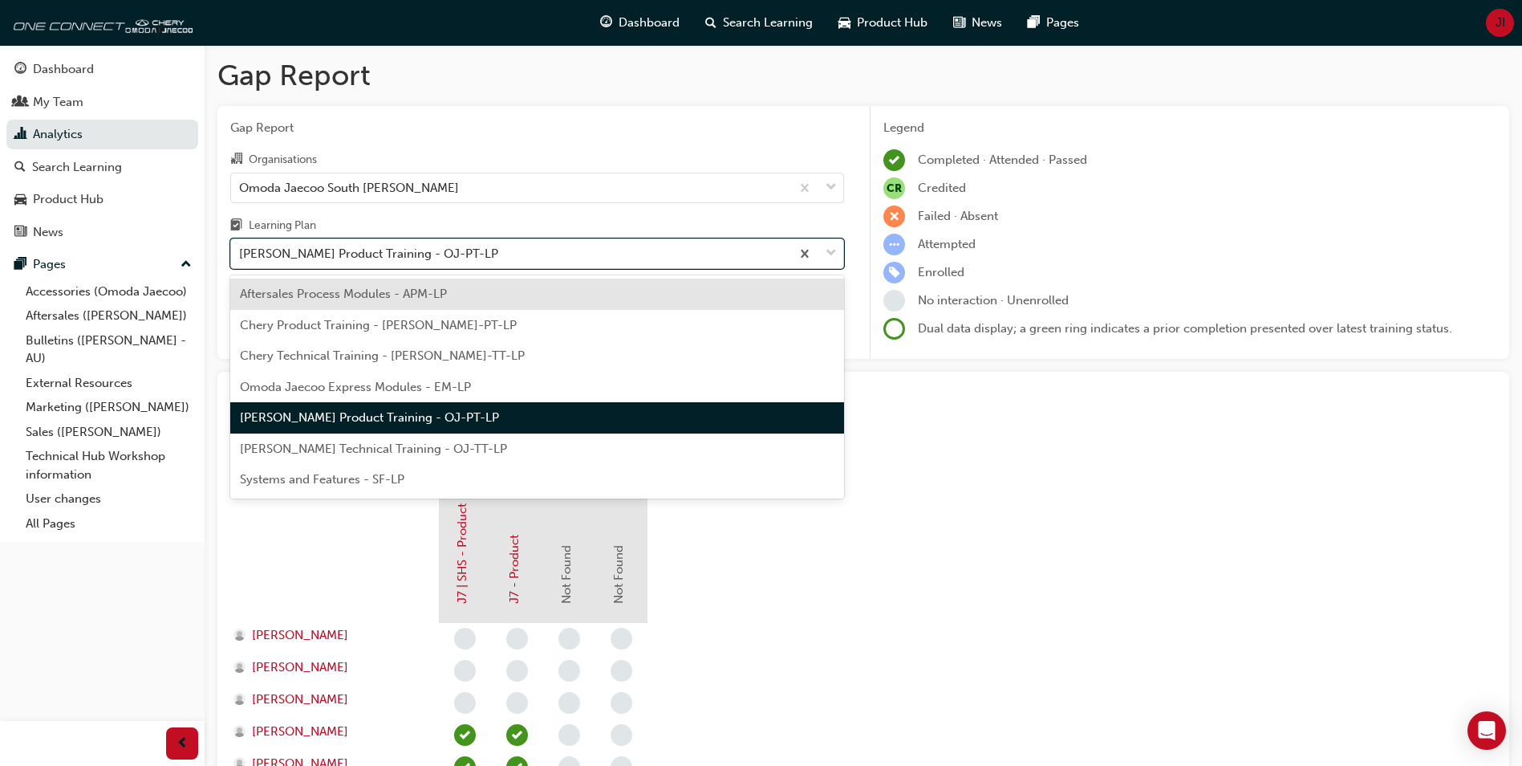
click at [831, 257] on span "down-icon" at bounding box center [831, 253] width 11 height 21
click at [241, 257] on input "Learning Plan option Omoda Jaecoo Product Training - OJ-PT-LP, selected. option…" at bounding box center [240, 253] width 2 height 14
click at [638, 461] on div "Omoda Jaecoo Technical Training - OJ-TT-LP" at bounding box center [537, 448] width 614 height 31
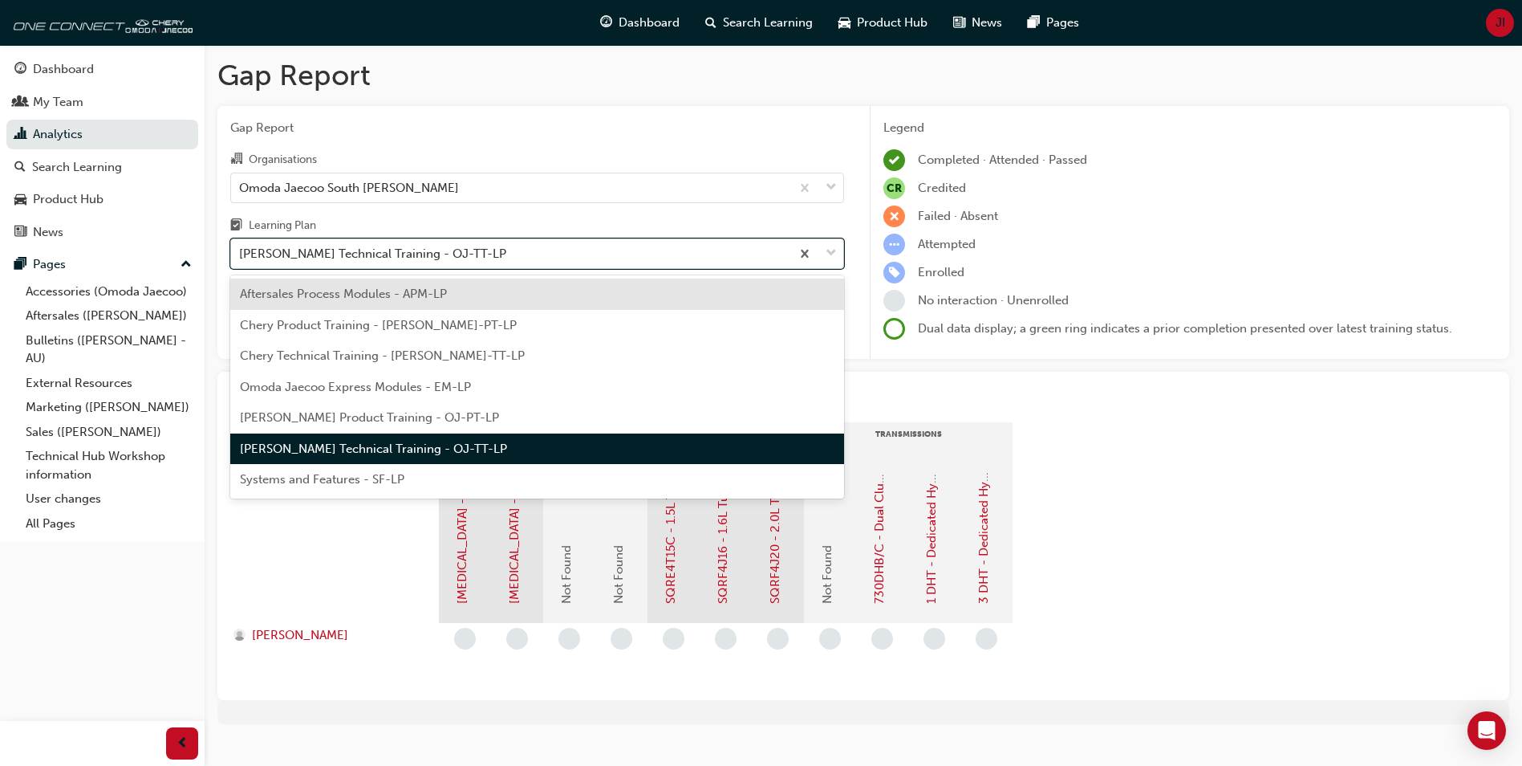
click at [836, 243] on span "down-icon" at bounding box center [831, 253] width 11 height 21
click at [241, 246] on input "Learning Plan option Omoda Jaecoo Technical Training - OJ-TT-LP, selected. opti…" at bounding box center [240, 253] width 2 height 14
click at [504, 481] on div "Systems and Features - SF-LP" at bounding box center [537, 479] width 614 height 31
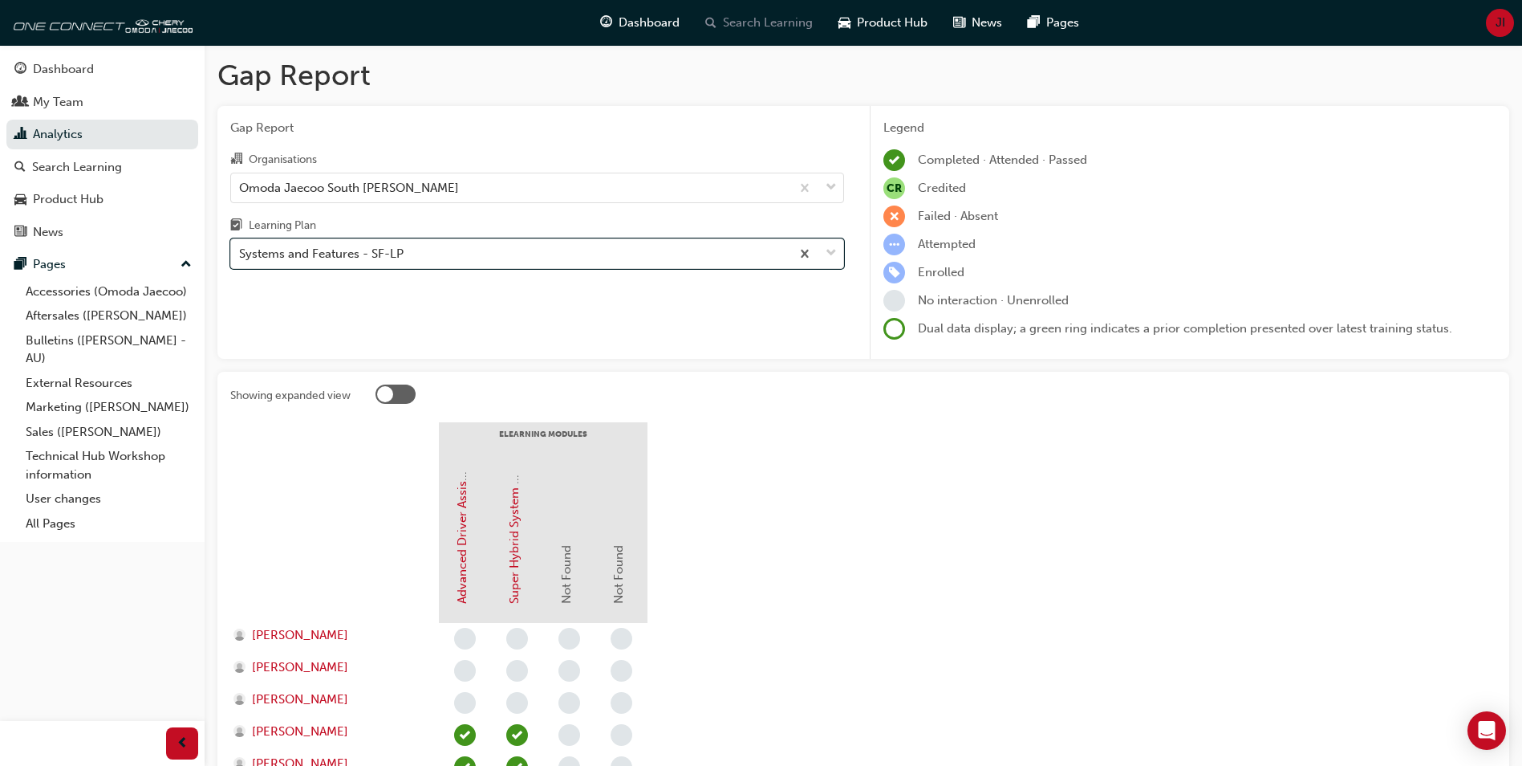
click at [758, 26] on span "Search Learning" at bounding box center [768, 23] width 90 height 18
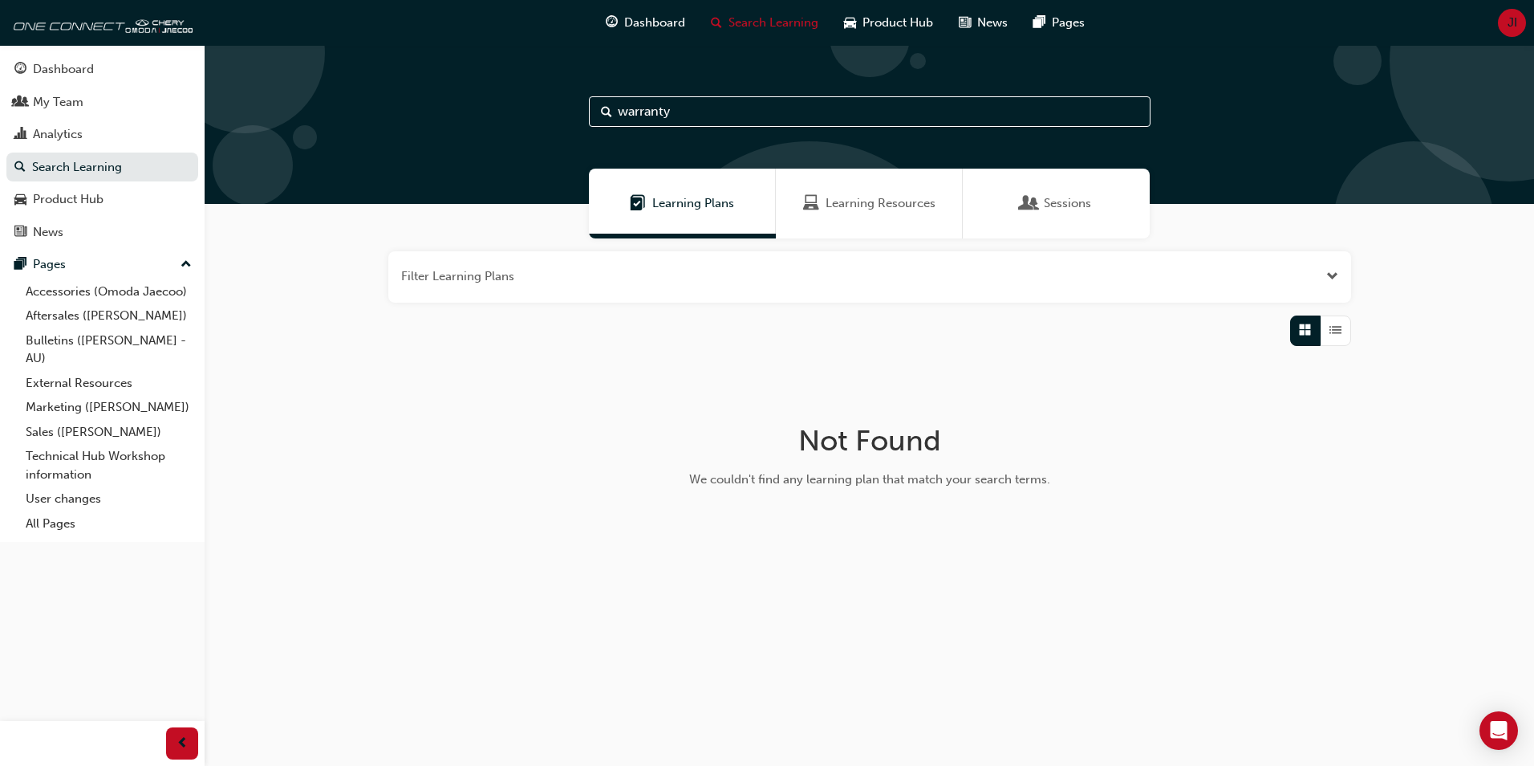
click at [1329, 272] on span "Open the filter" at bounding box center [1332, 276] width 12 height 18
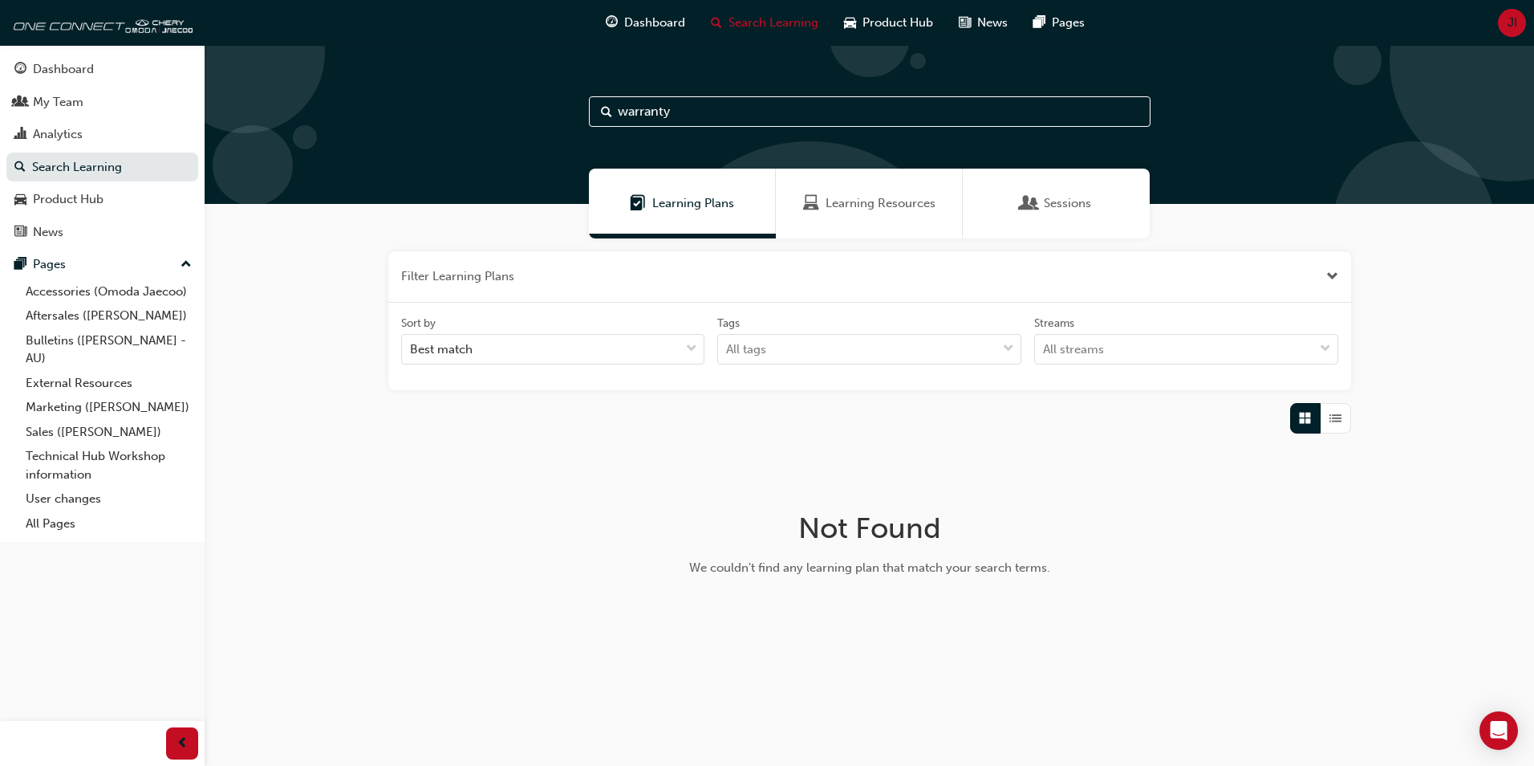
click at [1329, 272] on span "Close the filter" at bounding box center [1332, 276] width 12 height 18
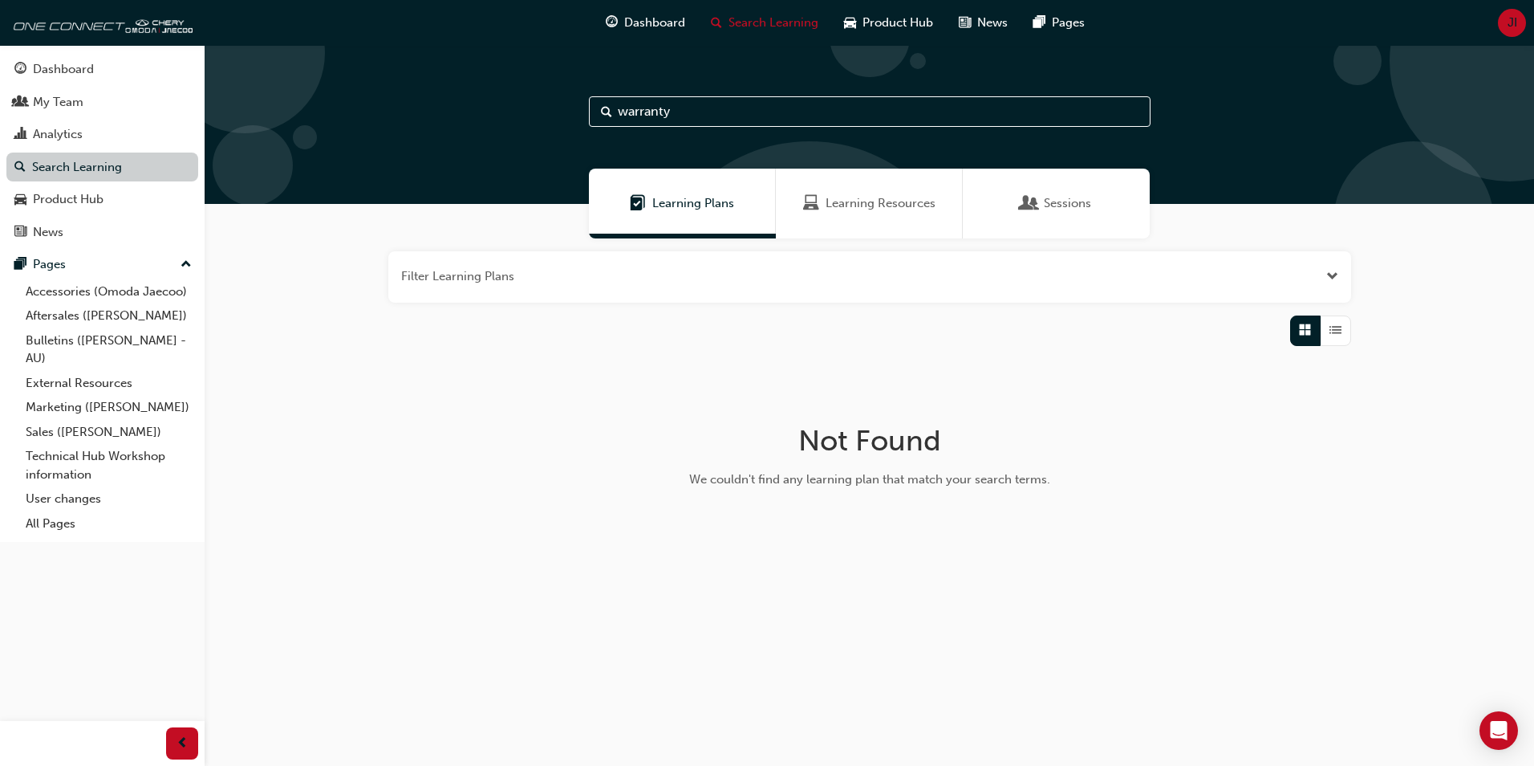
click at [151, 166] on link "Search Learning" at bounding box center [102, 167] width 192 height 30
click at [632, 198] on span "Learning Plans" at bounding box center [638, 203] width 16 height 18
click at [655, 201] on span "Learning Plans" at bounding box center [693, 203] width 82 height 18
click at [689, 211] on span "Learning Plans" at bounding box center [693, 203] width 82 height 18
click at [1323, 275] on button "button" at bounding box center [869, 276] width 963 height 51
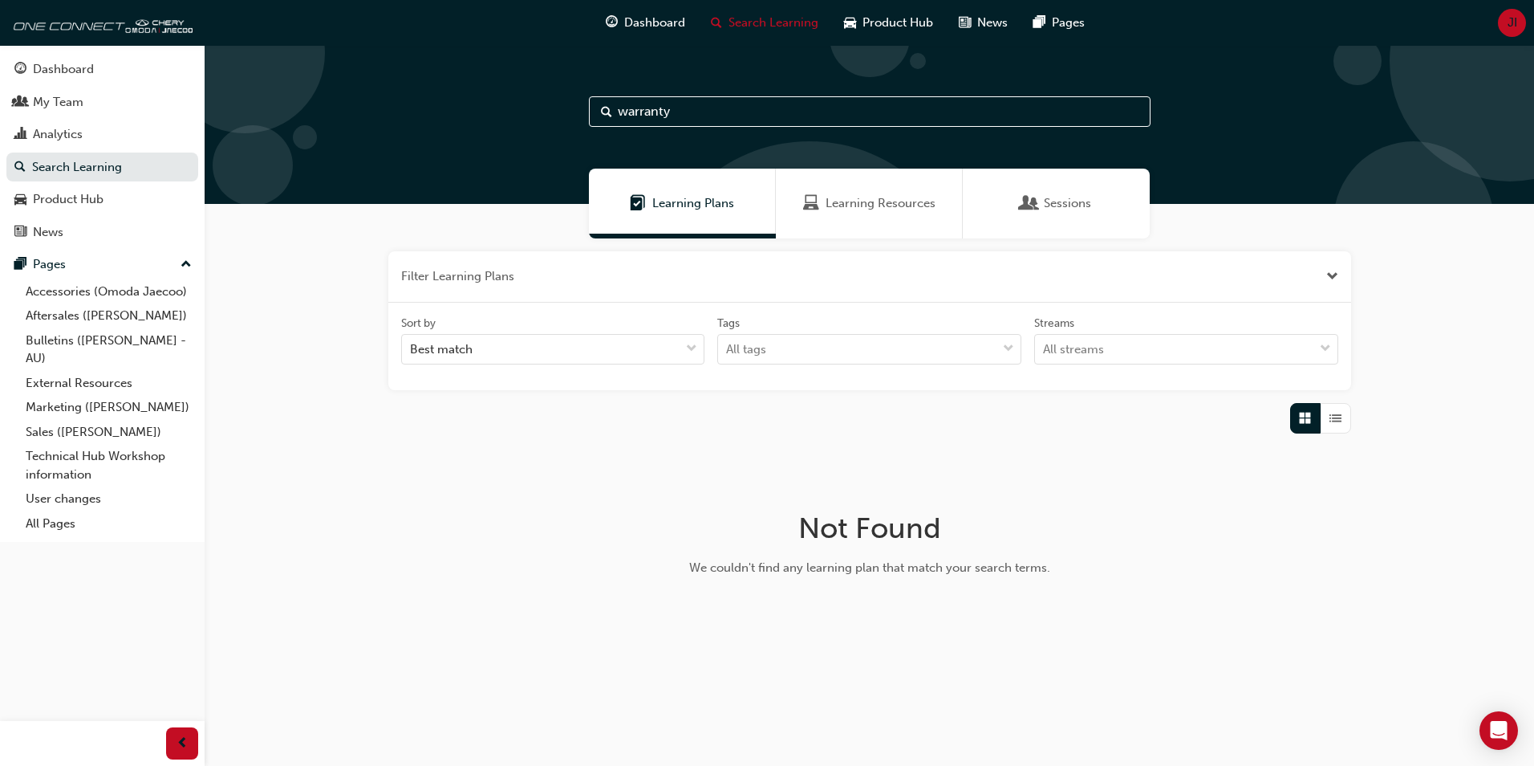
click at [1323, 275] on button "button" at bounding box center [869, 276] width 963 height 51
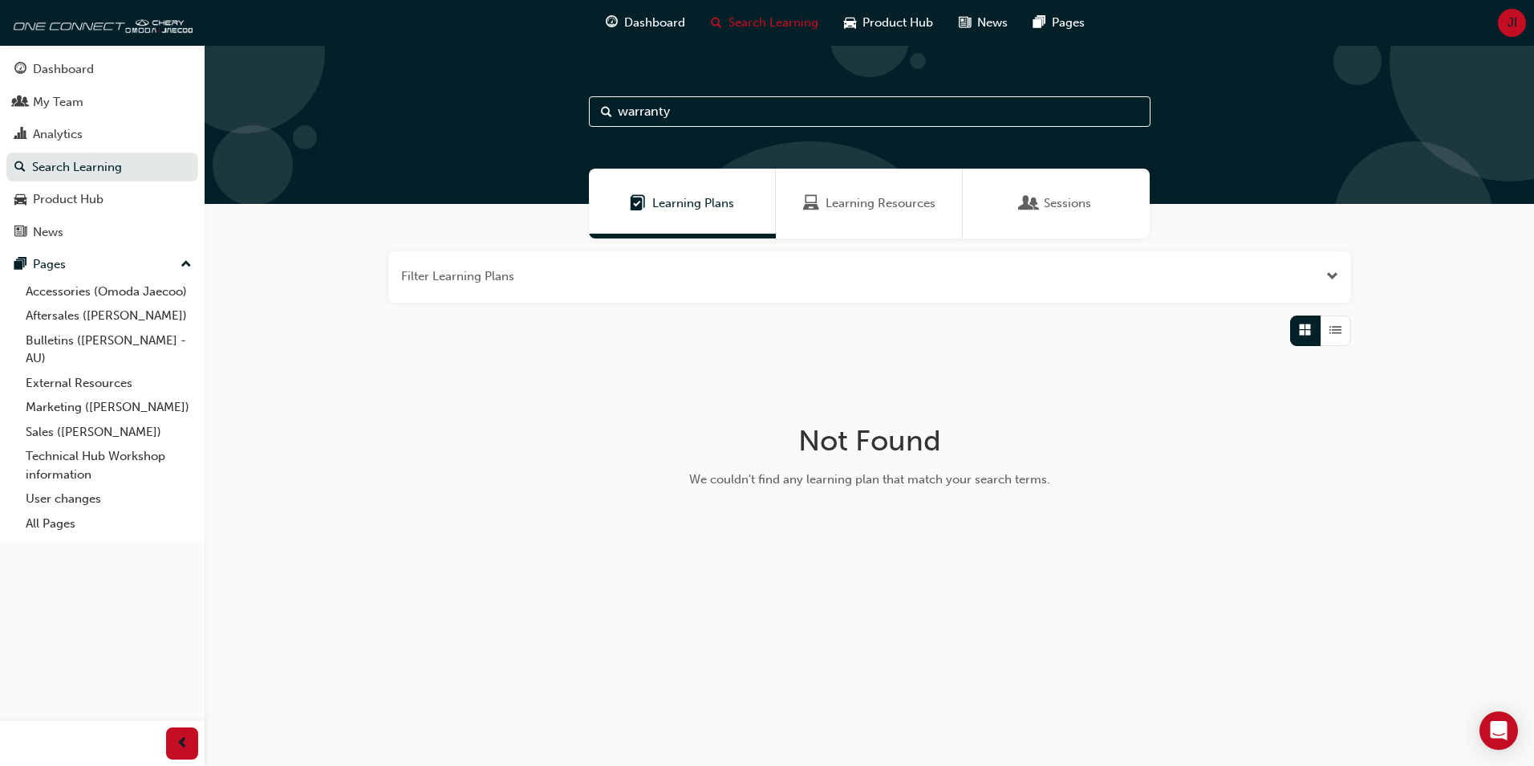
click at [889, 205] on span "Learning Resources" at bounding box center [881, 203] width 110 height 18
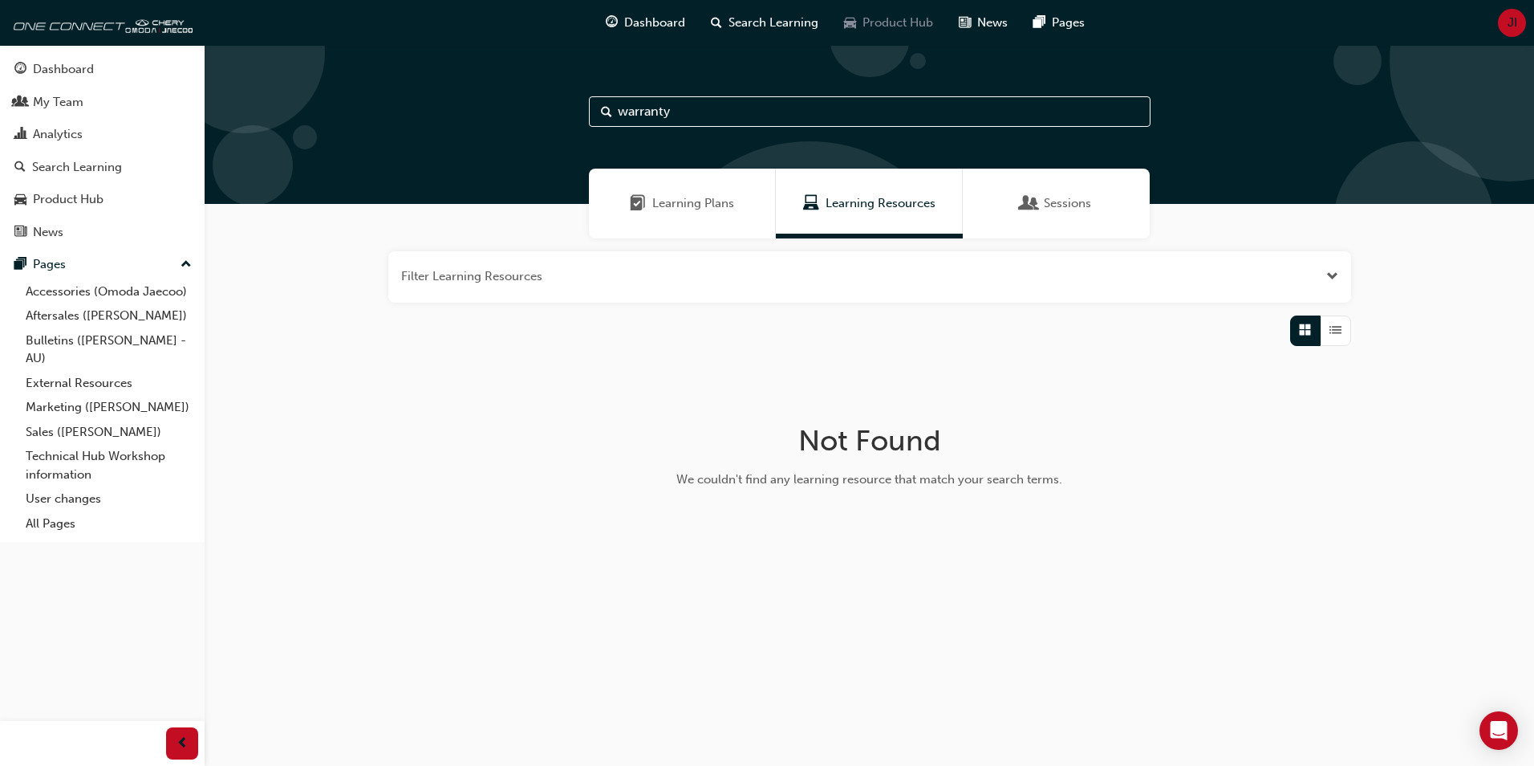
click at [891, 20] on span "Product Hub" at bounding box center [898, 23] width 71 height 18
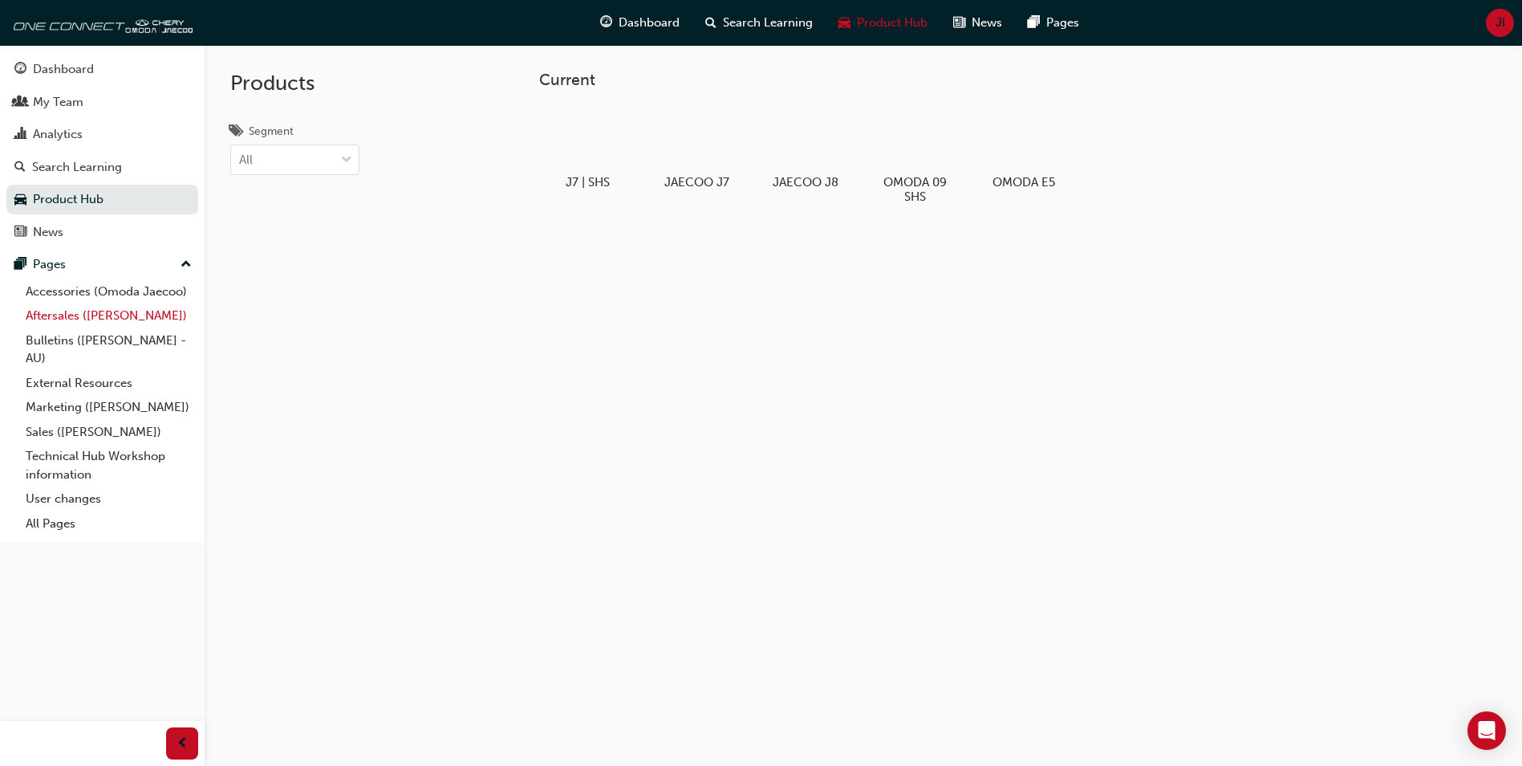
click at [89, 317] on link "Aftersales ([PERSON_NAME])" at bounding box center [108, 315] width 179 height 25
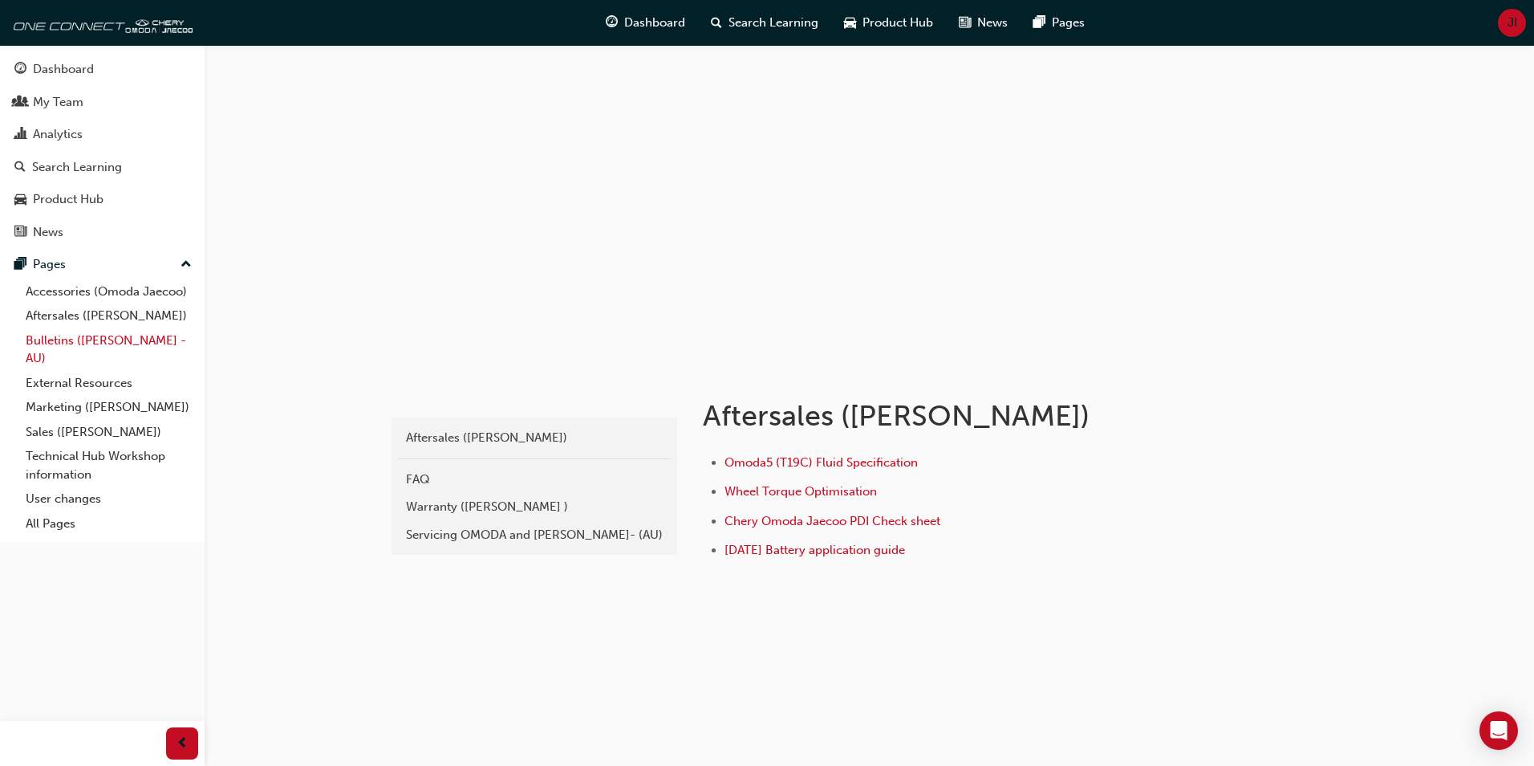
click at [105, 335] on link "Bulletins ([PERSON_NAME] - AU)" at bounding box center [108, 349] width 179 height 43
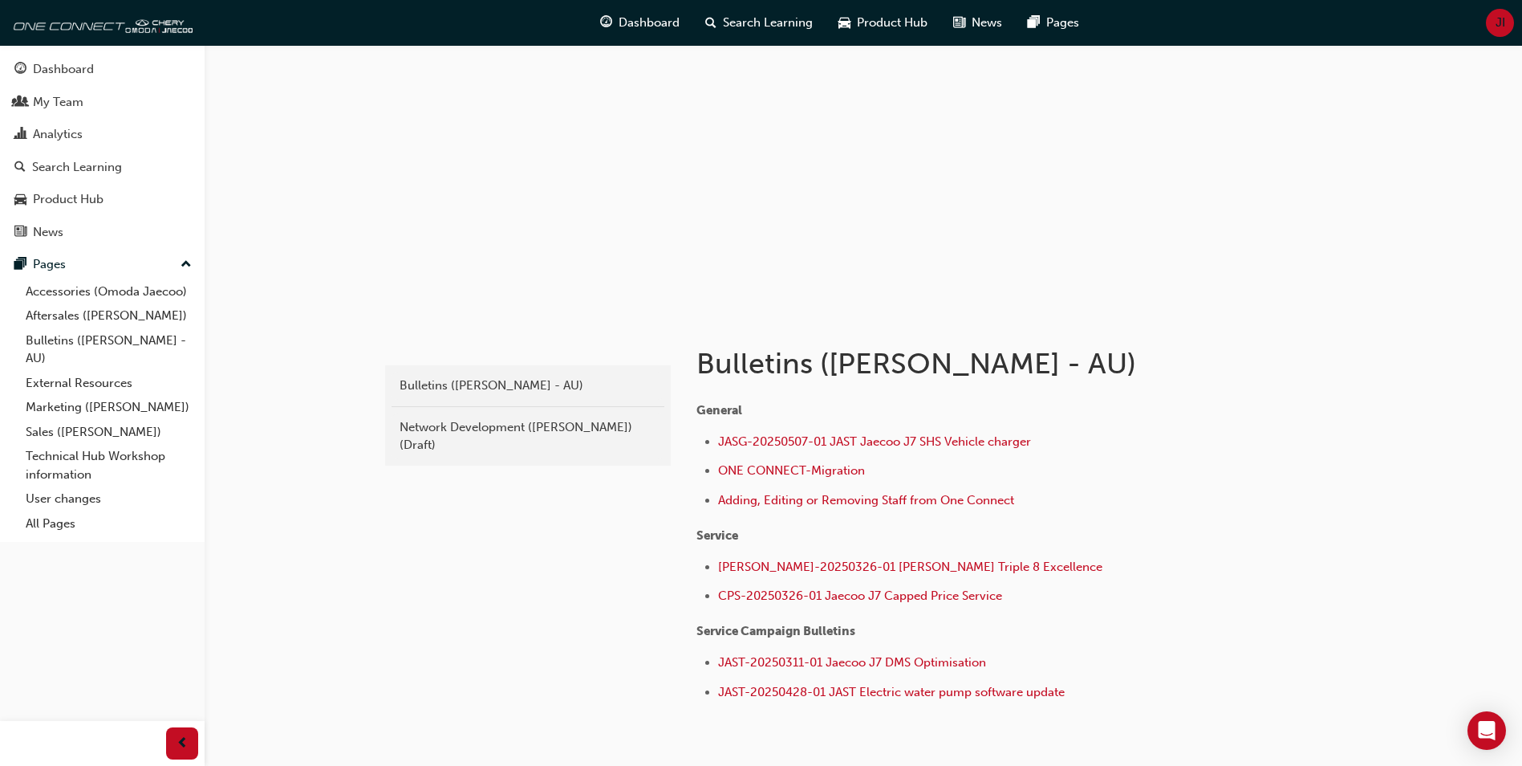
scroll to position [80, 0]
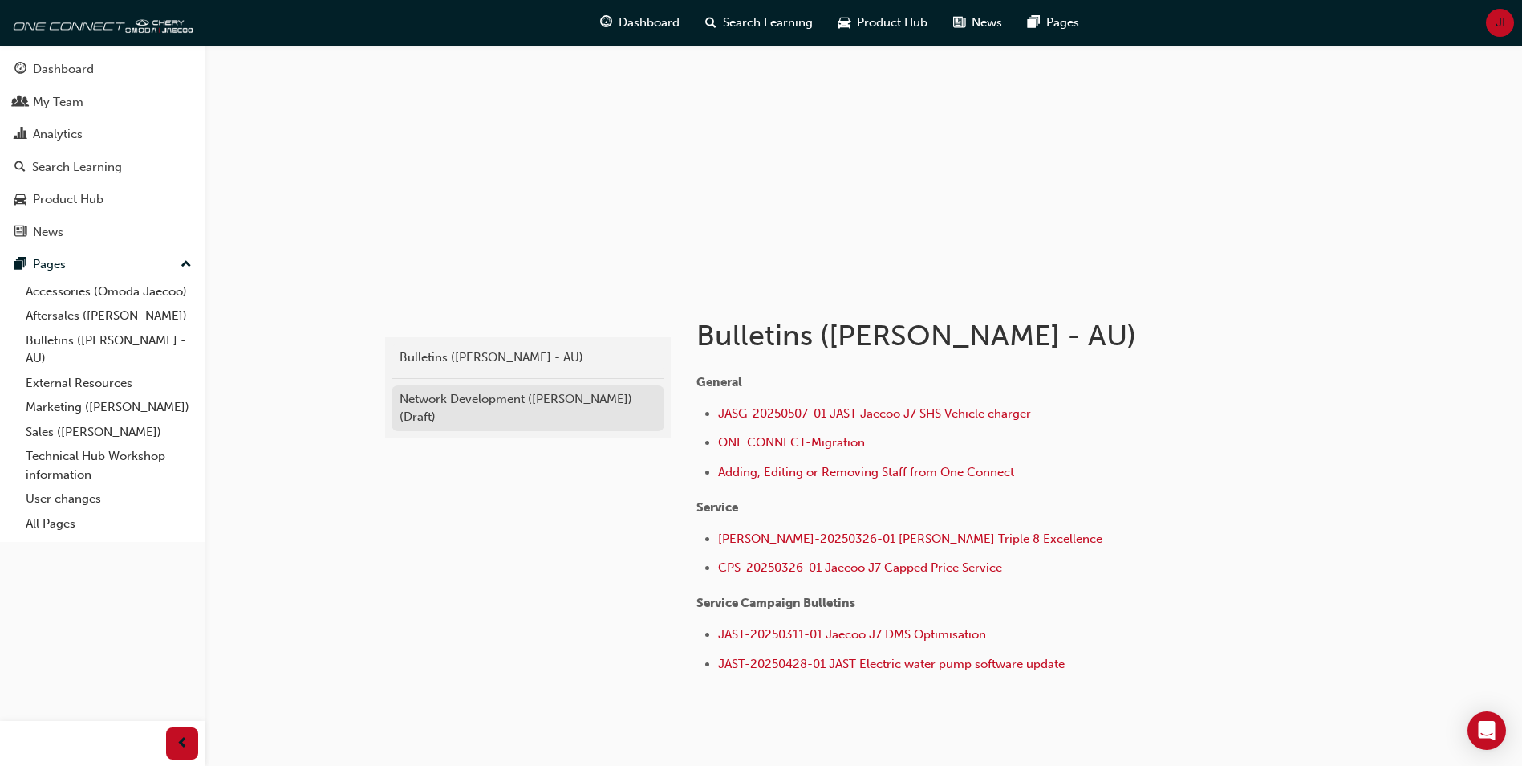
click at [517, 396] on div "Network Development ([PERSON_NAME]) (Draft)" at bounding box center [528, 408] width 257 height 36
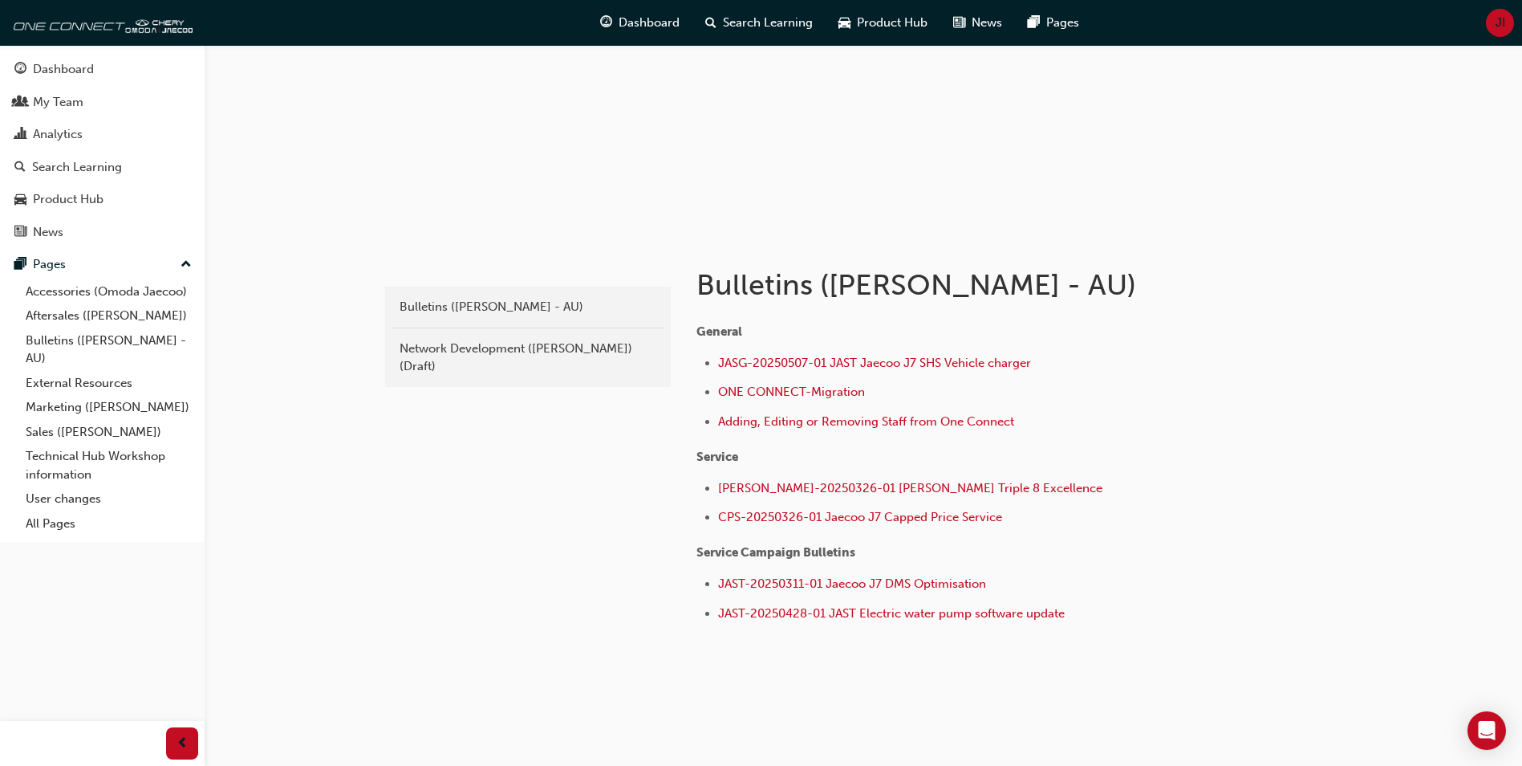
scroll to position [147, 0]
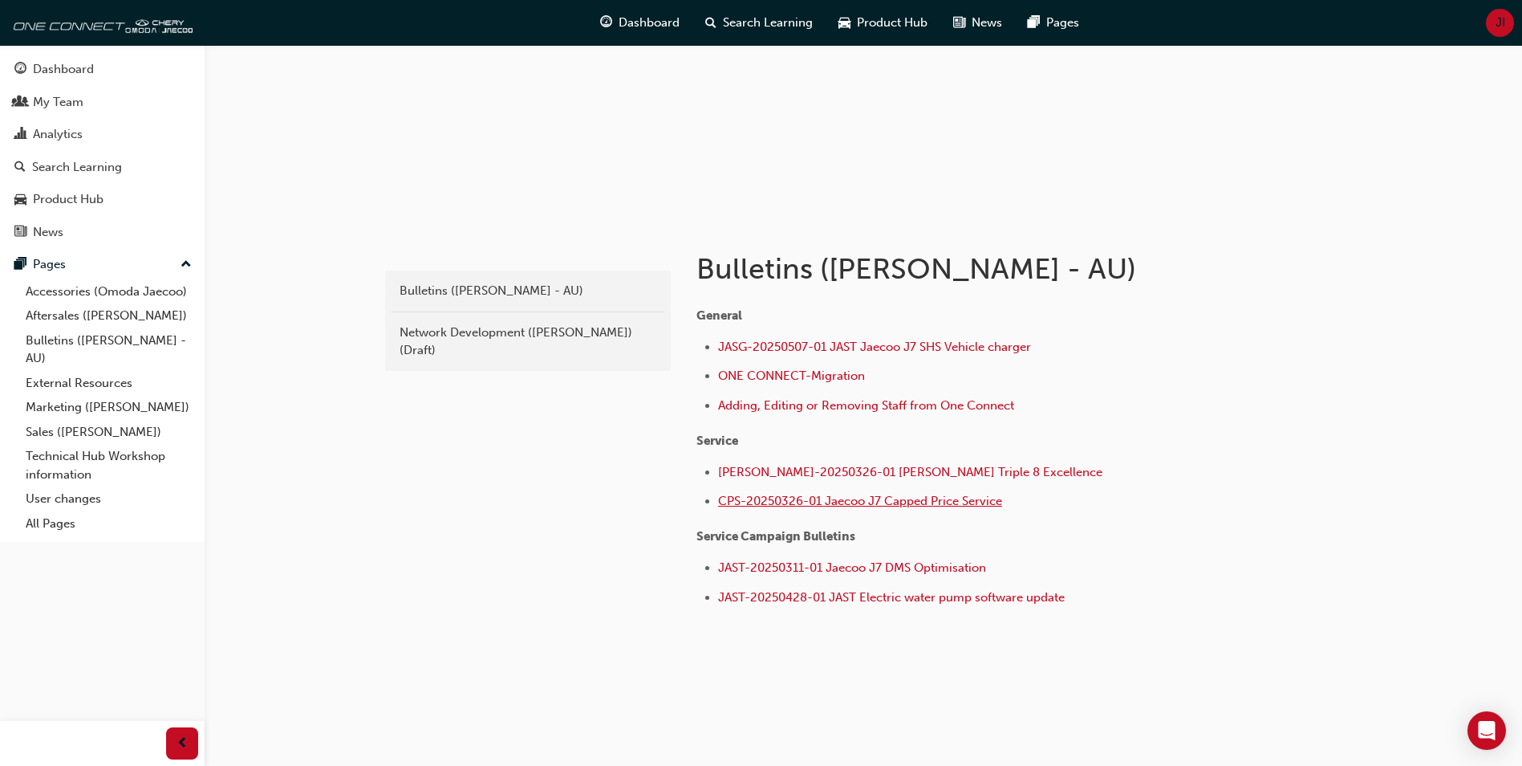
click at [811, 502] on span "CPS-20250326-01 Jaecoo J7 Capped Price Service" at bounding box center [860, 501] width 284 height 14
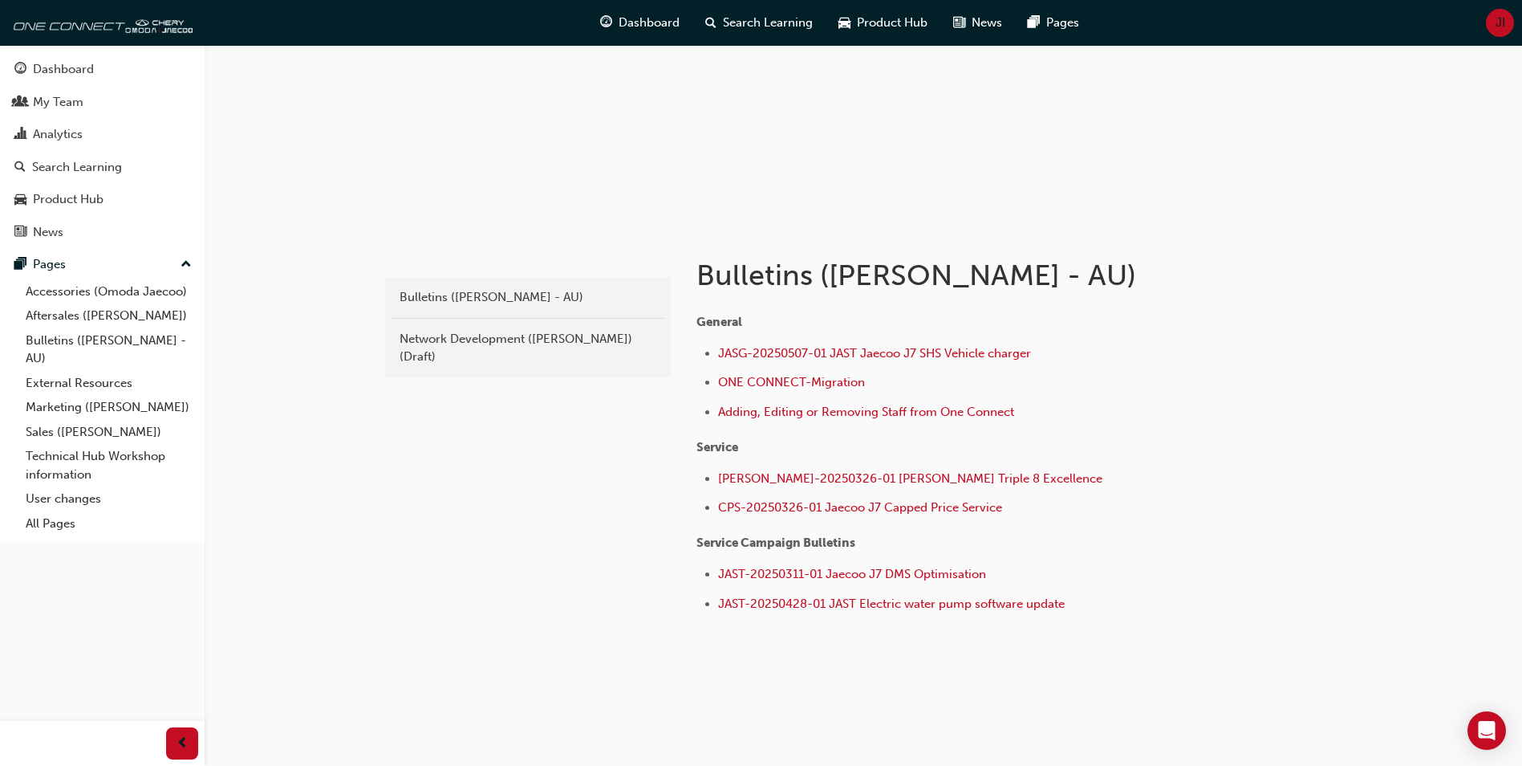
scroll to position [147, 0]
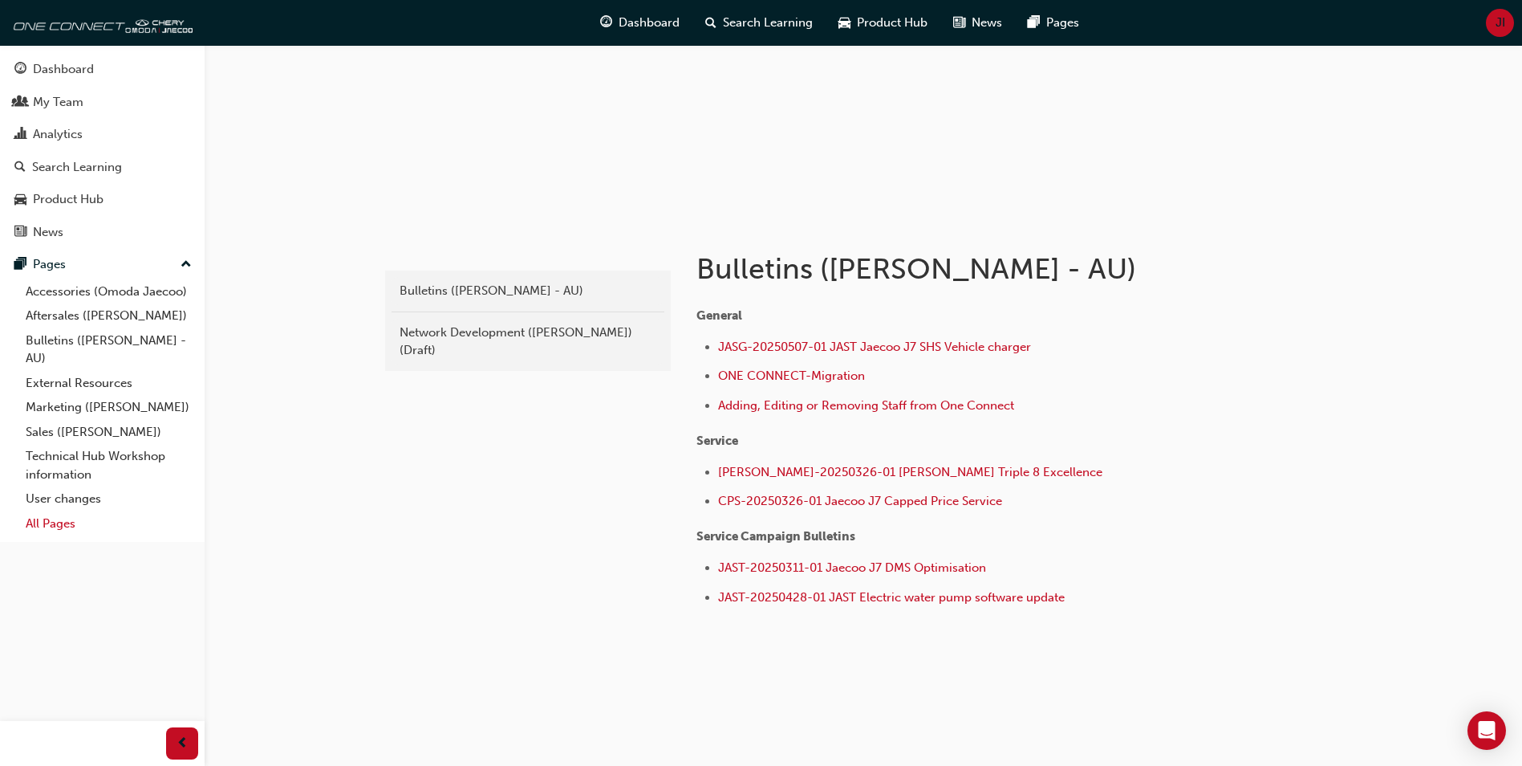
click at [43, 524] on link "All Pages" at bounding box center [108, 523] width 179 height 25
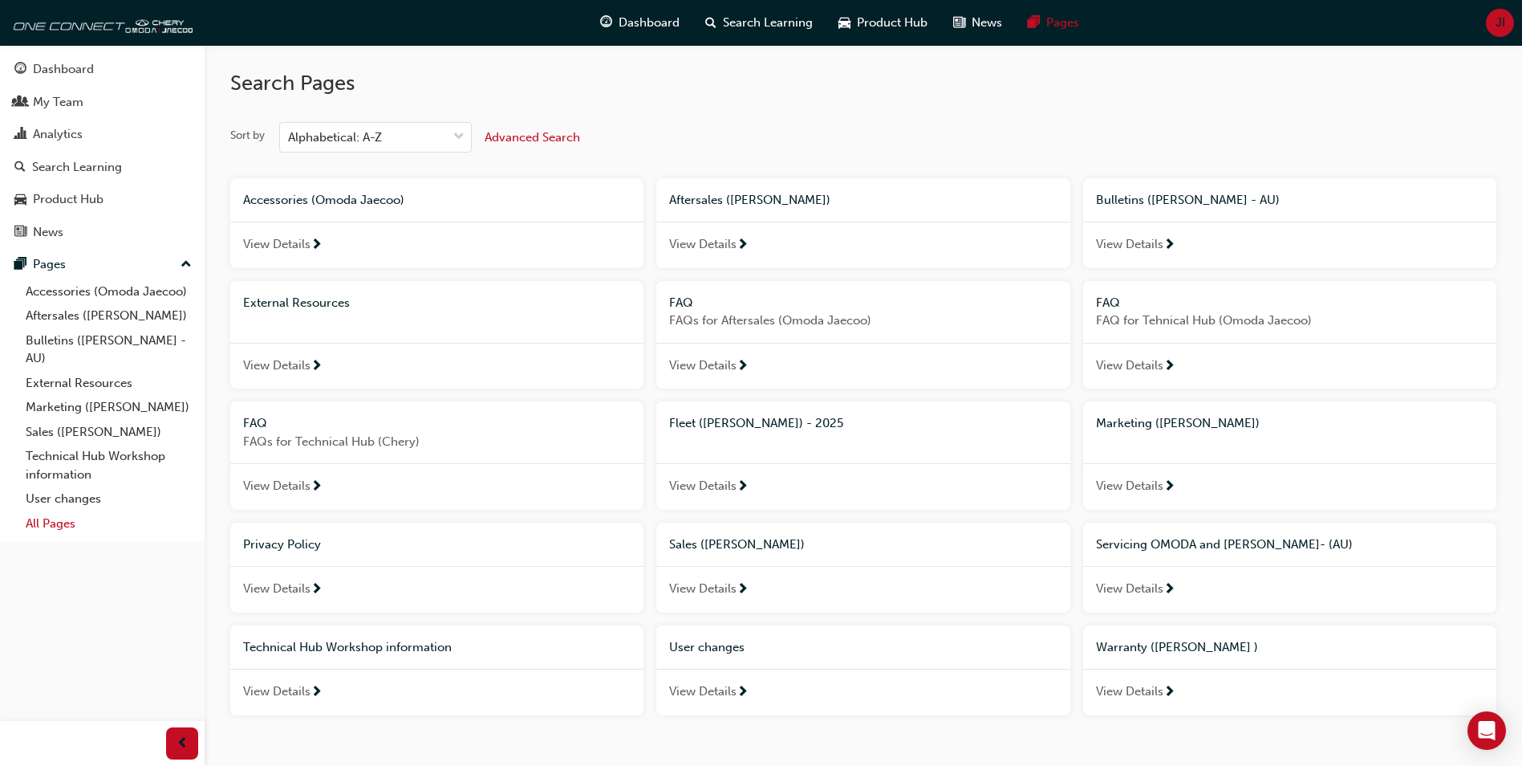
click at [43, 517] on link "All Pages" at bounding box center [108, 523] width 179 height 25
click at [174, 742] on div "button" at bounding box center [182, 743] width 32 height 32
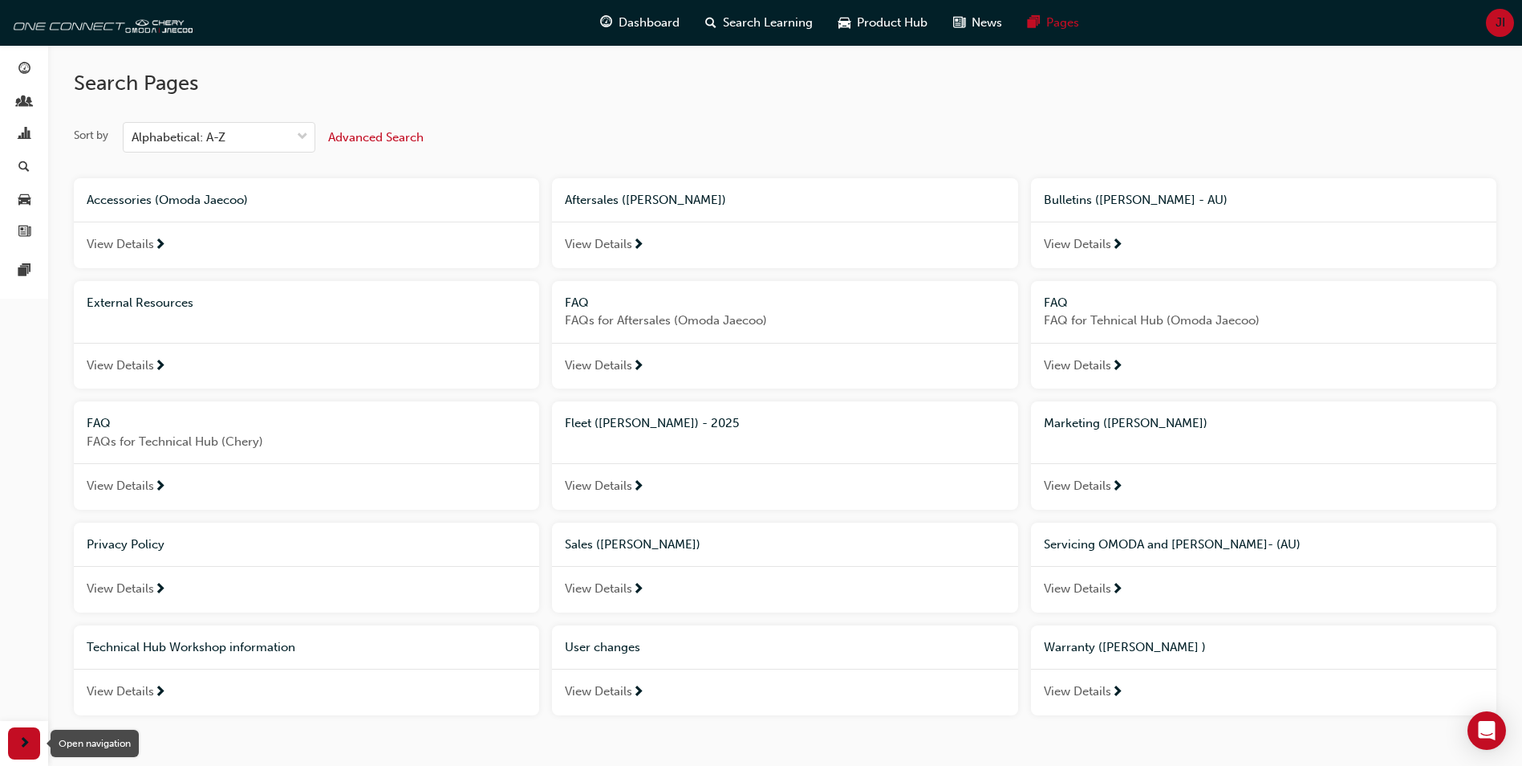
click at [18, 742] on span "next-icon" at bounding box center [24, 743] width 12 height 20
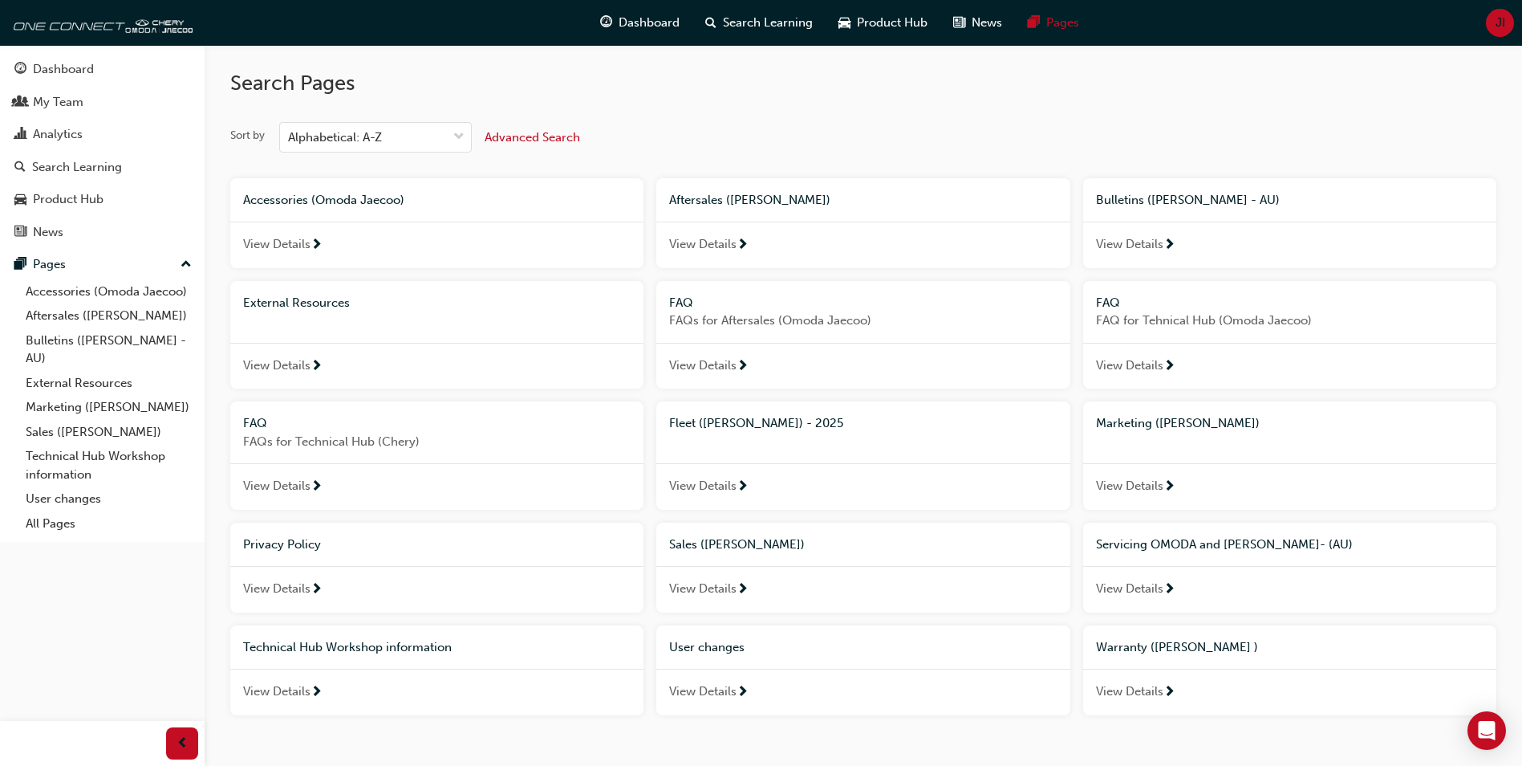
click at [67, 559] on div "Dashboard My Team Analytics Search Learning Product Hub News Pages Pages Access…" at bounding box center [102, 362] width 205 height 725
click at [56, 530] on link "All Pages" at bounding box center [108, 523] width 179 height 25
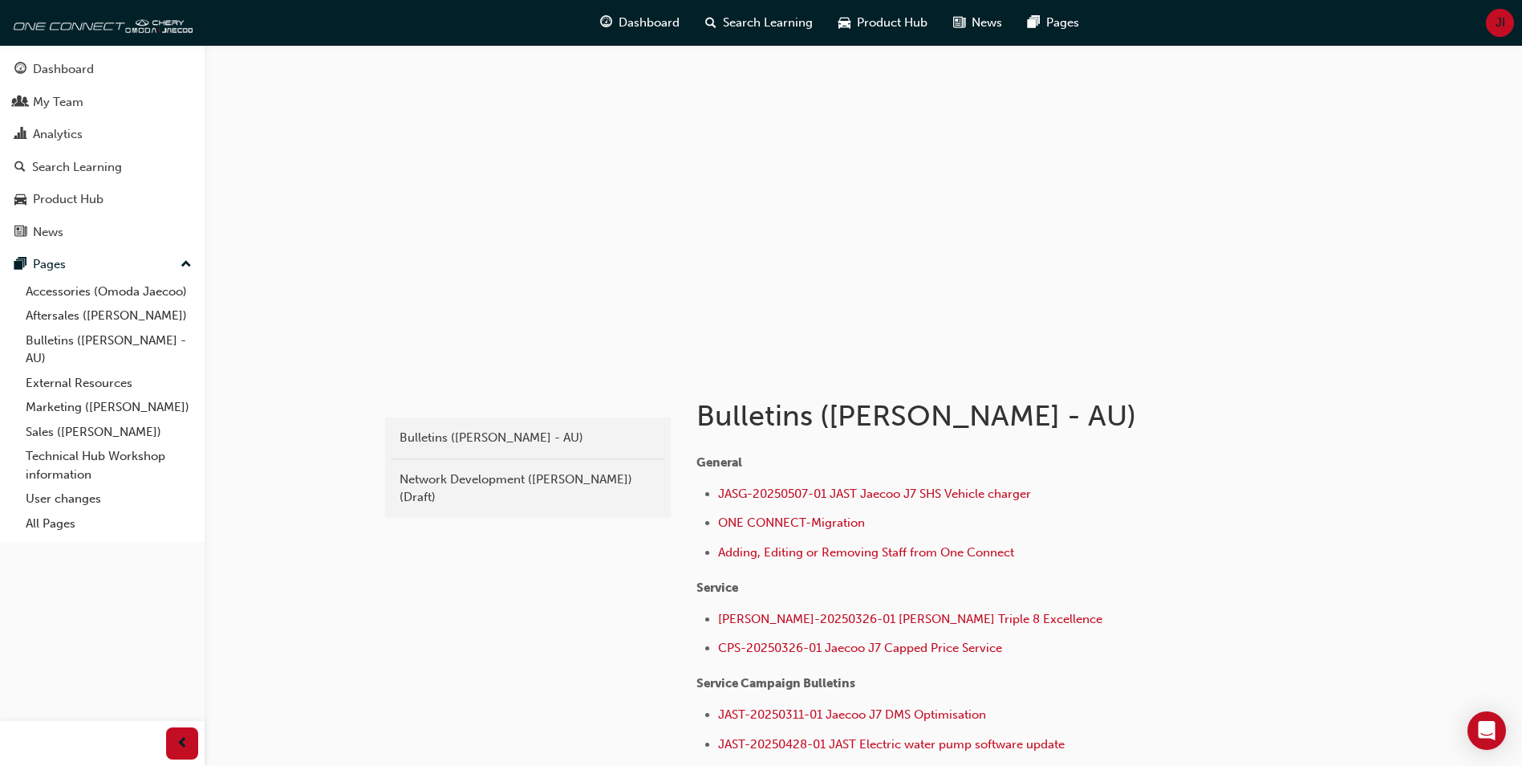
click at [380, 628] on div "ojau-bulletins Bulletins (Omoda Jaecoo - AU) Network Development ([PERSON_NAME]…" at bounding box center [761, 456] width 1522 height 912
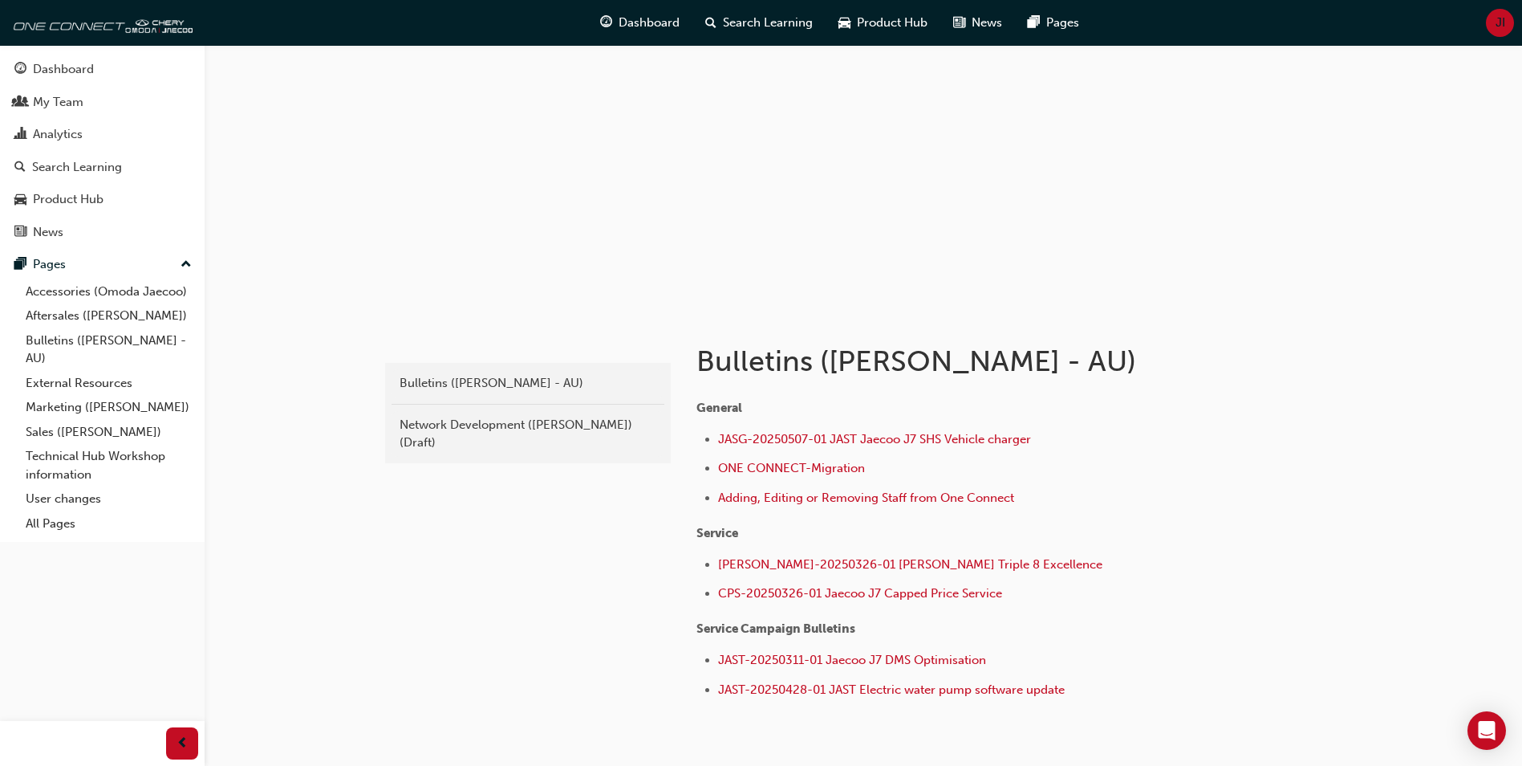
scroll to position [80, 0]
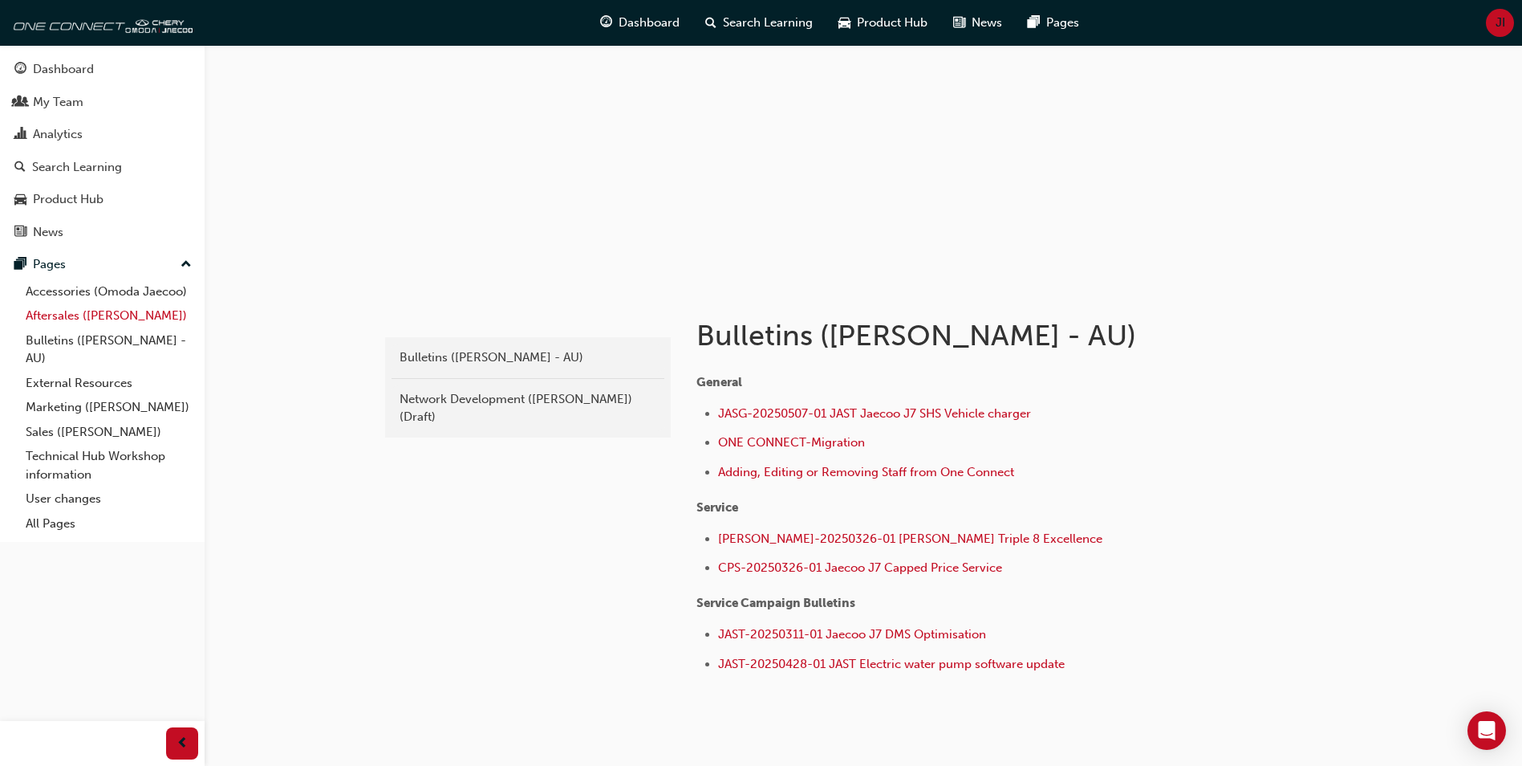
click at [86, 315] on link "Aftersales ([PERSON_NAME])" at bounding box center [108, 315] width 179 height 25
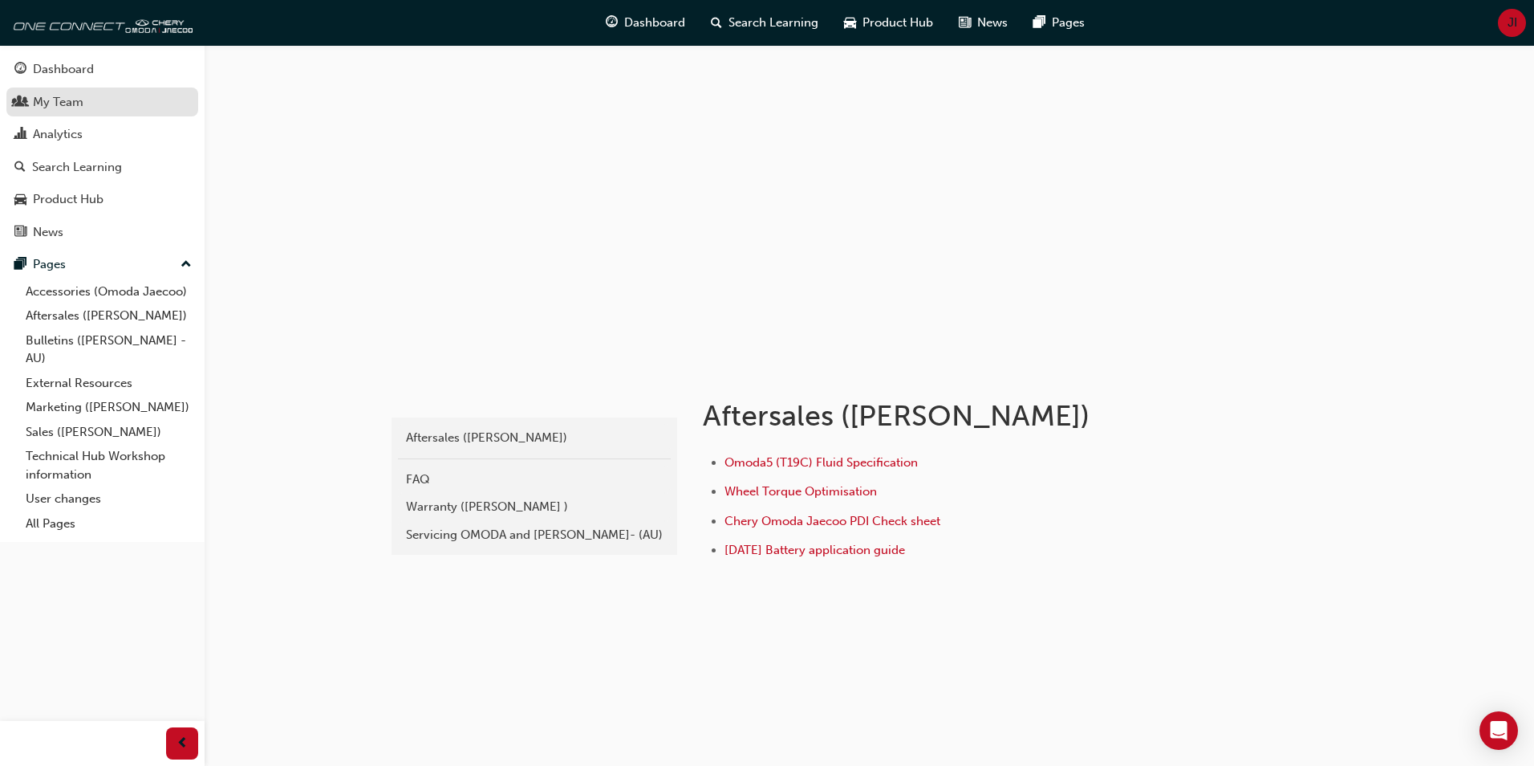
click at [67, 101] on div "My Team" at bounding box center [58, 102] width 51 height 18
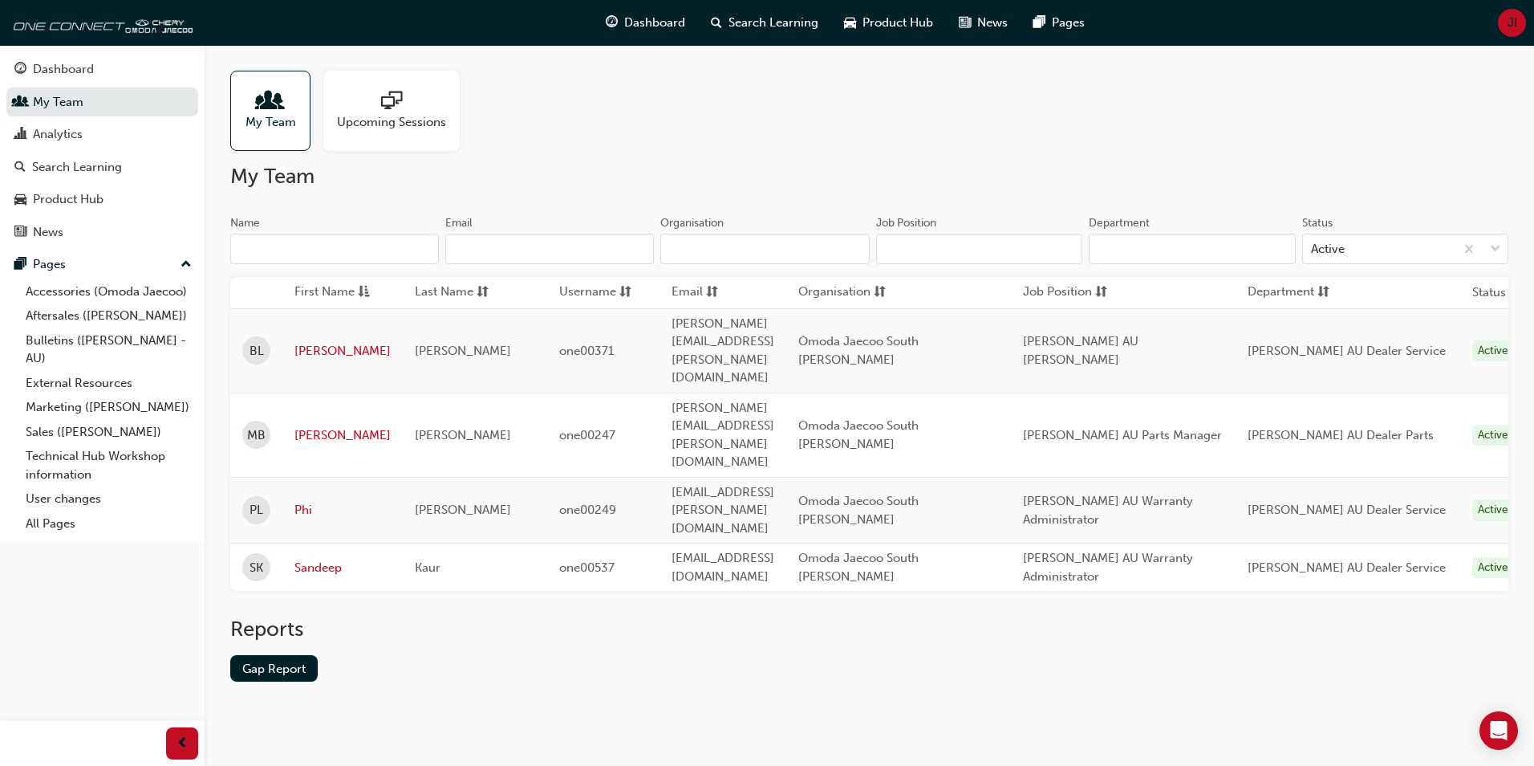
click at [412, 106] on div at bounding box center [391, 102] width 109 height 22
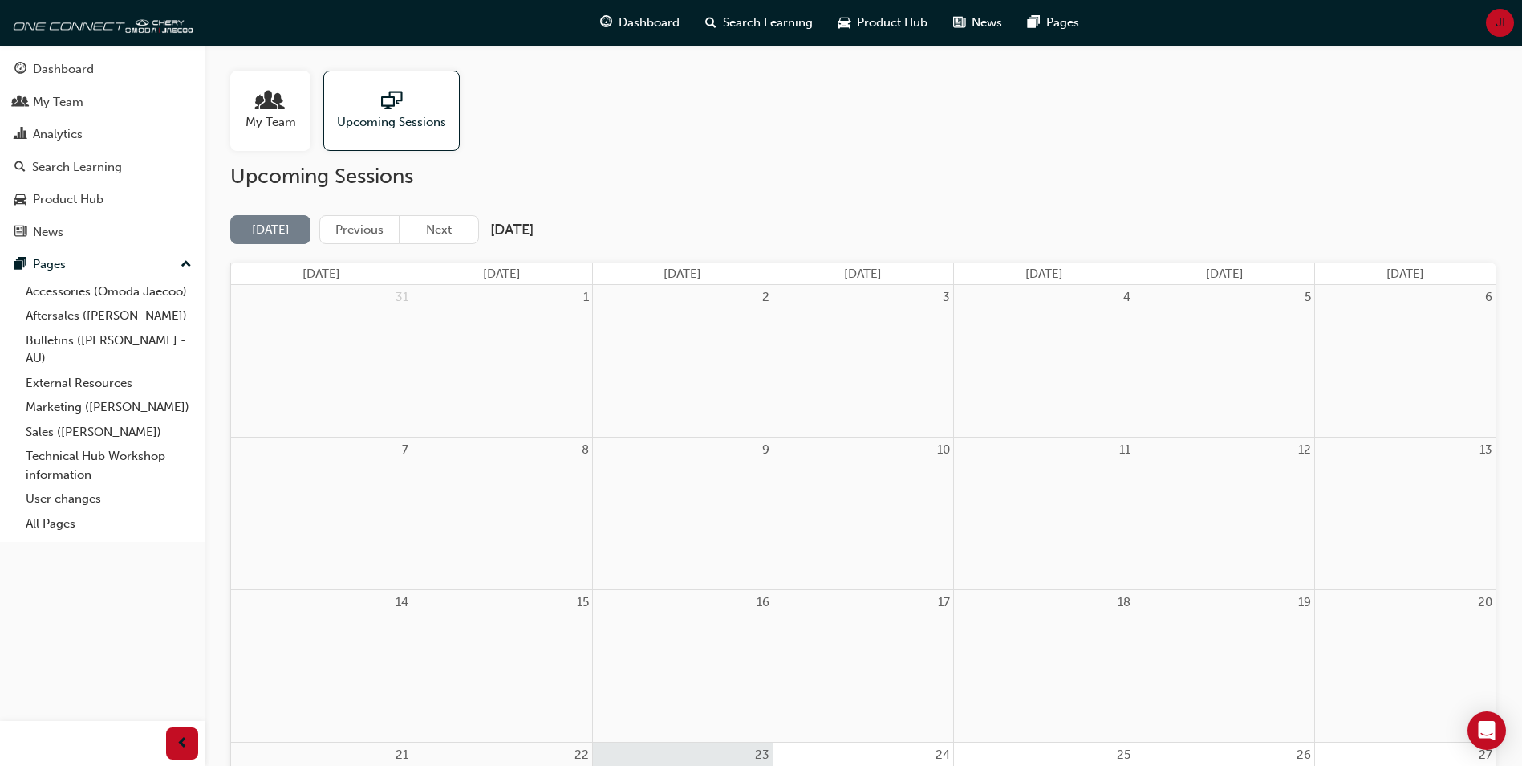
click at [252, 113] on span "My Team" at bounding box center [271, 122] width 51 height 18
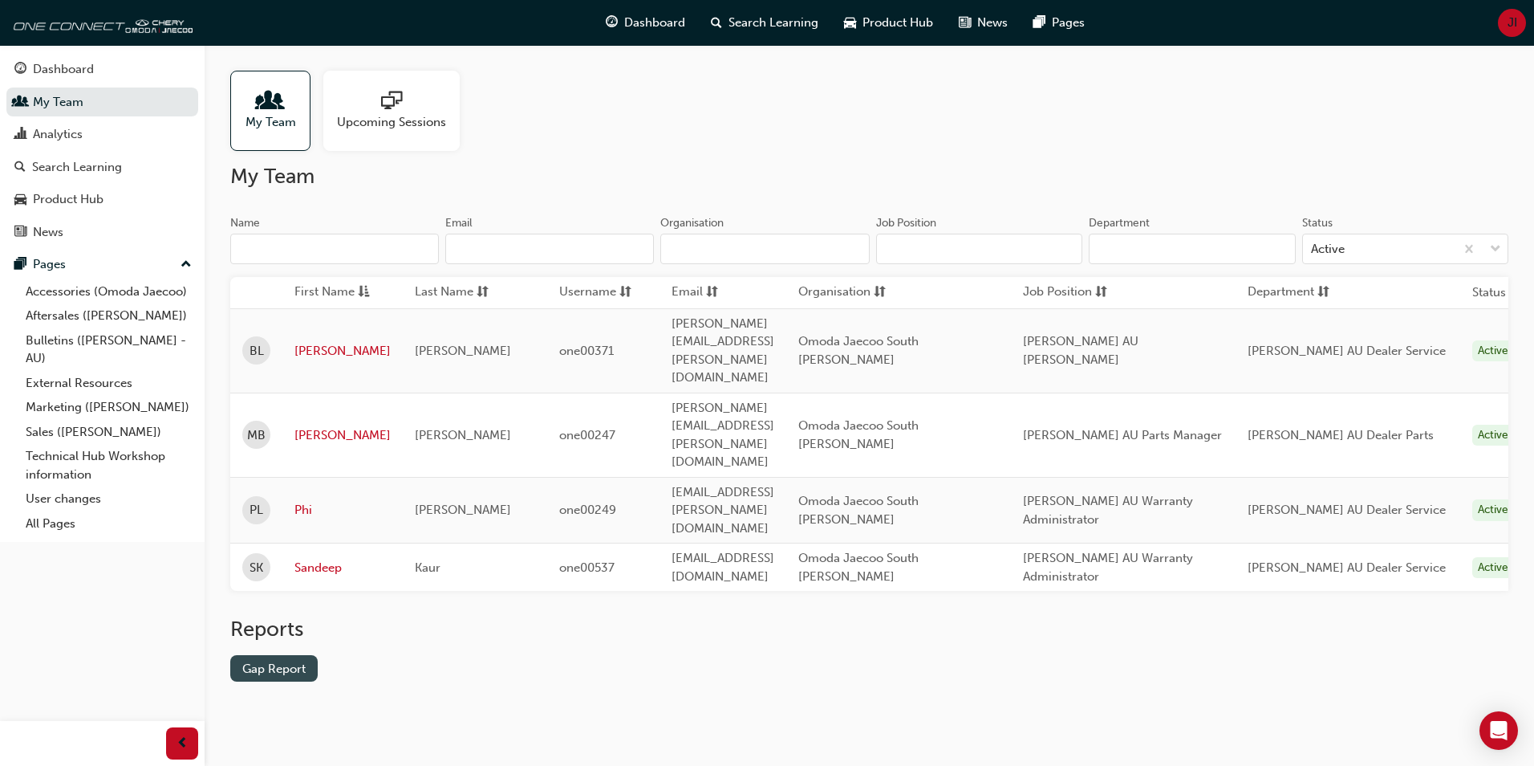
click at [278, 655] on link "Gap Report" at bounding box center [273, 668] width 87 height 26
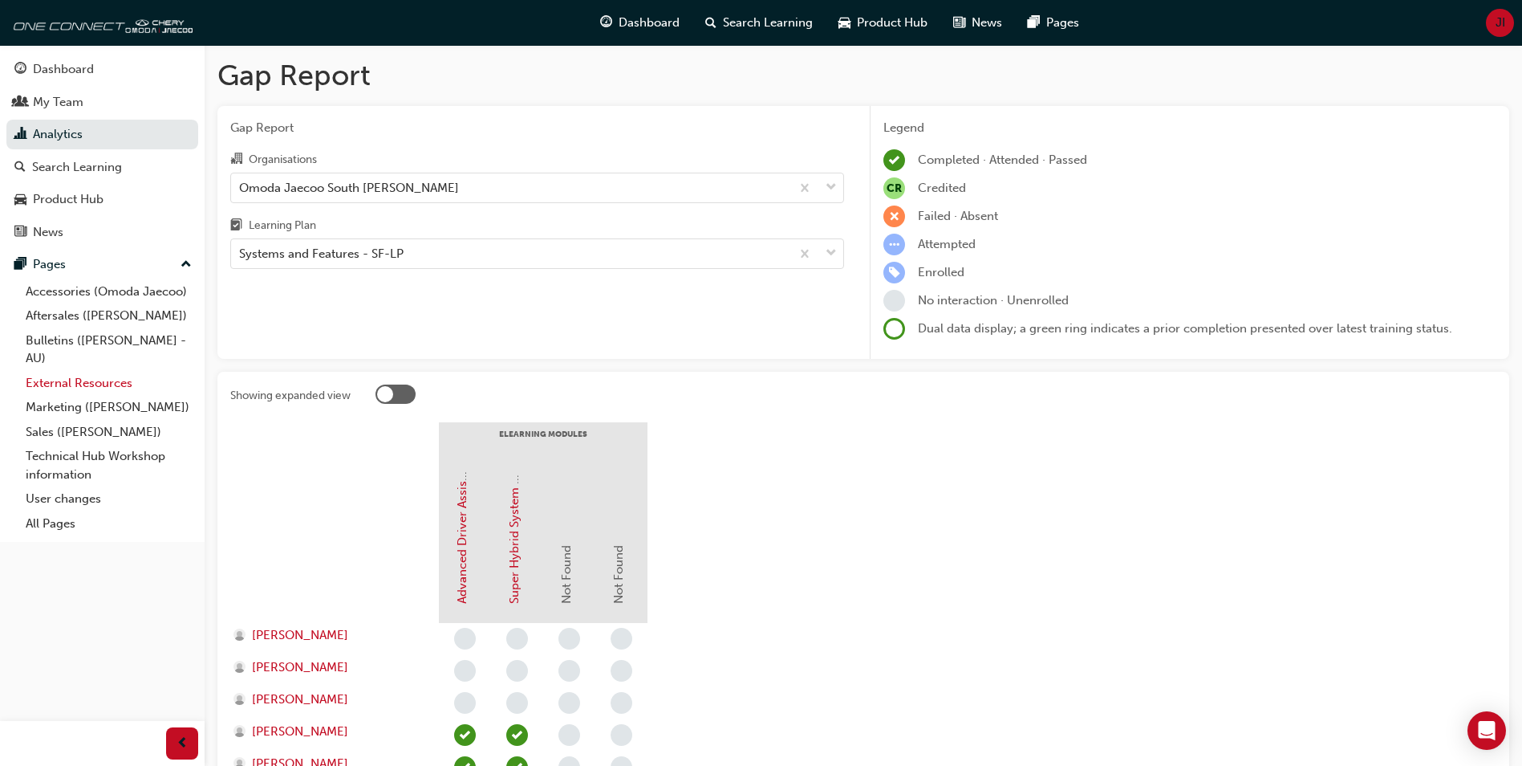
click at [103, 382] on link "External Resources" at bounding box center [108, 383] width 179 height 25
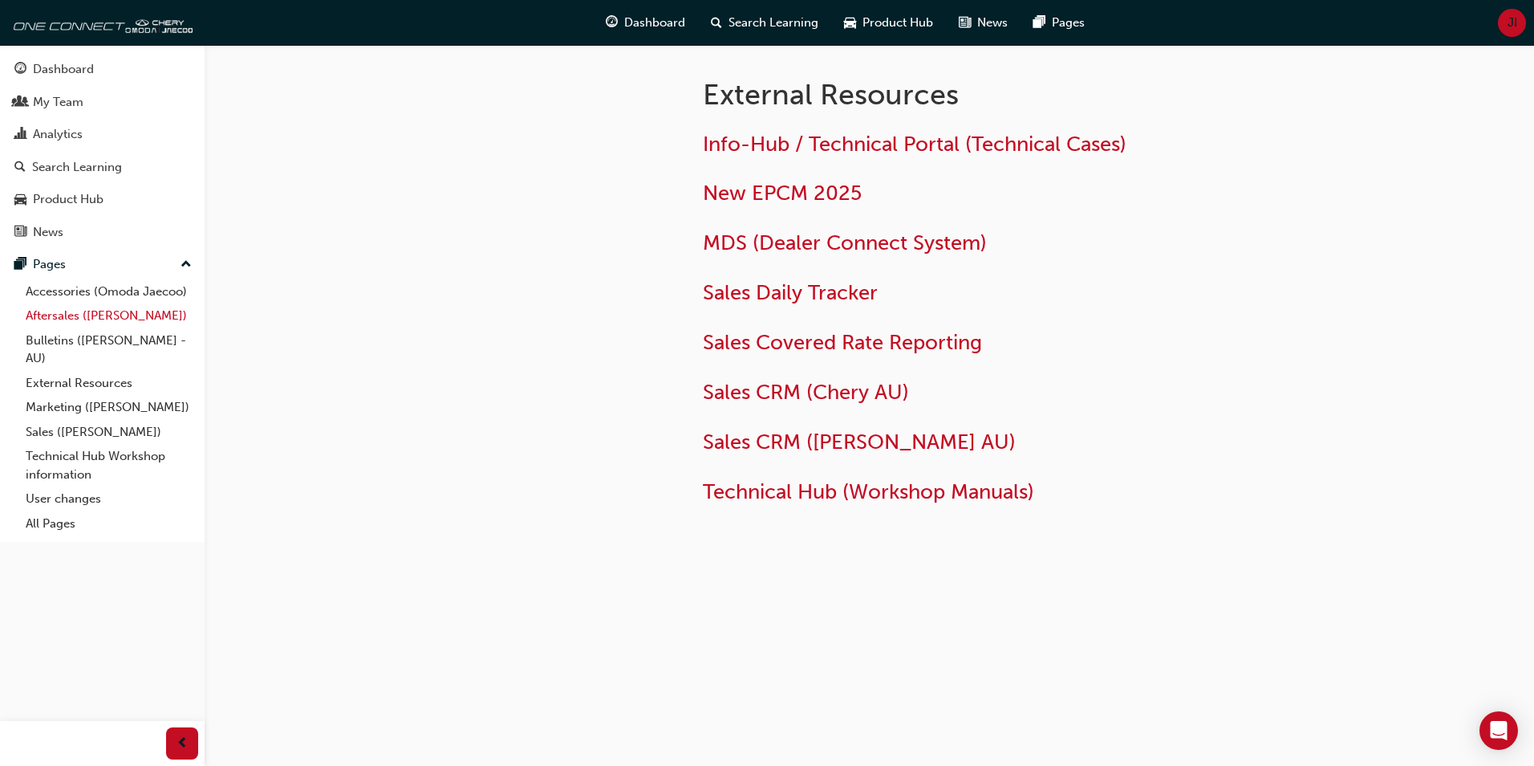
click at [91, 320] on link "Aftersales ([PERSON_NAME])" at bounding box center [108, 315] width 179 height 25
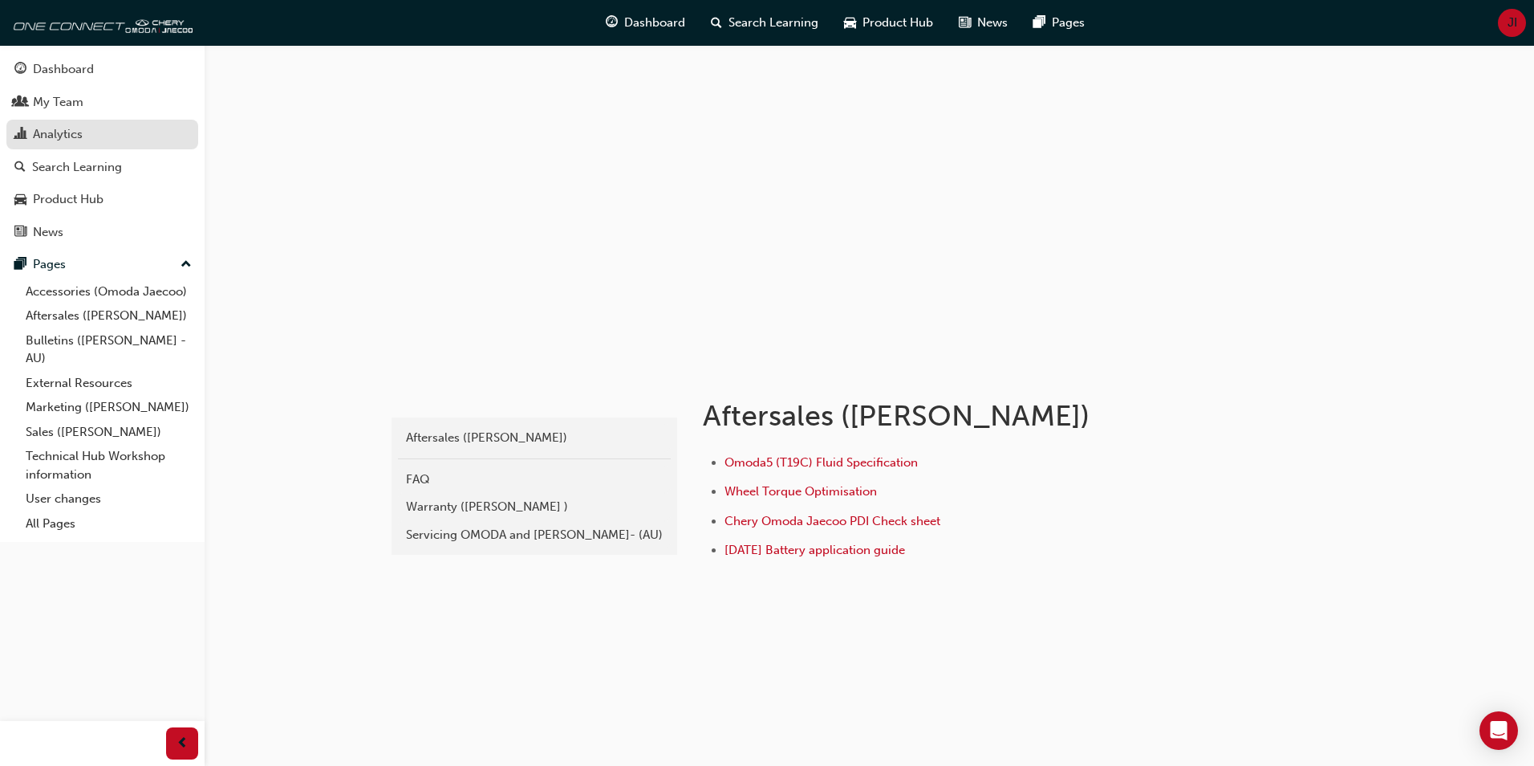
click at [105, 136] on div "Analytics" at bounding box center [102, 134] width 176 height 20
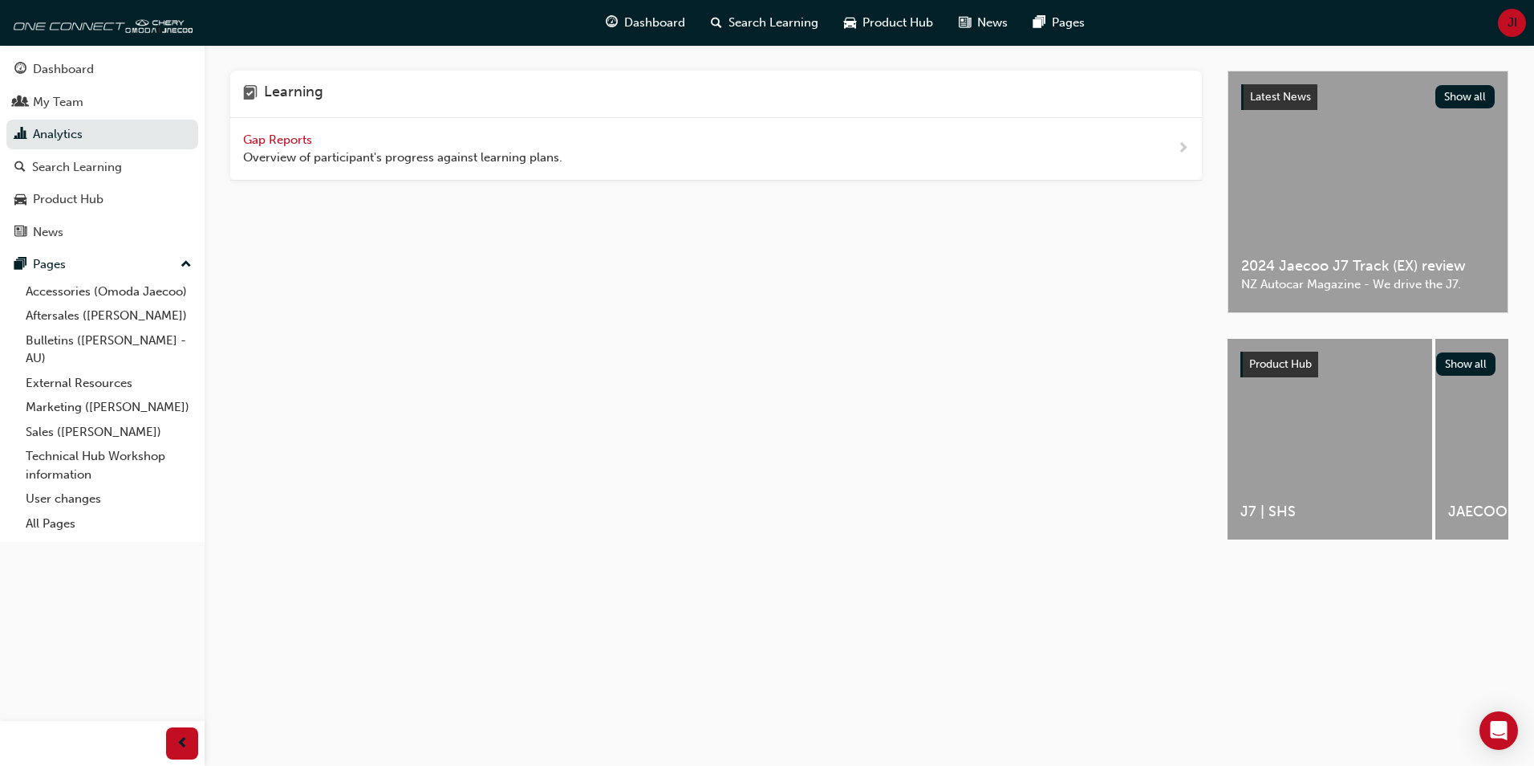
click at [287, 137] on span "Gap Reports" at bounding box center [279, 139] width 72 height 14
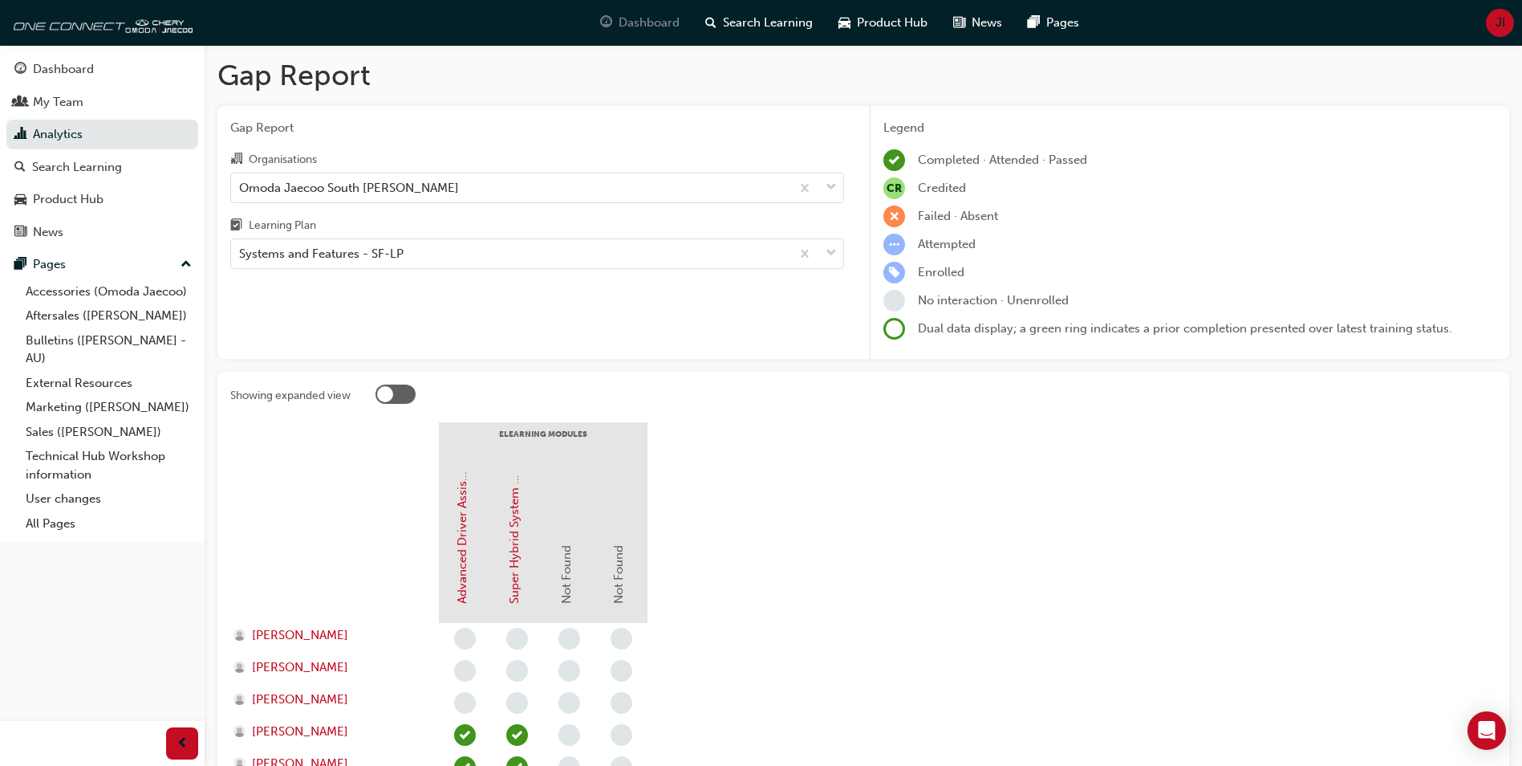
click at [645, 30] on span "Dashboard" at bounding box center [649, 23] width 61 height 18
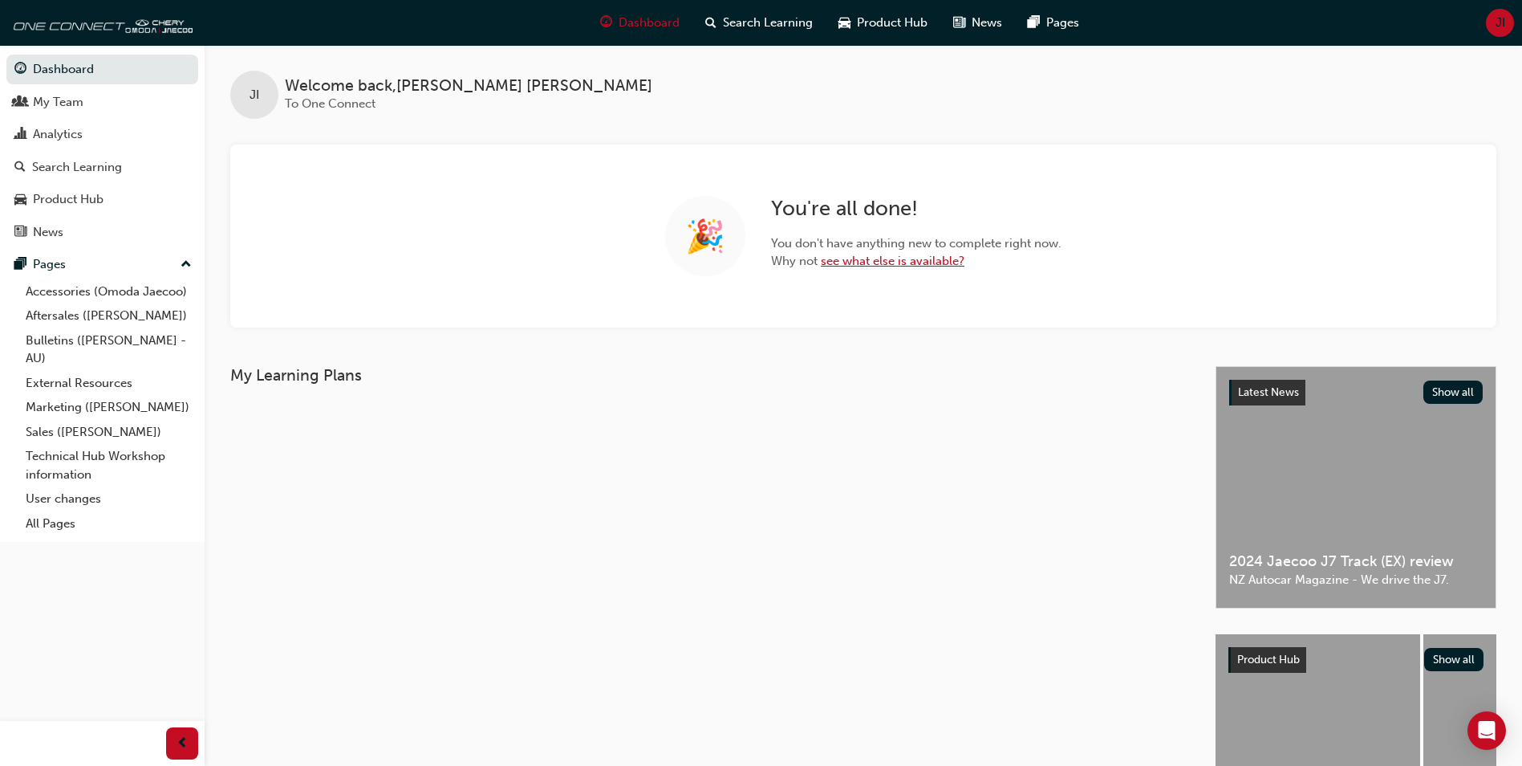
click at [920, 261] on link "see what else is available?" at bounding box center [893, 261] width 144 height 14
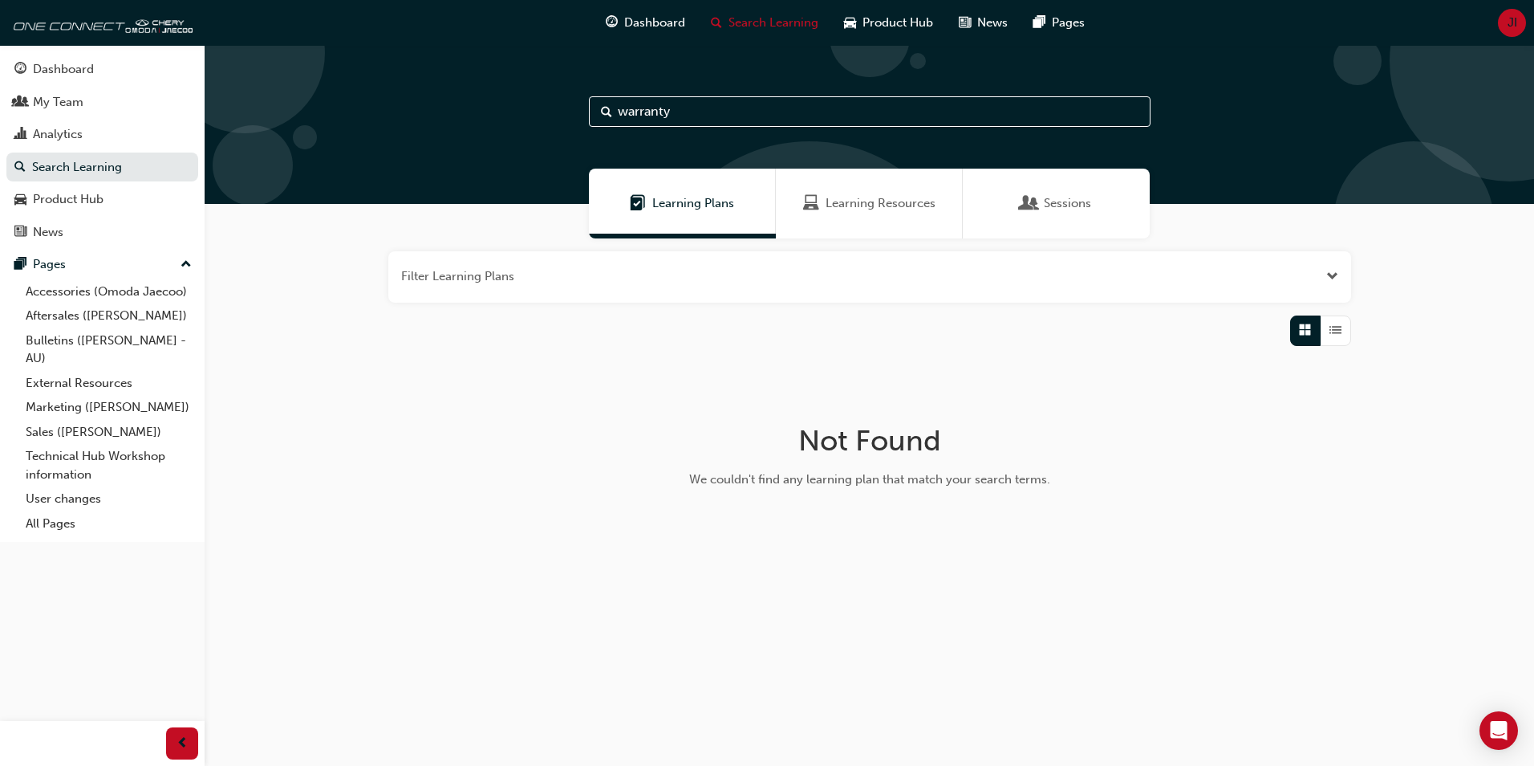
click at [767, 112] on input "warranty" at bounding box center [870, 111] width 562 height 30
click at [1335, 331] on span "List" at bounding box center [1336, 330] width 12 height 18
click at [1298, 319] on div "button" at bounding box center [1305, 330] width 30 height 30
click at [1114, 392] on div "Not Found We couldn't find any learning plan that match your search terms." at bounding box center [870, 462] width 522 height 181
click at [114, 460] on link "Technical Hub Workshop information" at bounding box center [108, 465] width 179 height 43
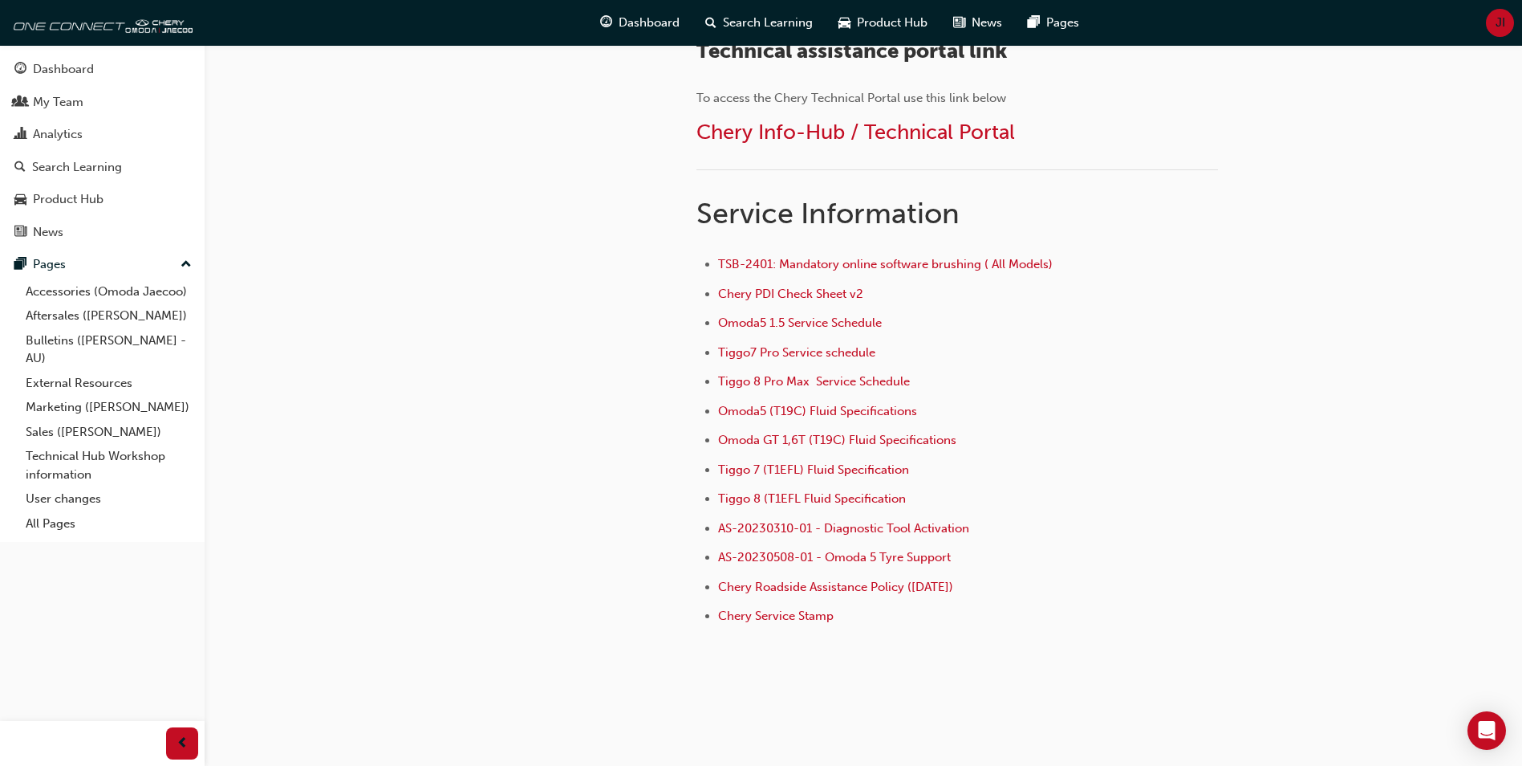
scroll to position [1014, 0]
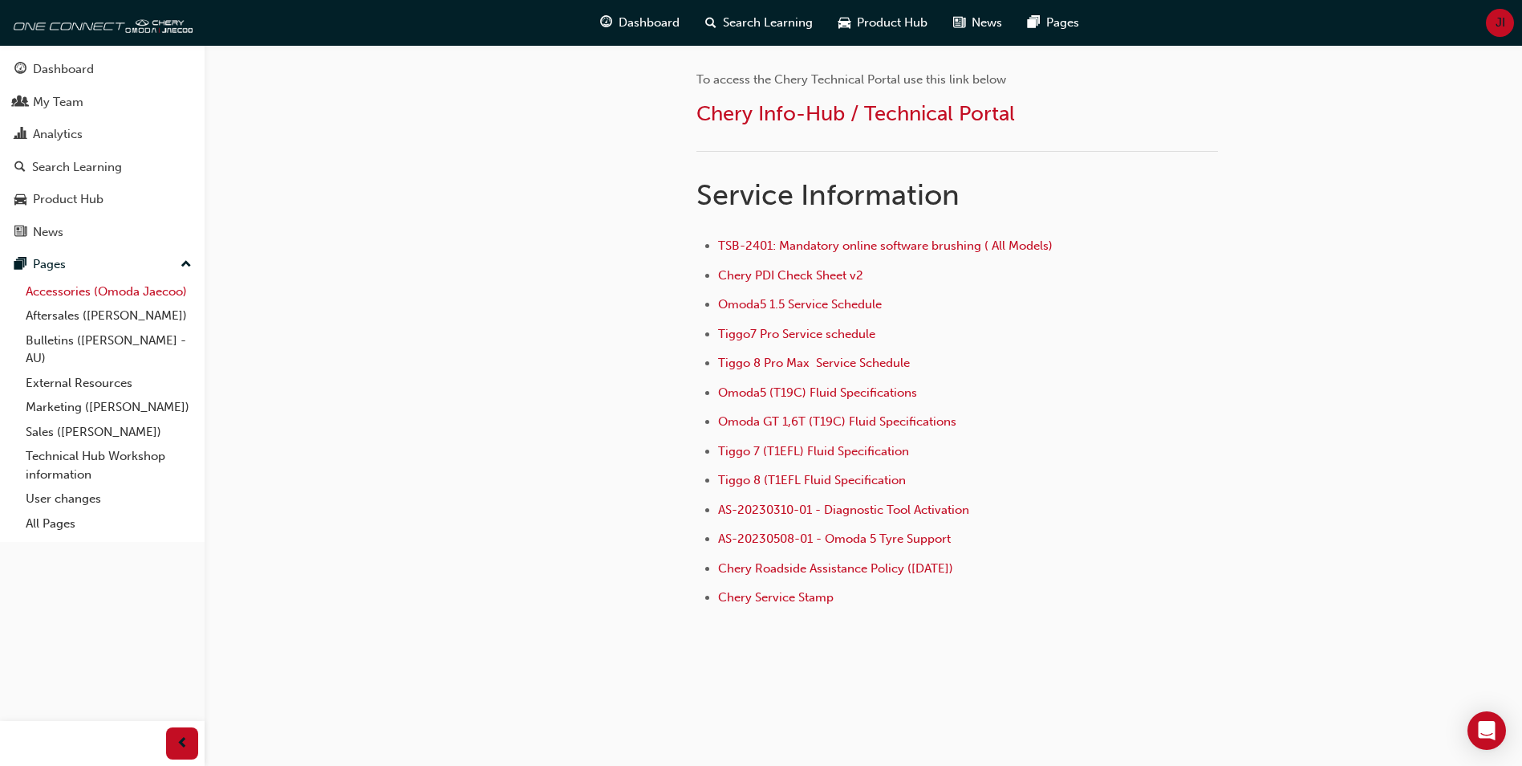
click at [66, 287] on link "Accessories (Omoda Jaecoo)" at bounding box center [108, 291] width 179 height 25
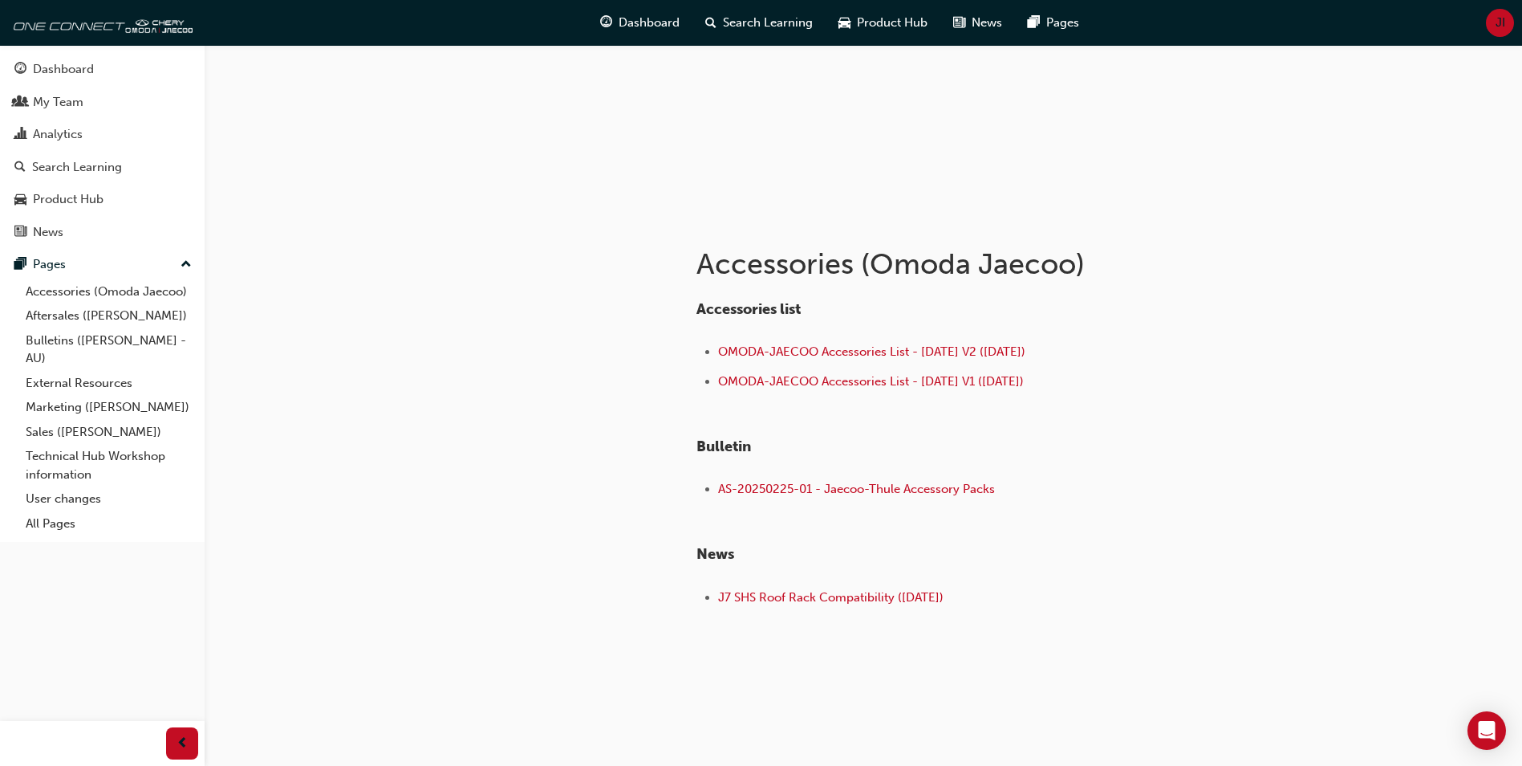
scroll to position [71, 0]
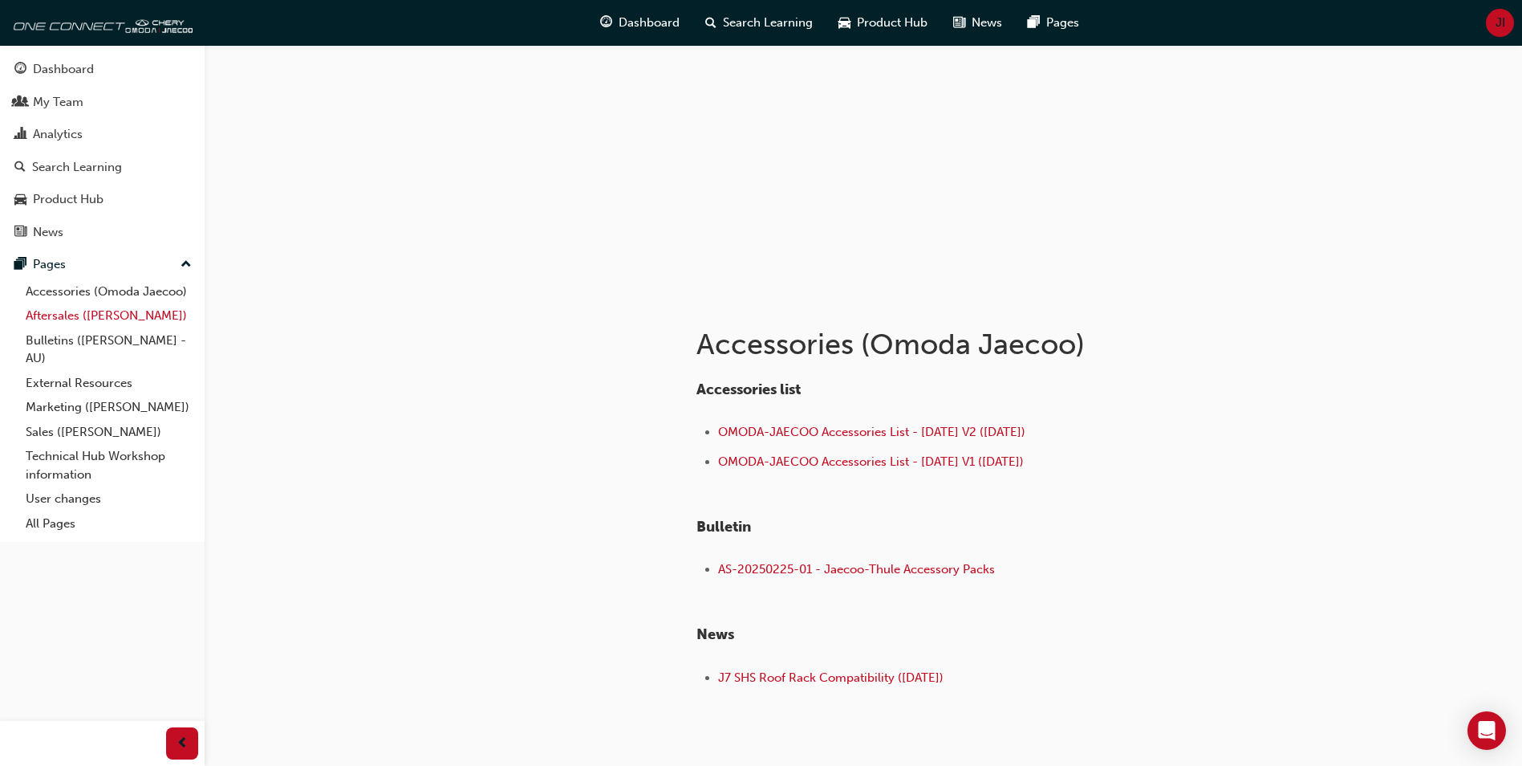
click at [104, 316] on link "Aftersales ([PERSON_NAME])" at bounding box center [108, 315] width 179 height 25
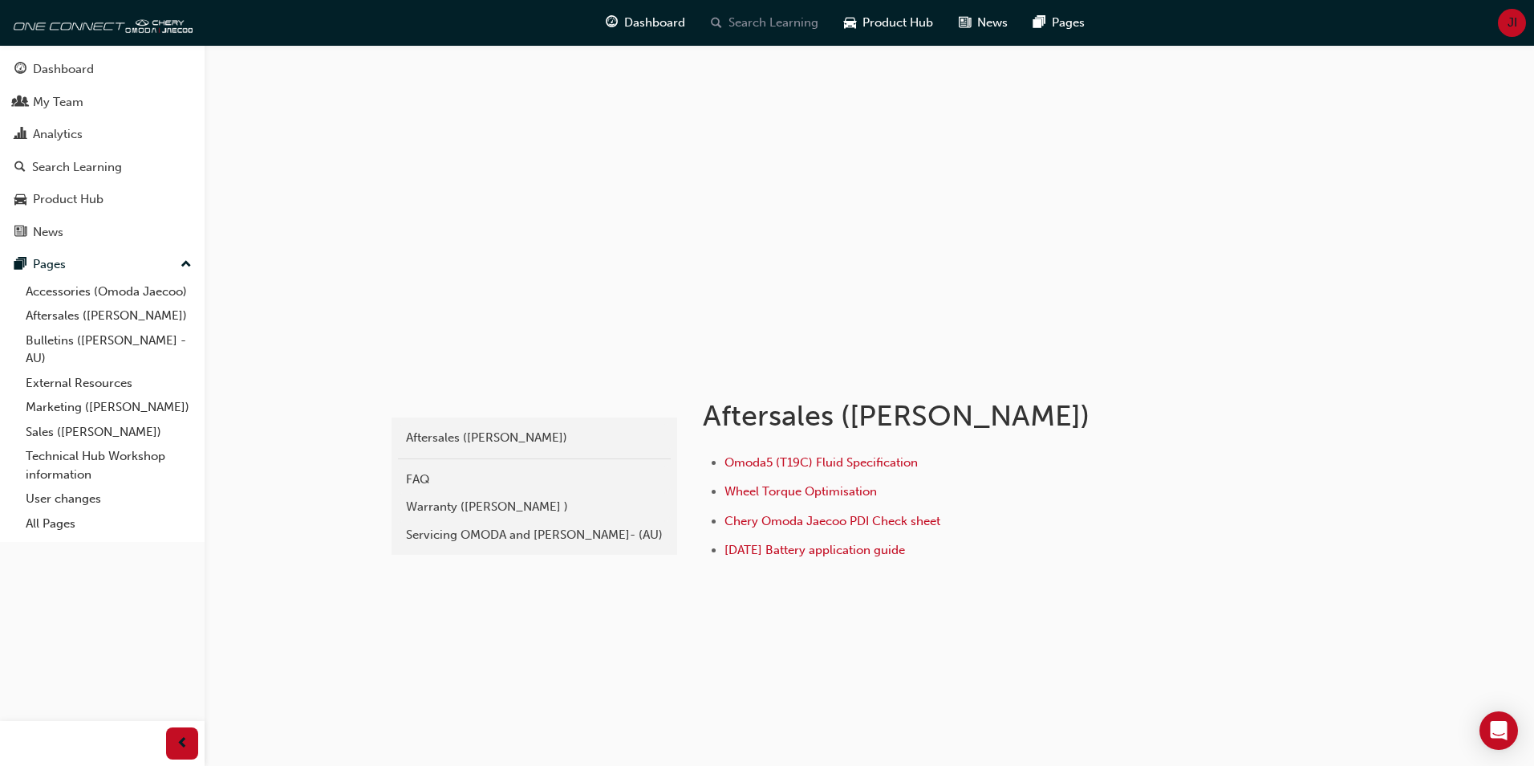
click at [772, 18] on span "Search Learning" at bounding box center [774, 23] width 90 height 18
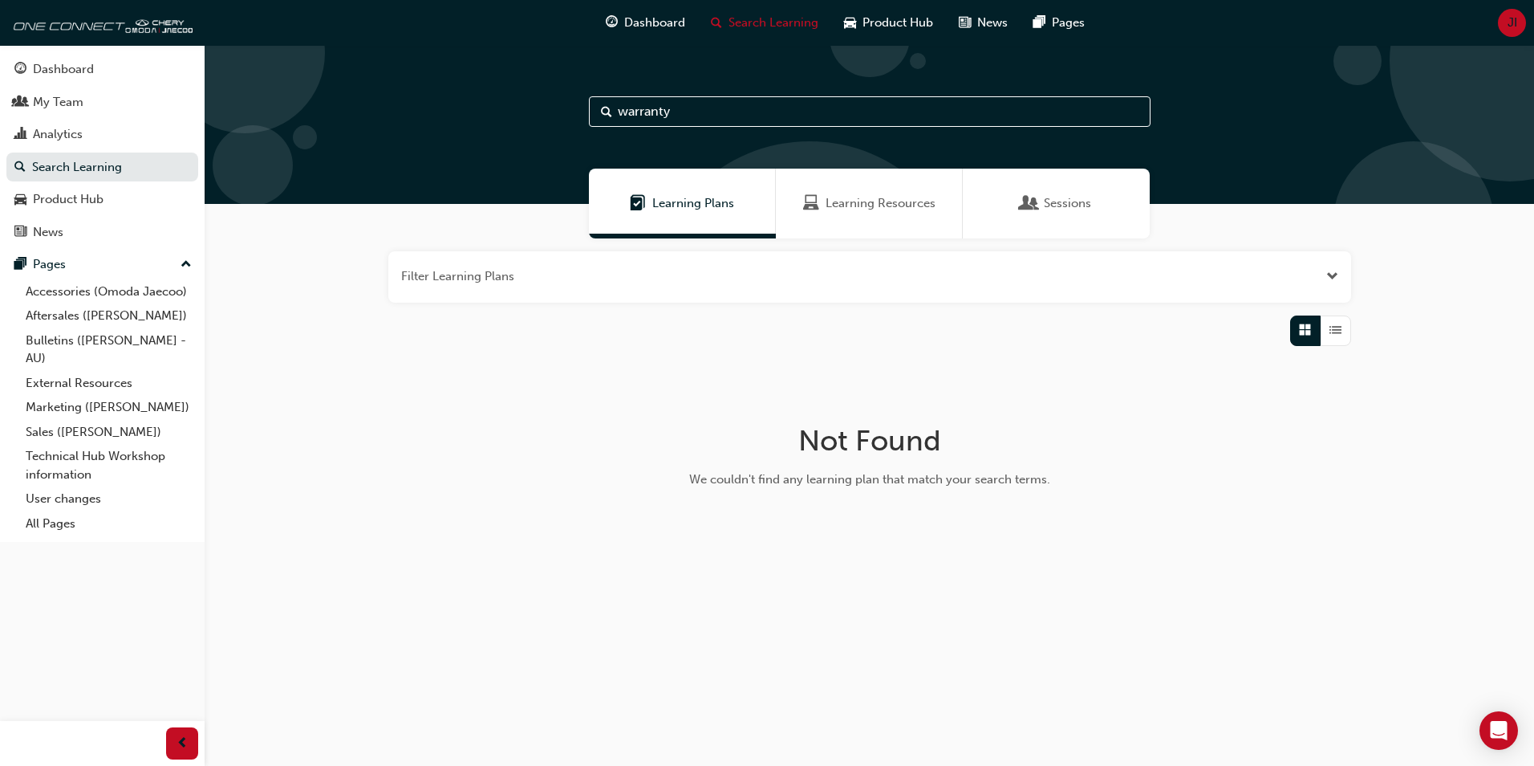
click at [704, 114] on input "warranty" at bounding box center [870, 111] width 562 height 30
type input "w"
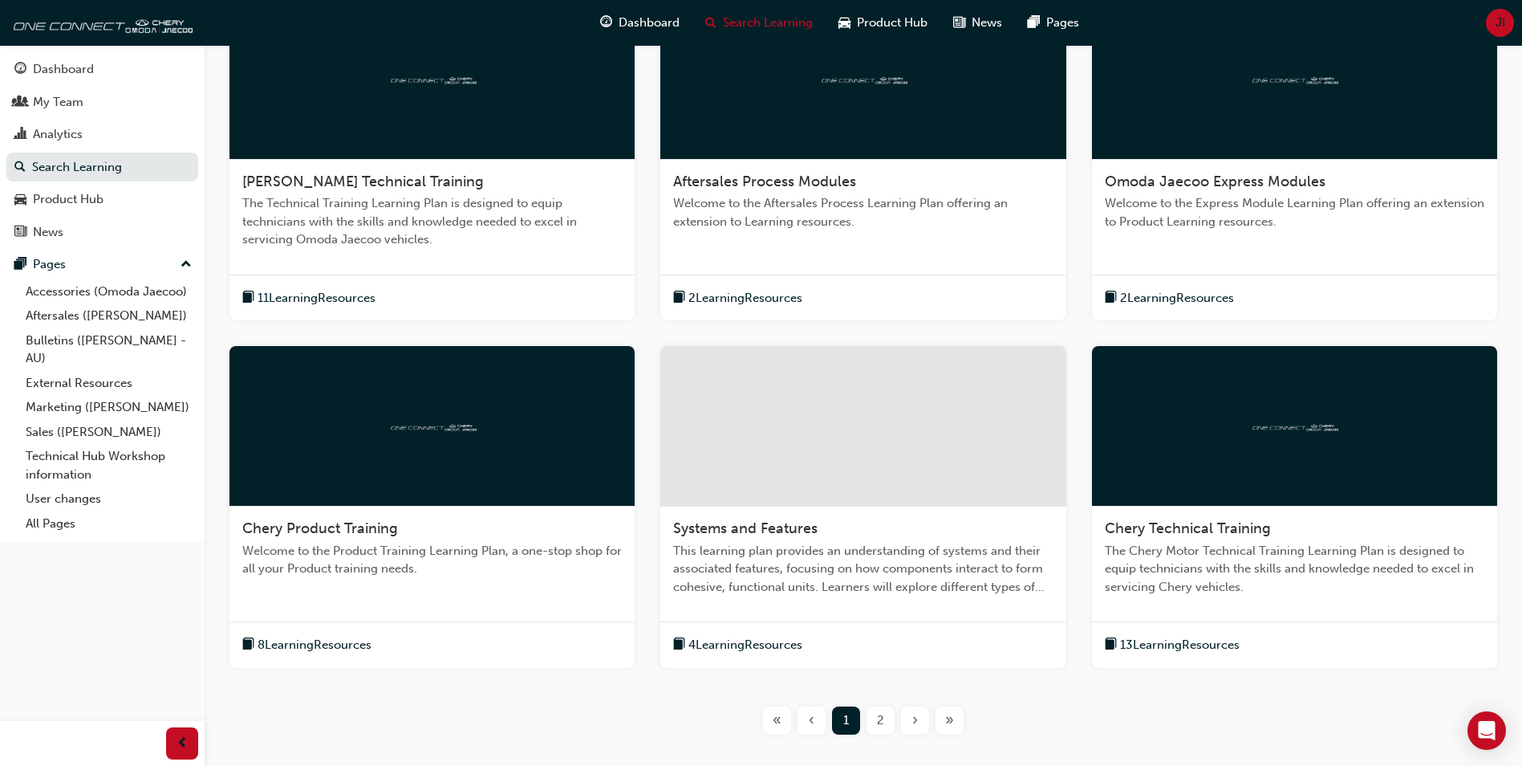
scroll to position [401, 0]
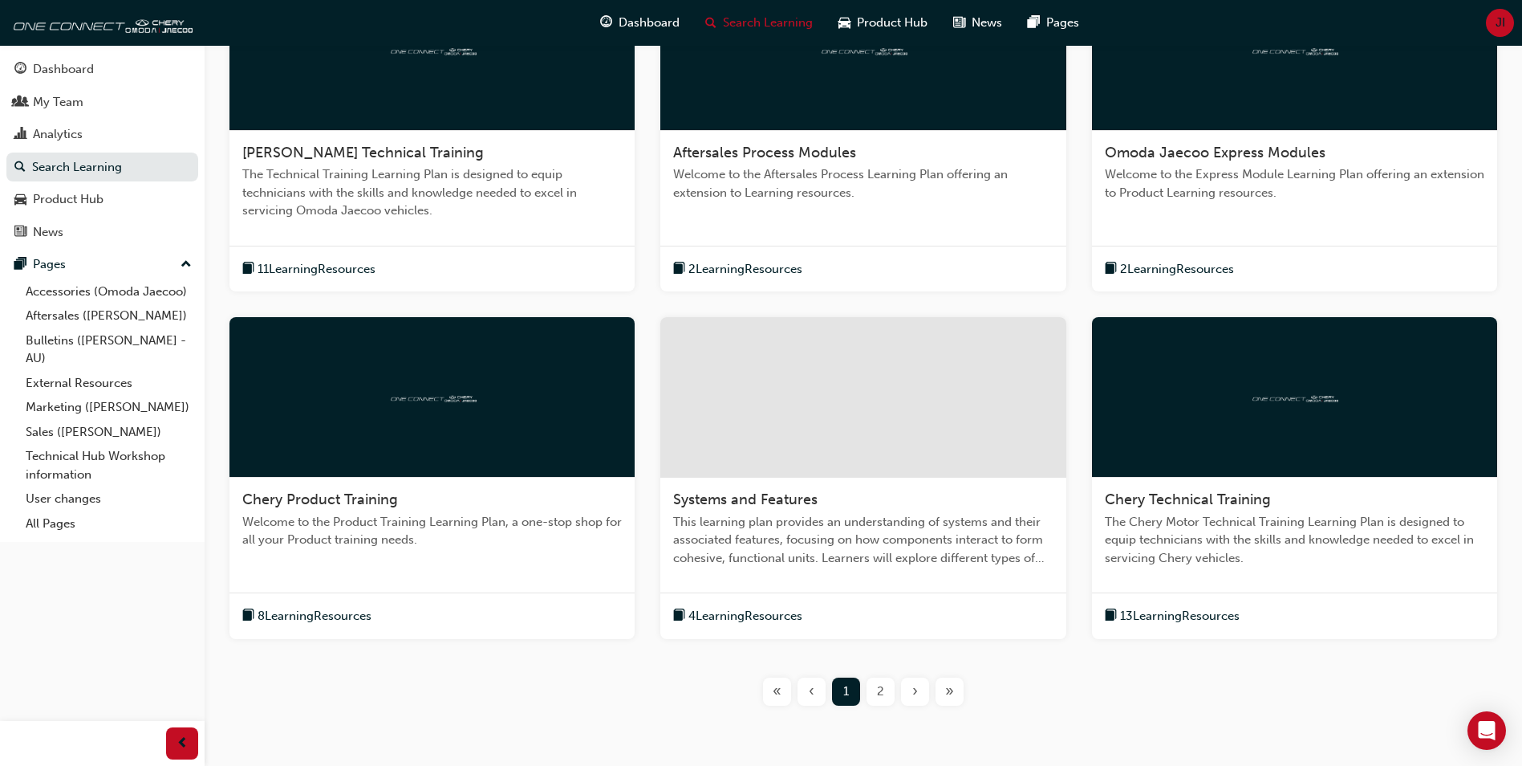
click at [888, 689] on div "2" at bounding box center [881, 691] width 28 height 28
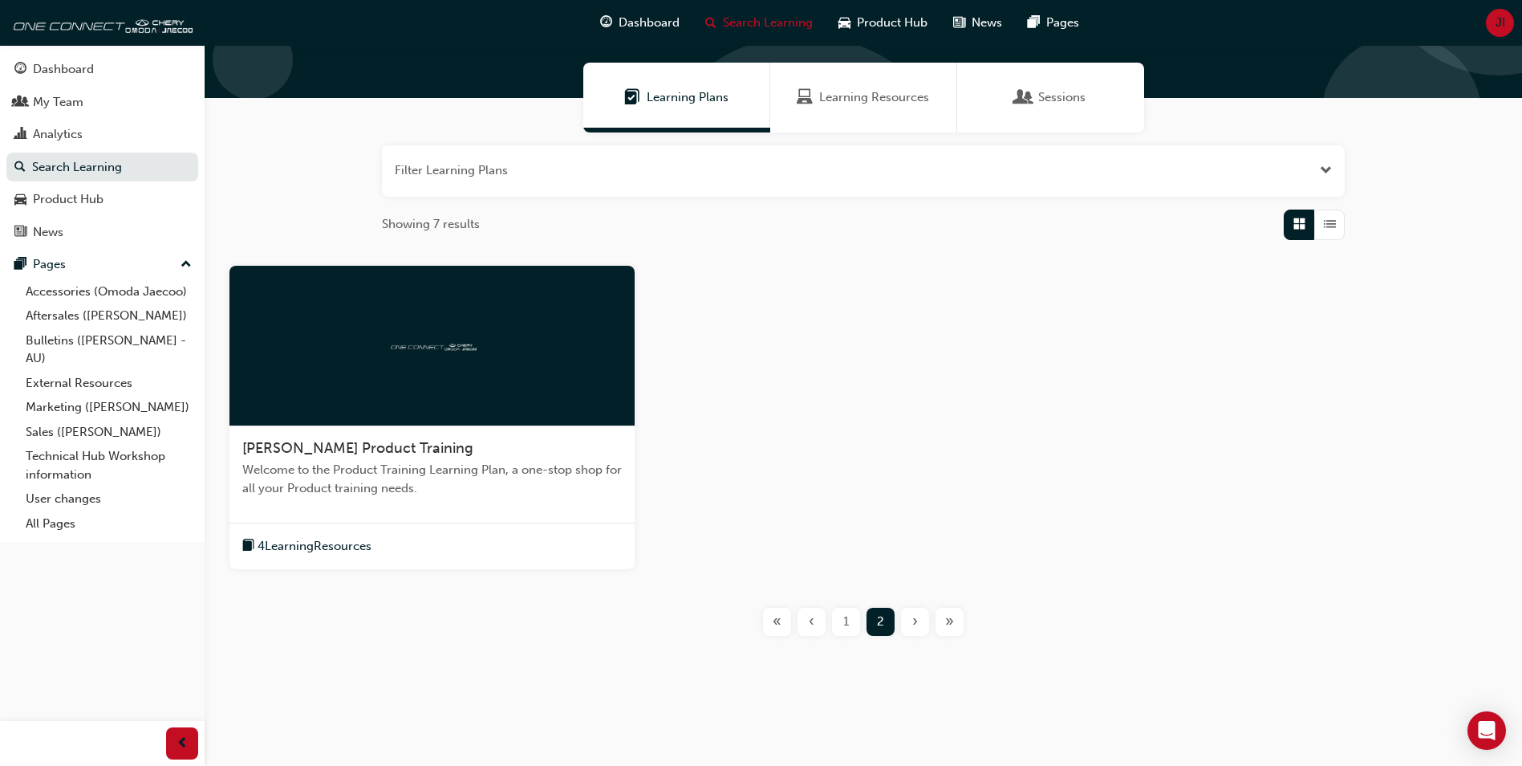
click at [299, 548] on span "4 Learning Resources" at bounding box center [315, 546] width 114 height 18
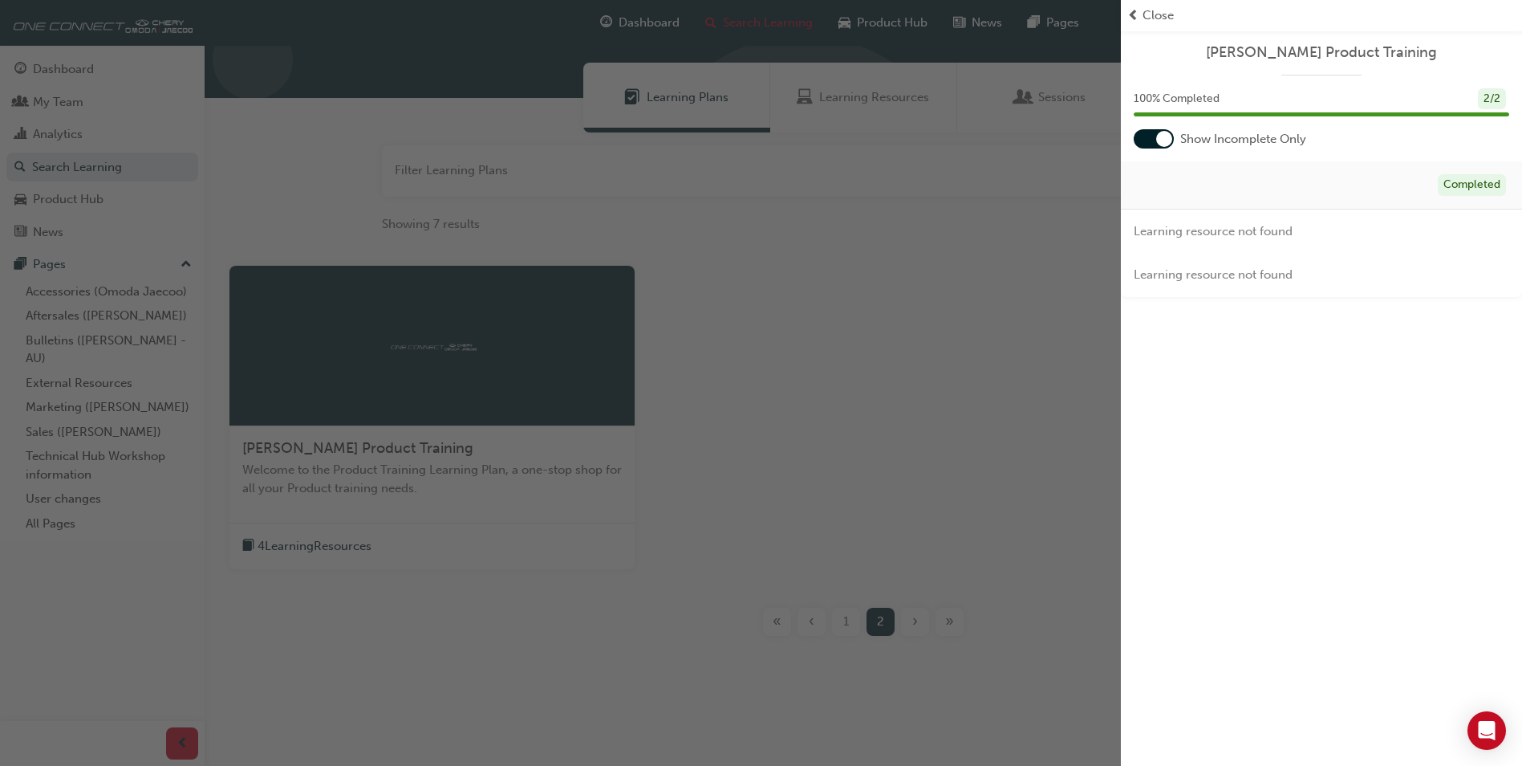
click at [1144, 14] on span "Close" at bounding box center [1158, 15] width 31 height 18
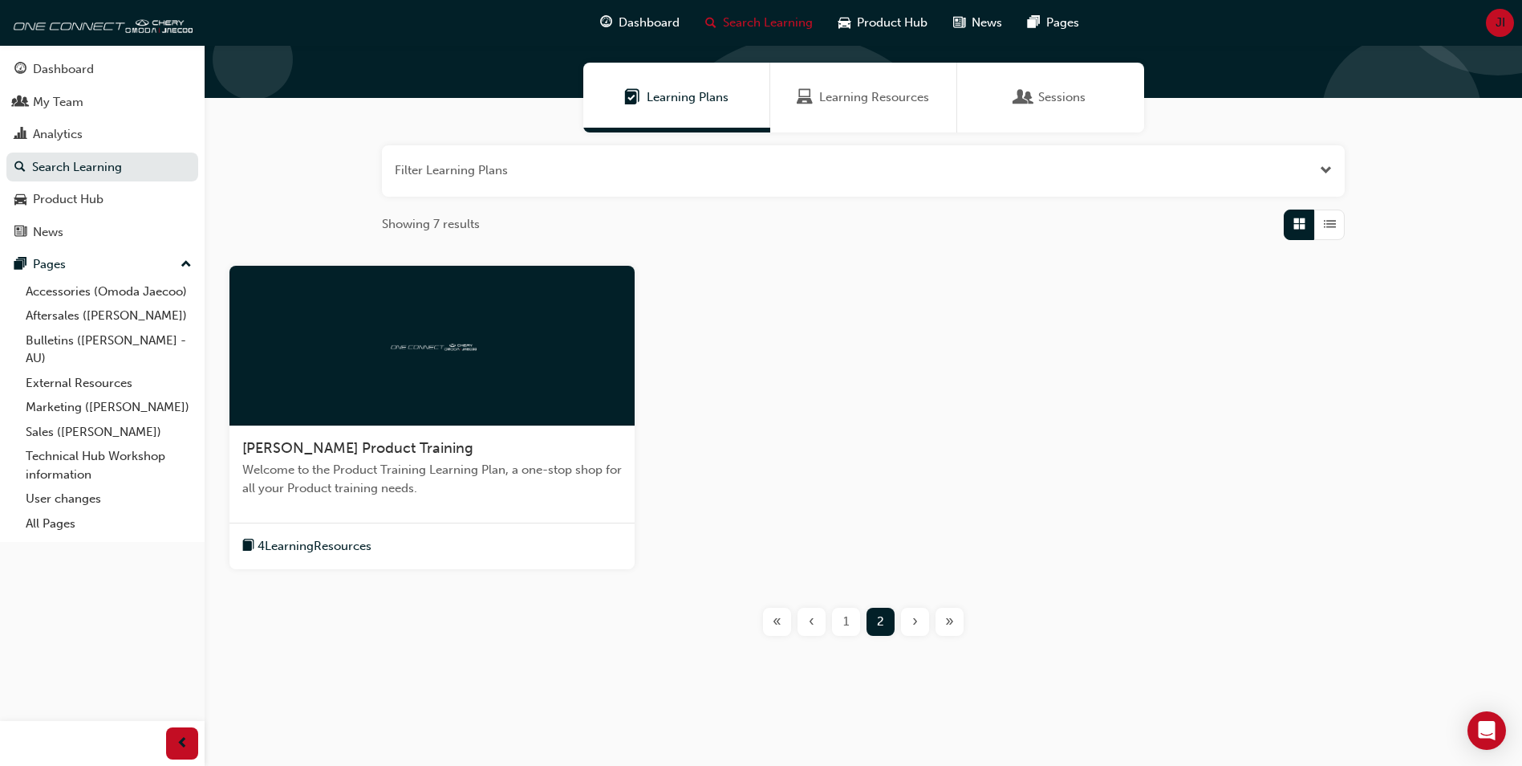
click at [849, 624] on span "1" at bounding box center [846, 621] width 6 height 18
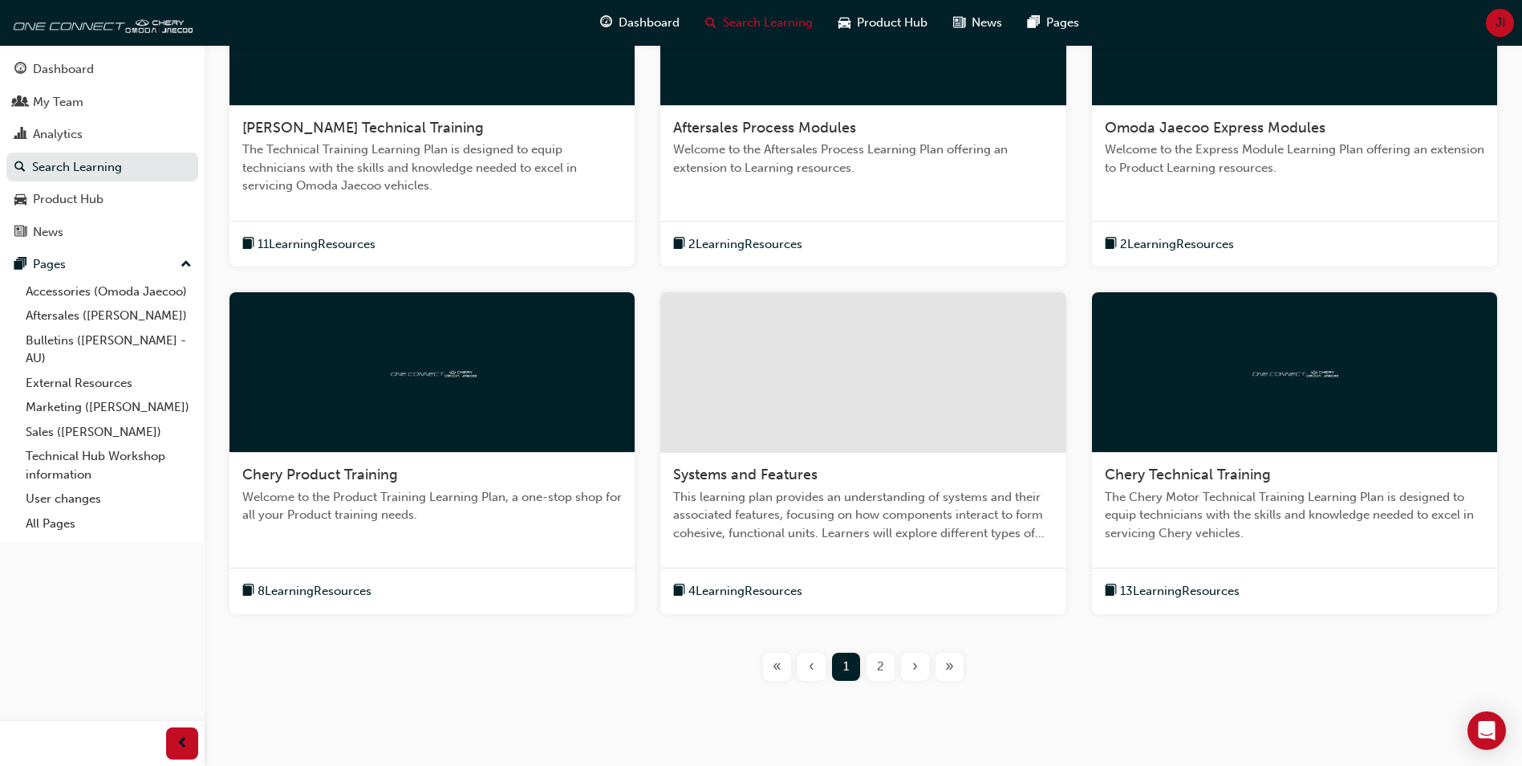
scroll to position [391, 0]
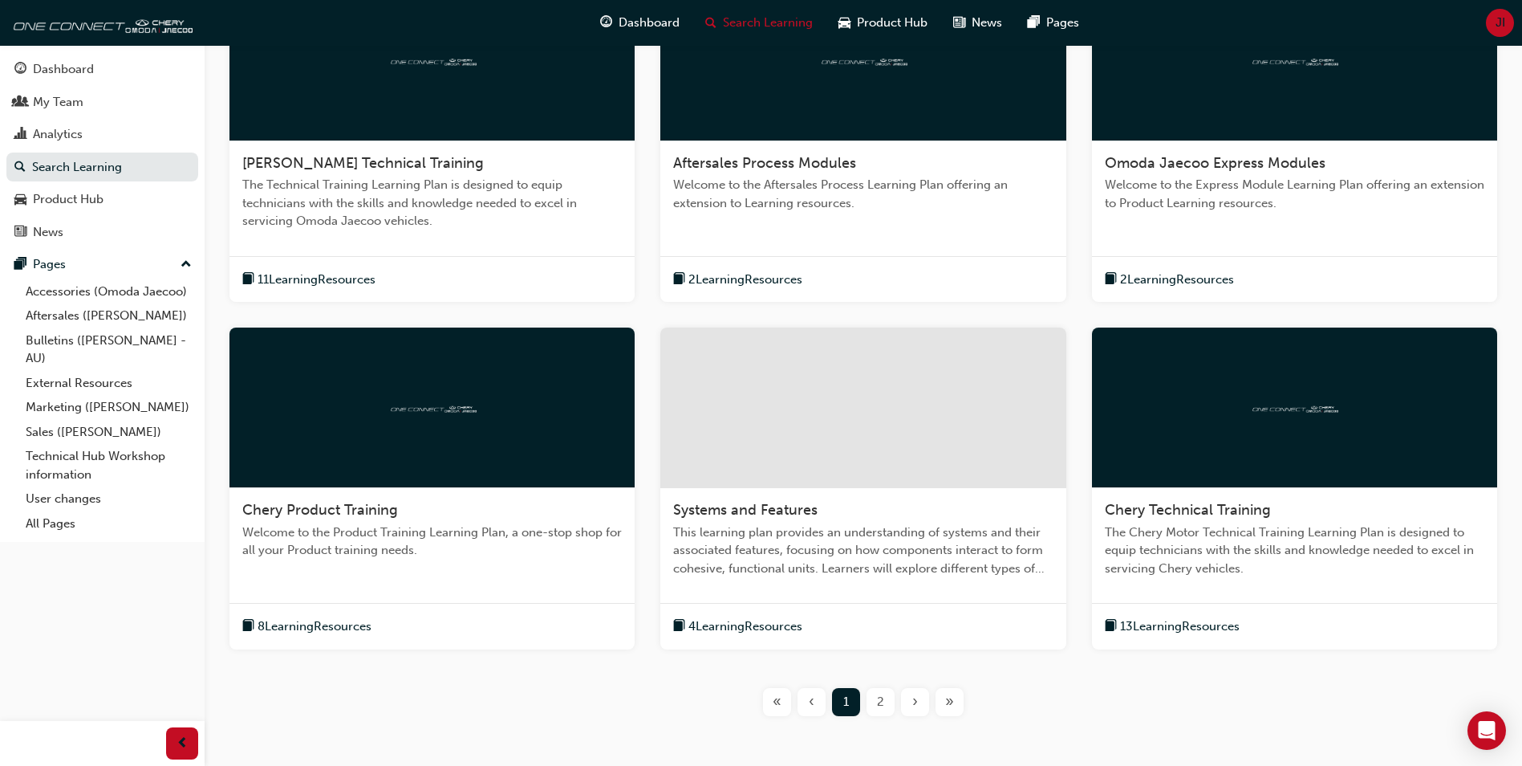
click at [259, 274] on span "11 Learning Resources" at bounding box center [317, 279] width 118 height 18
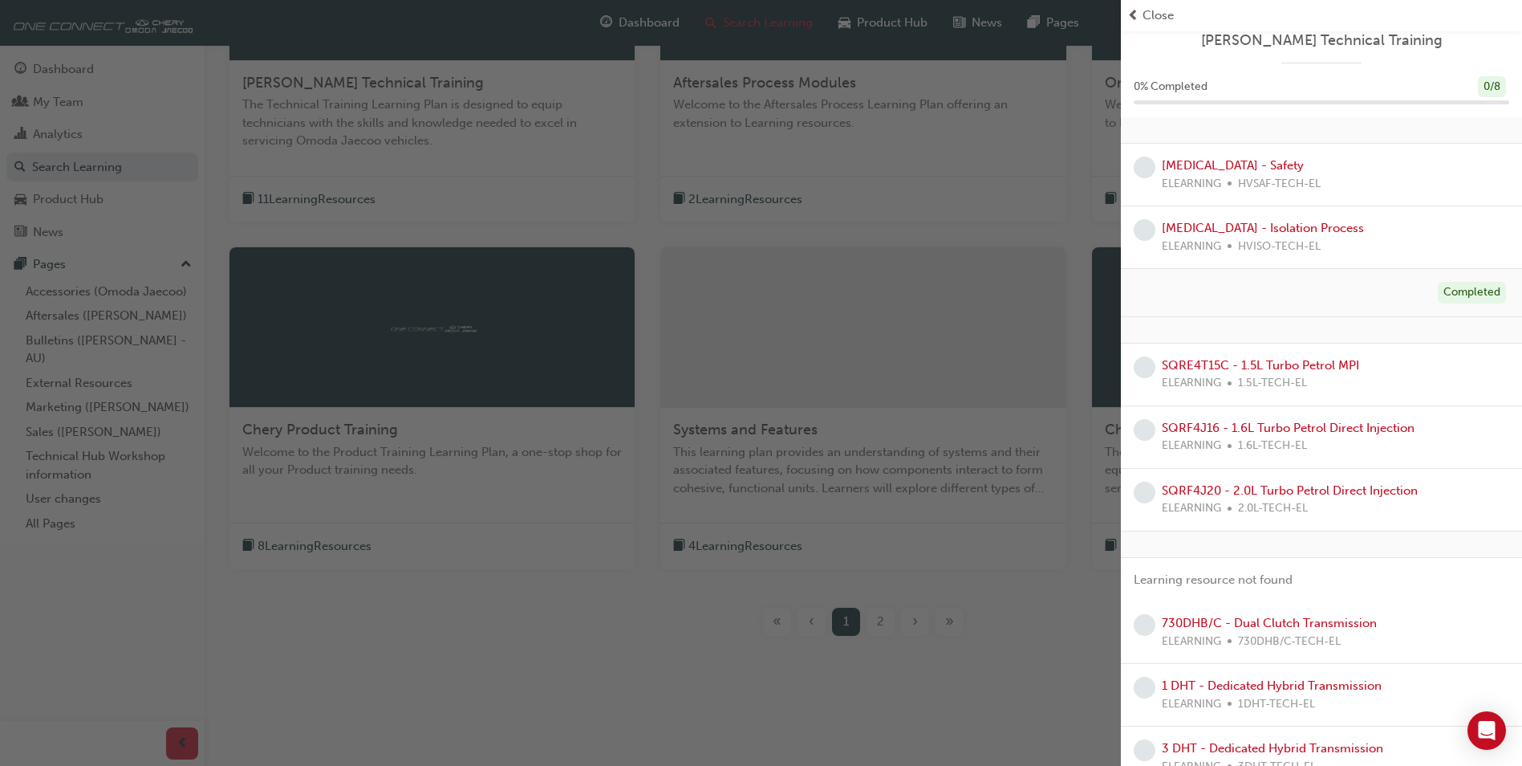
scroll to position [0, 0]
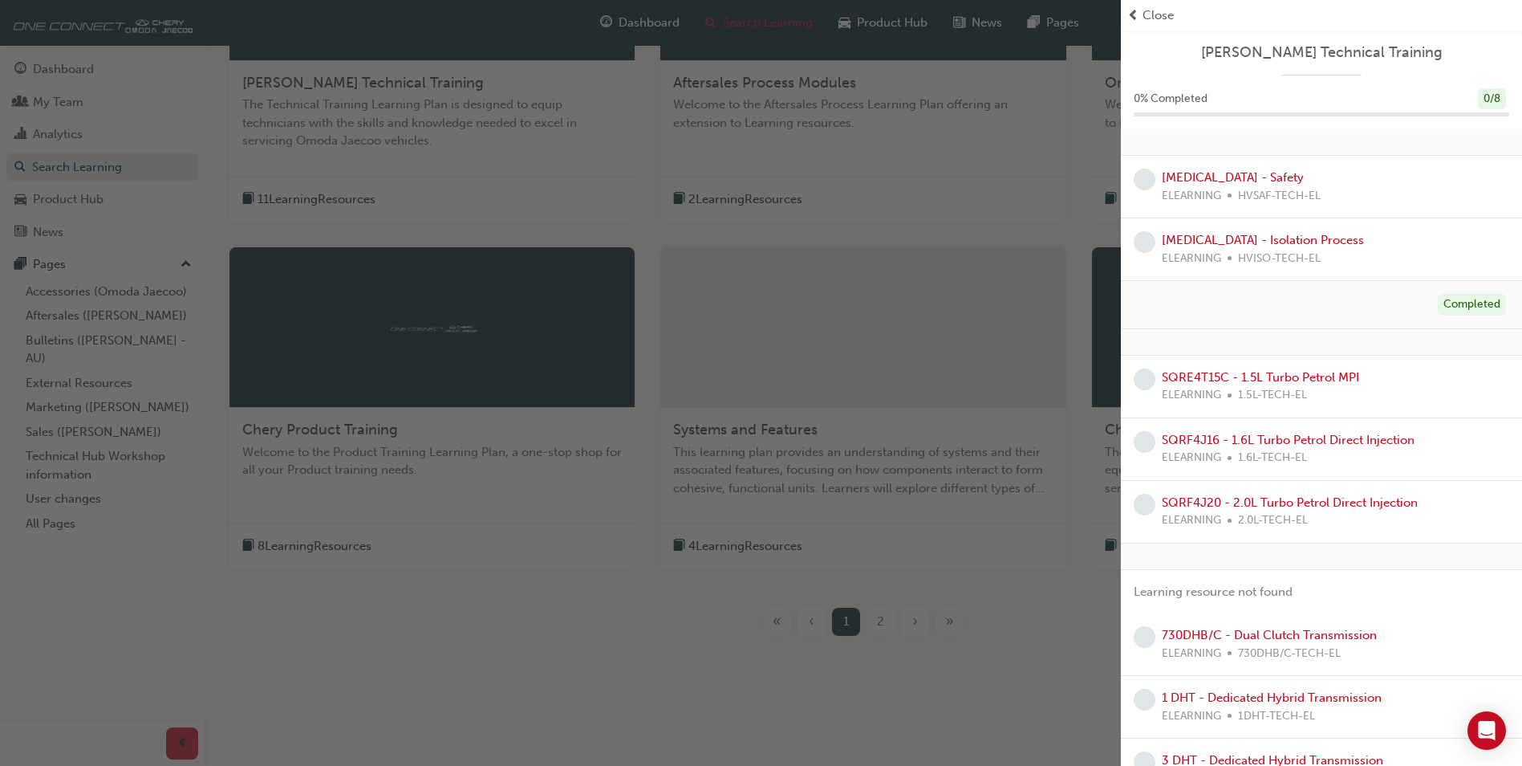
click at [1142, 10] on div "Close" at bounding box center [1321, 15] width 388 height 18
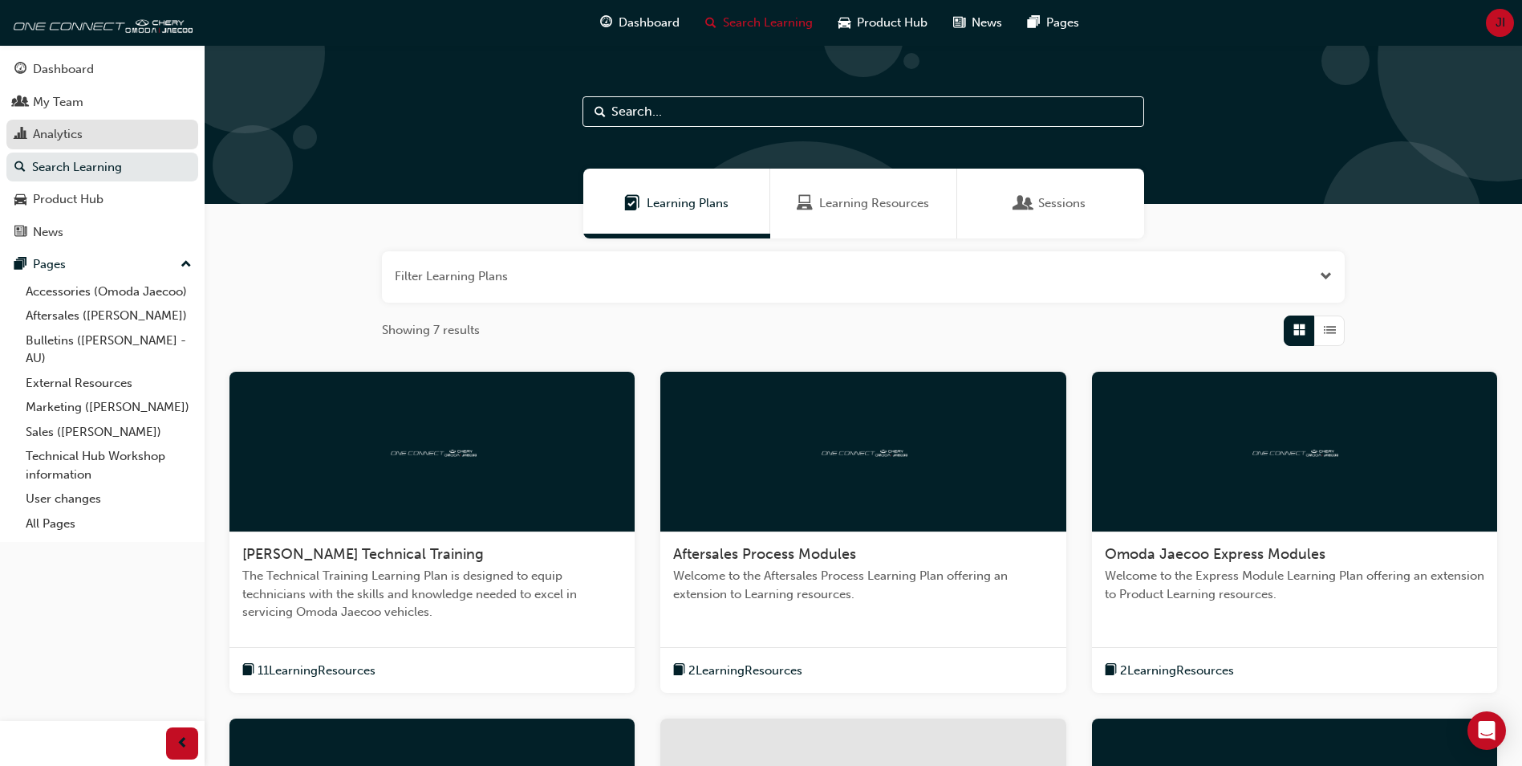
click at [46, 135] on div "Analytics" at bounding box center [58, 134] width 50 height 18
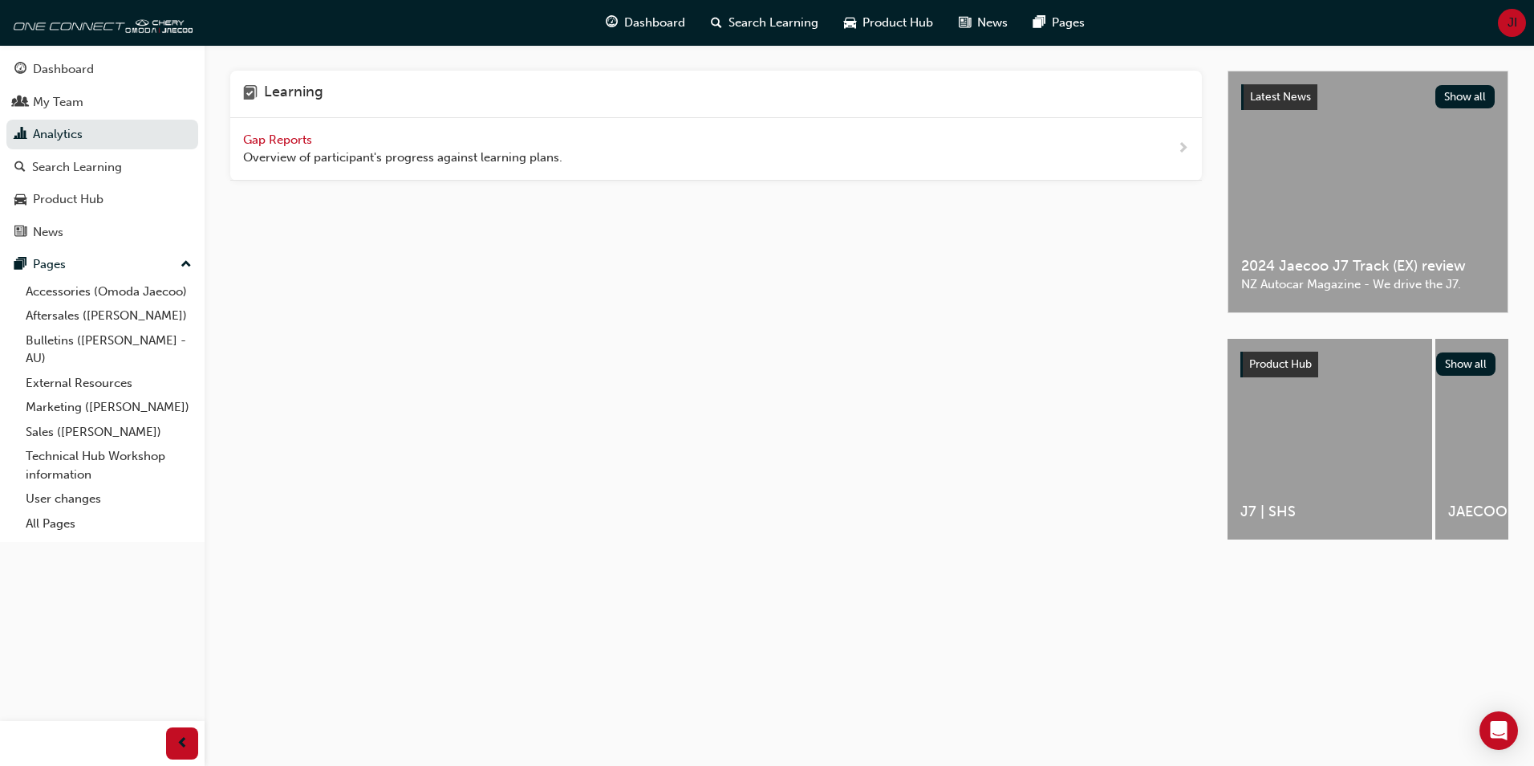
click at [381, 465] on div "Learning Gap Reports Overview of participant's progress against learning plans." at bounding box center [728, 320] width 997 height 498
click at [75, 405] on link "Marketing ([PERSON_NAME])" at bounding box center [108, 407] width 179 height 25
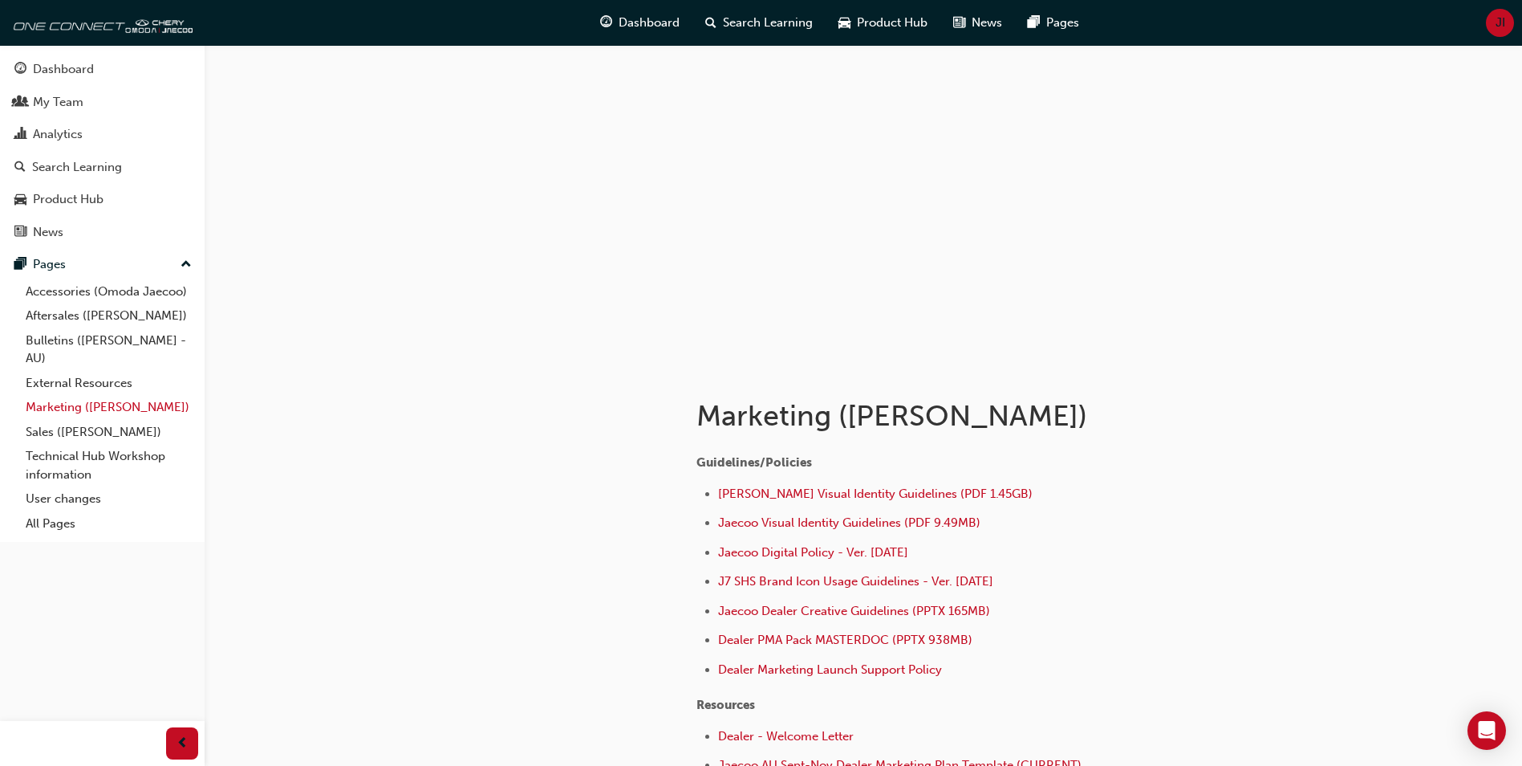
click at [76, 406] on link "Marketing ([PERSON_NAME])" at bounding box center [108, 407] width 179 height 25
click at [60, 313] on link "Aftersales ([PERSON_NAME])" at bounding box center [108, 315] width 179 height 25
